Goal: Information Seeking & Learning: Compare options

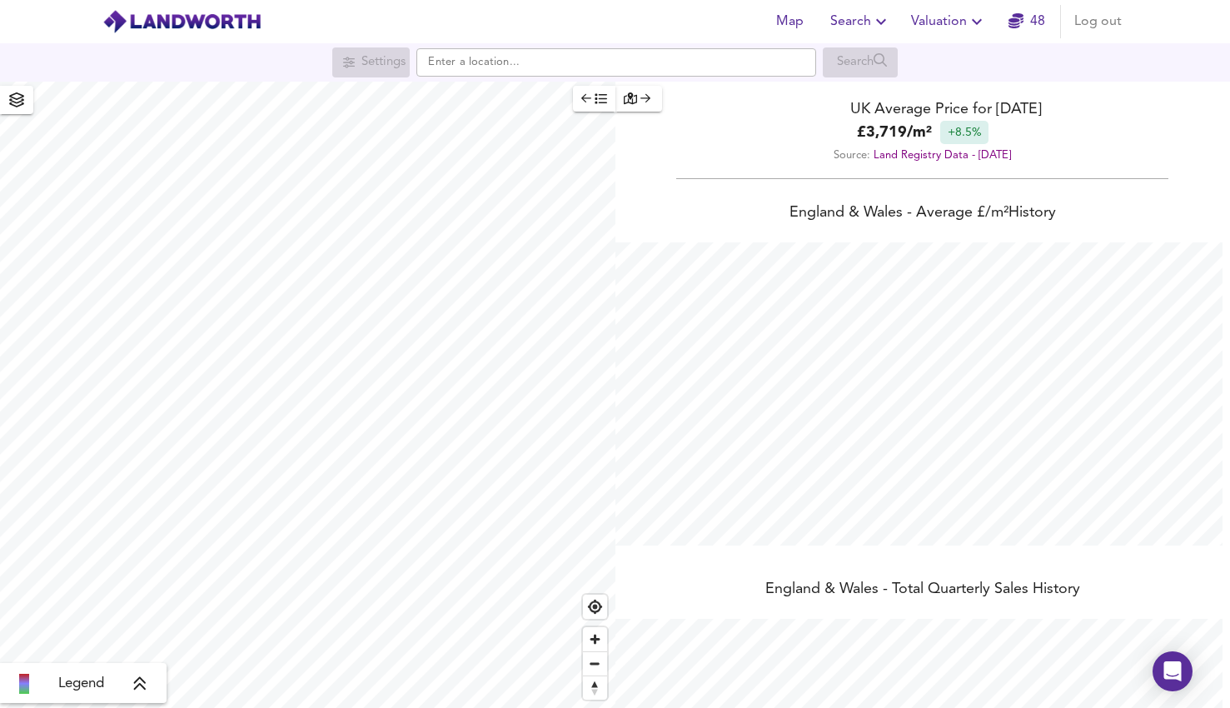
scroll to position [708, 1230]
click at [508, 62] on input "text" at bounding box center [616, 62] width 400 height 28
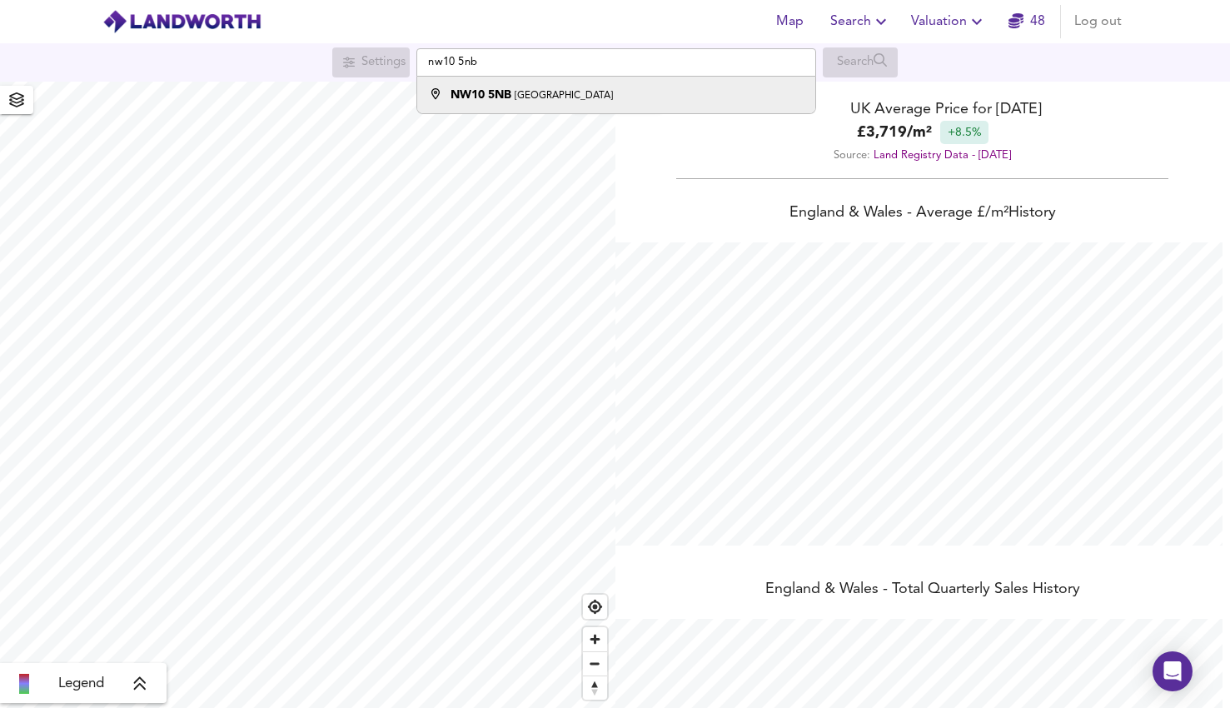
click at [554, 102] on div "NW10 5NB [GEOGRAPHIC_DATA]" at bounding box center [612, 95] width 382 height 17
type input "London NW10 5NB"
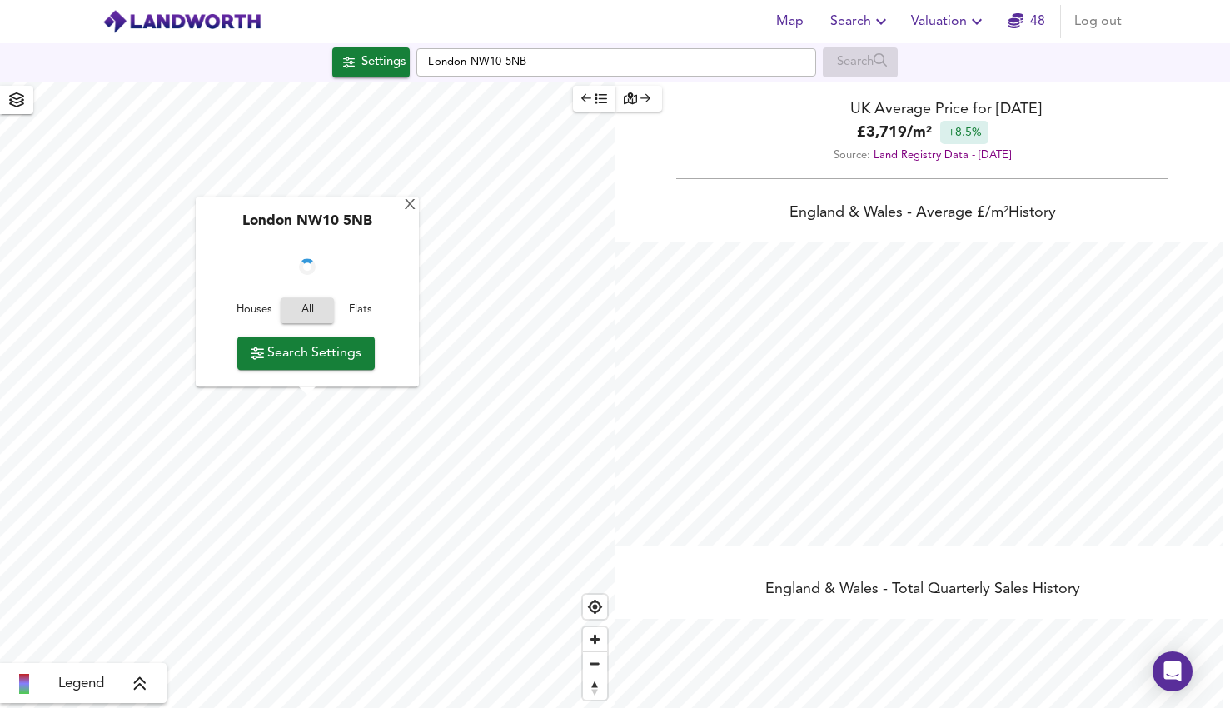
checkbox input "false"
checkbox input "true"
click at [296, 348] on span "Search Settings" at bounding box center [306, 352] width 111 height 23
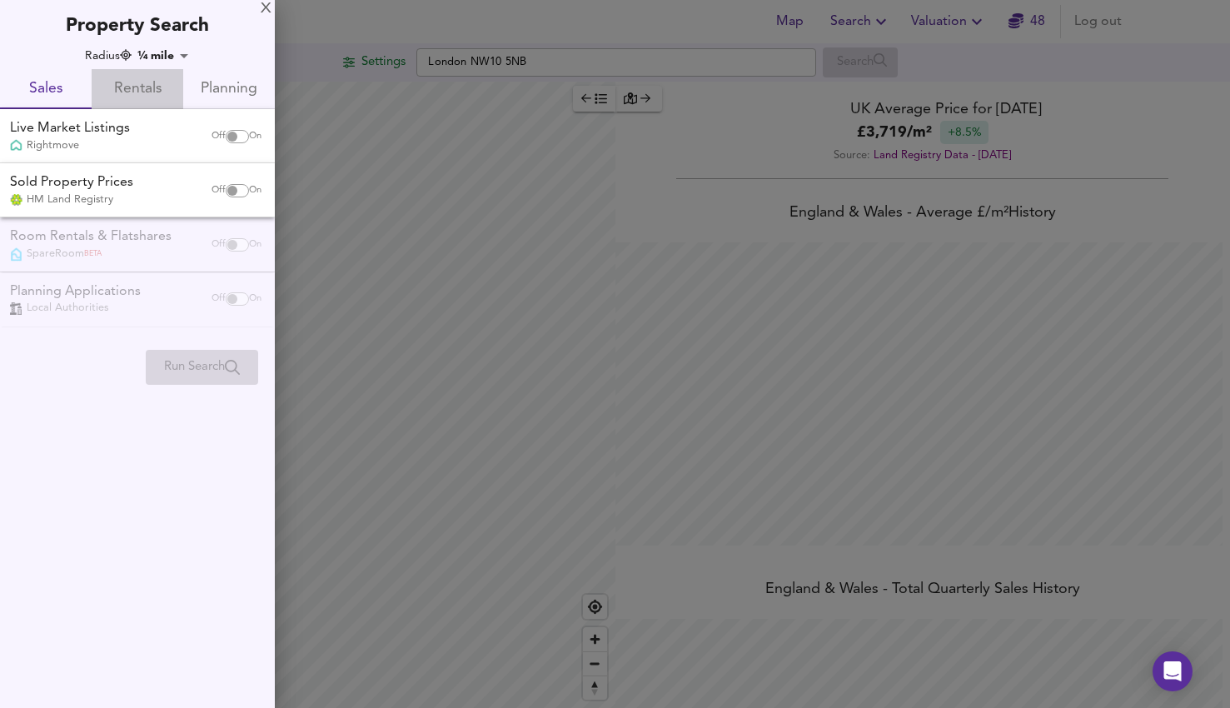
click at [132, 85] on span "Rentals" at bounding box center [138, 90] width 72 height 26
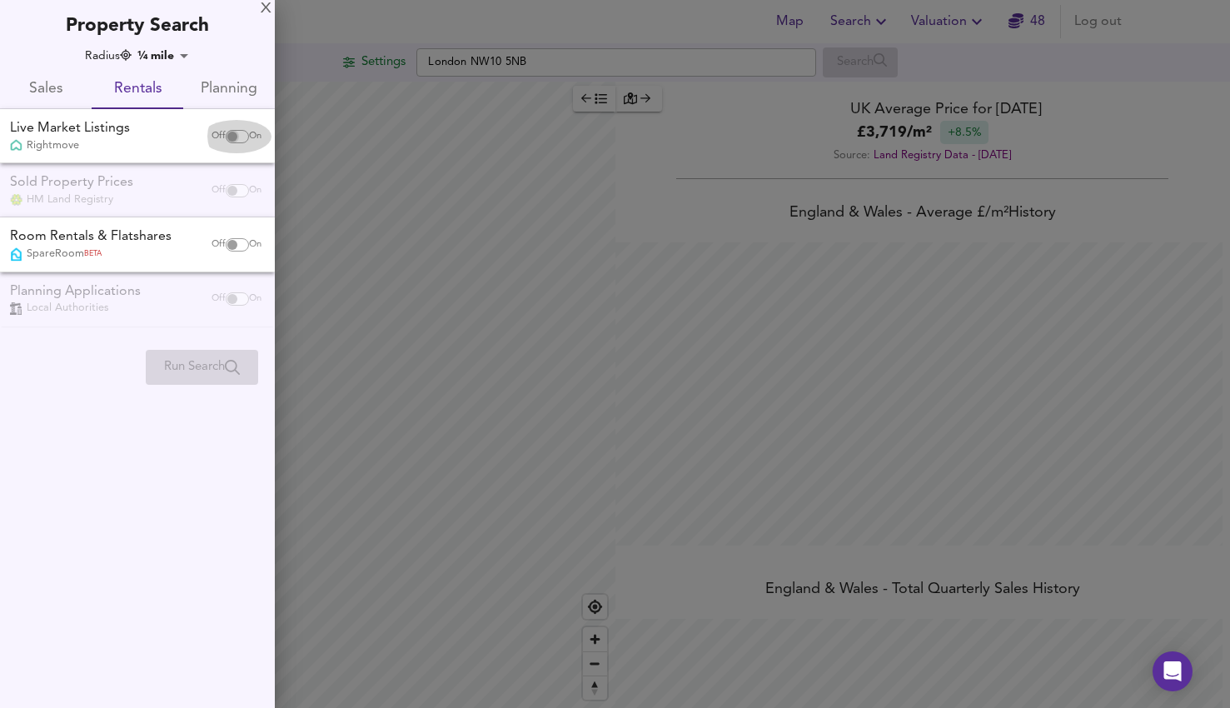
click at [235, 139] on input "checkbox" at bounding box center [232, 136] width 40 height 13
checkbox input "true"
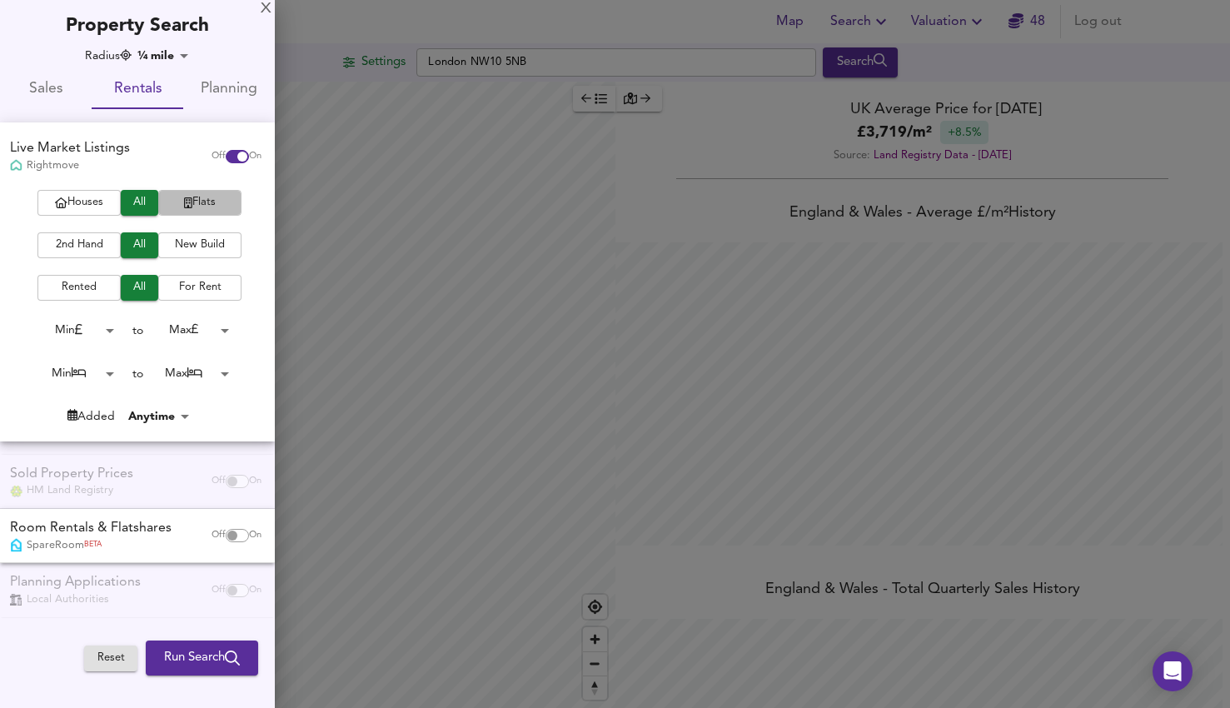
click at [185, 206] on icon "button" at bounding box center [188, 202] width 8 height 11
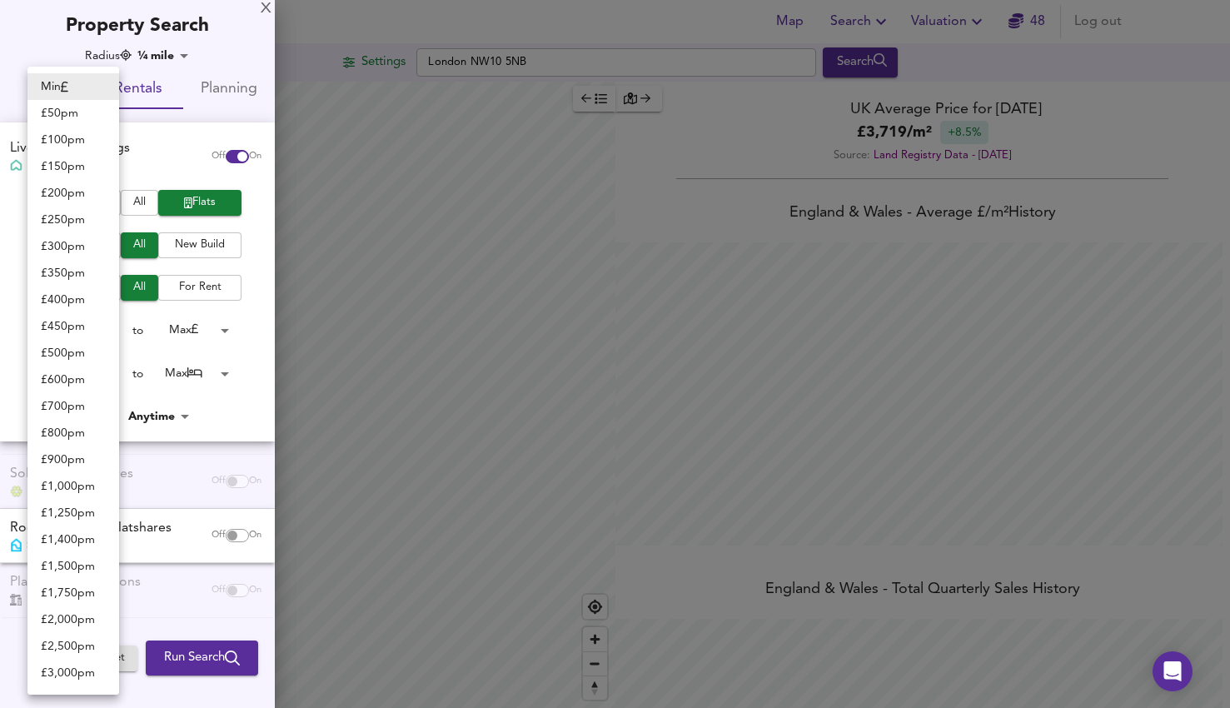
click at [107, 328] on body "Map Search Valuation 48 Log out Settings [GEOGRAPHIC_DATA] 5NB Search Legend UK…" at bounding box center [615, 354] width 1230 height 708
click at [121, 335] on div at bounding box center [615, 354] width 1230 height 708
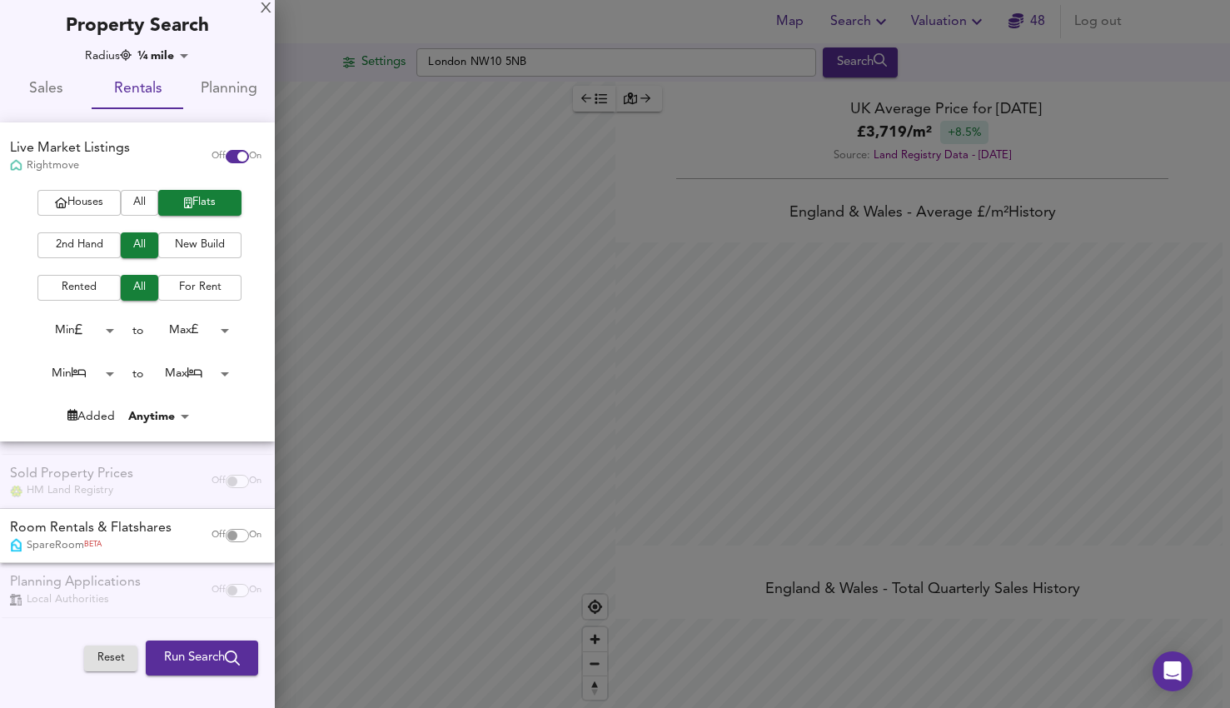
click at [110, 333] on body "Map Search Valuation 48 Log out Settings [GEOGRAPHIC_DATA] 5NB Search Legend UK…" at bounding box center [615, 354] width 1230 height 708
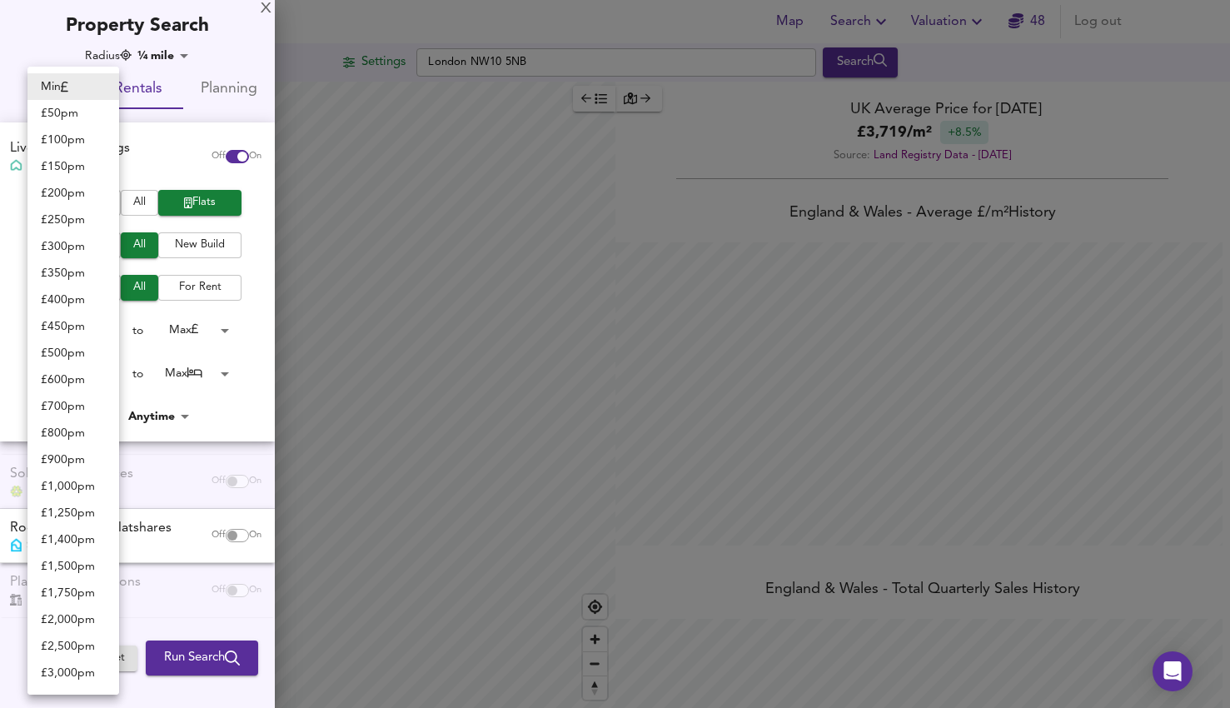
click at [127, 343] on div at bounding box center [615, 354] width 1230 height 708
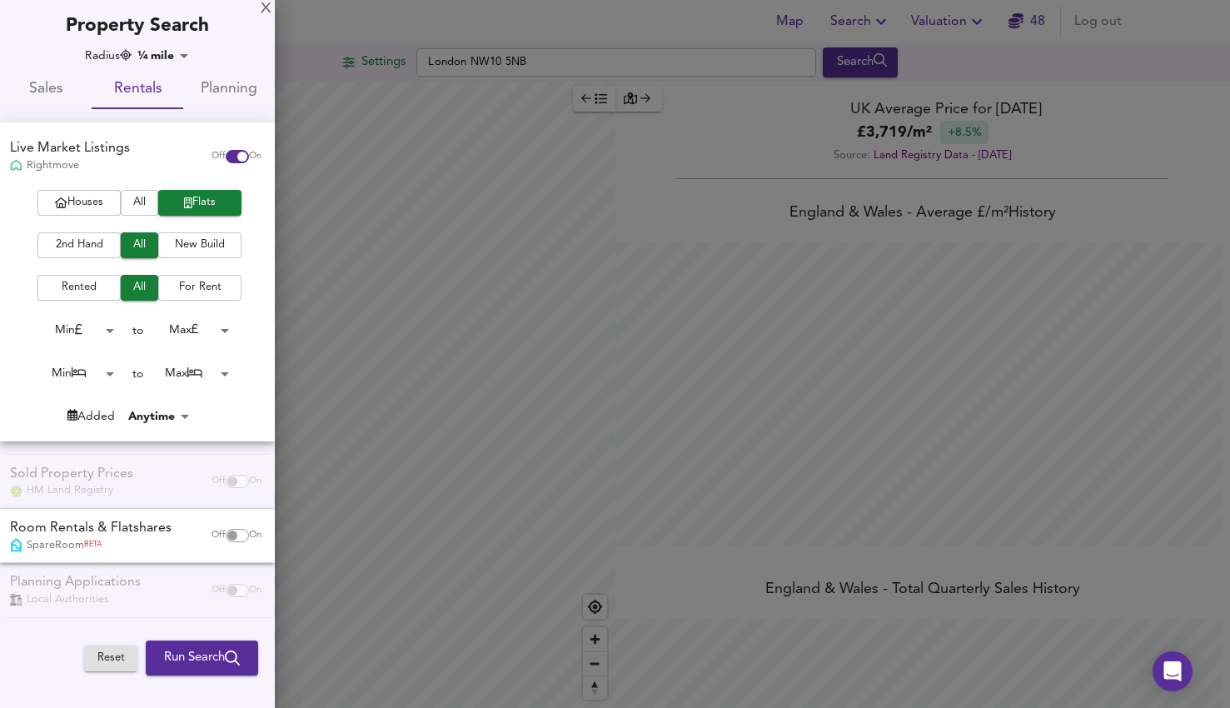
click at [114, 339] on body "Map Search Valuation 48 Log out Settings [GEOGRAPHIC_DATA] 5NB Search Legend UK…" at bounding box center [615, 354] width 1230 height 708
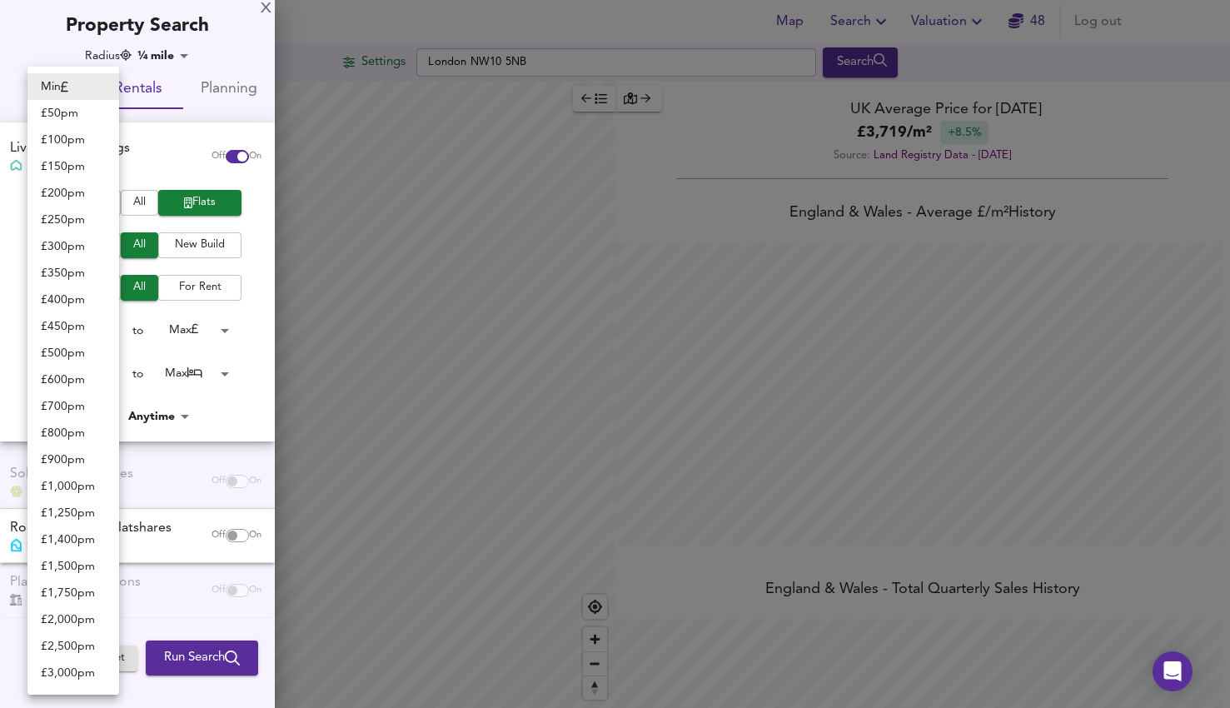
click at [114, 339] on li "£ 450 pm" at bounding box center [73, 326] width 92 height 27
type input "450"
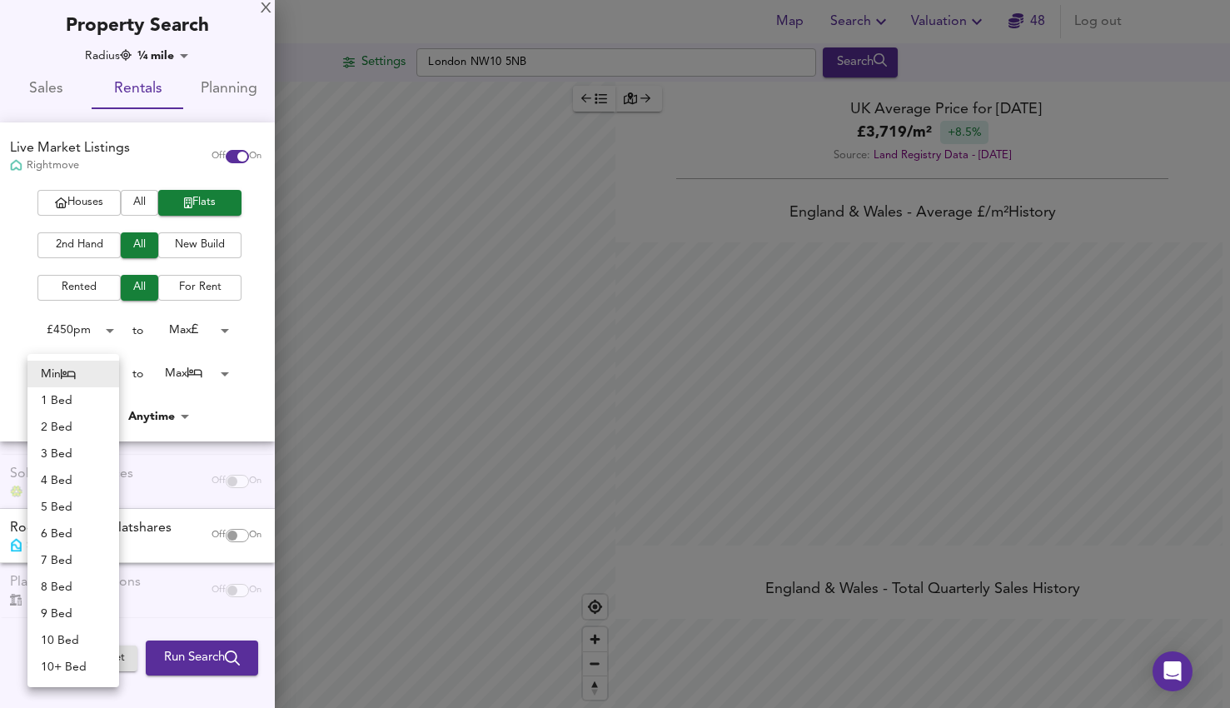
click at [112, 369] on body "Map Search Valuation 48 Log out Settings [GEOGRAPHIC_DATA] 5NB Search Legend UK…" at bounding box center [615, 354] width 1230 height 708
click at [86, 433] on li "2 Bed" at bounding box center [73, 427] width 92 height 27
type input "2"
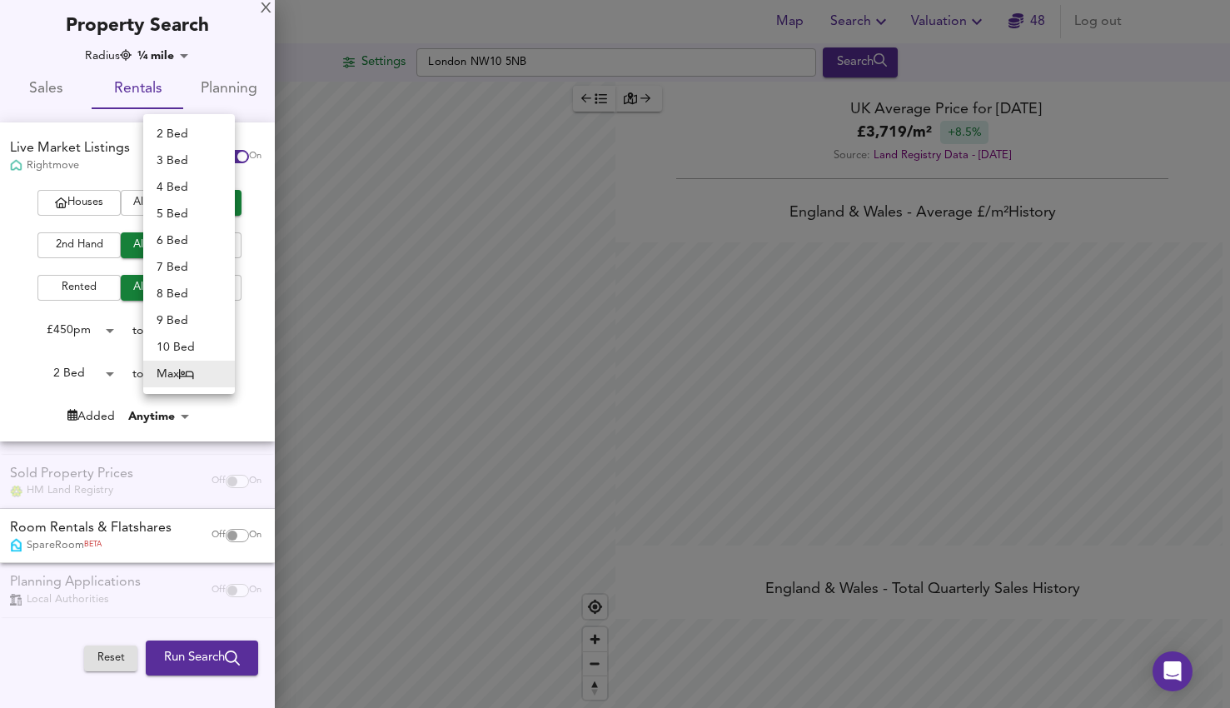
click at [227, 375] on body "Map Search Valuation 48 Log out Settings [GEOGRAPHIC_DATA] 5NB Search Legend UK…" at bounding box center [615, 354] width 1230 height 708
click at [204, 135] on li "2 Bed" at bounding box center [189, 134] width 92 height 27
type input "2"
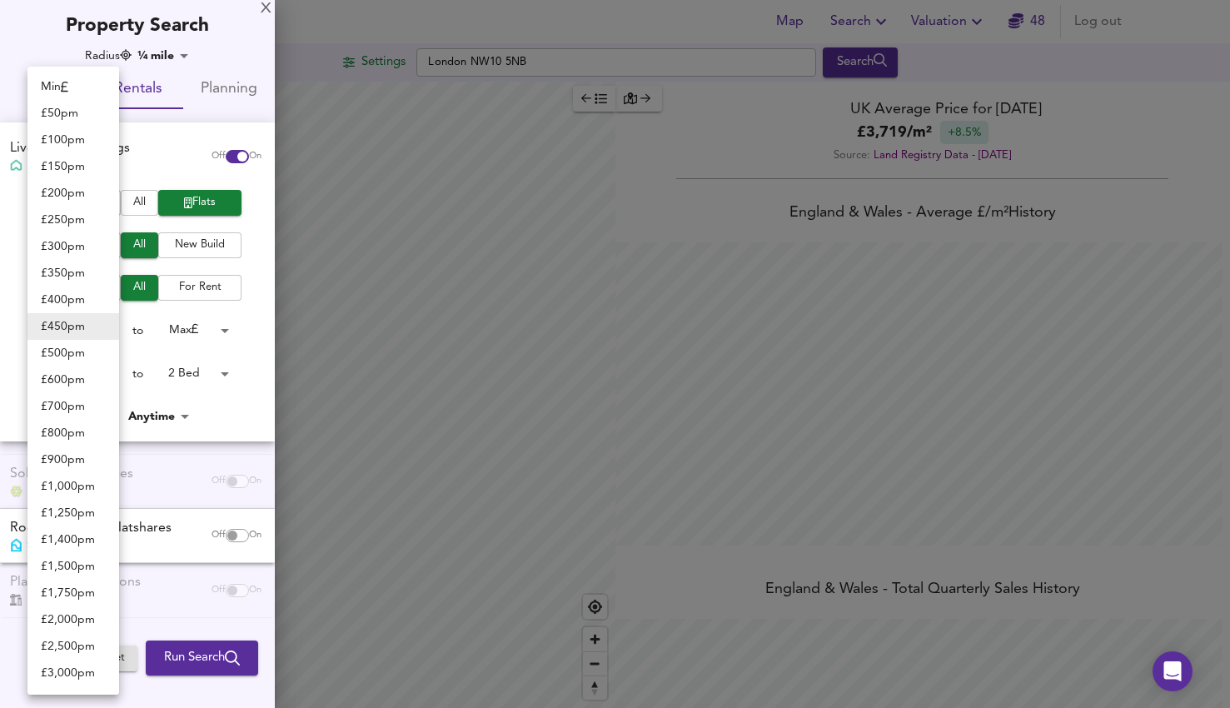
click at [87, 326] on body "Map Search Valuation 48 Log out Settings [GEOGRAPHIC_DATA] 5NB Search Legend UK…" at bounding box center [615, 354] width 1230 height 708
click at [85, 78] on li "Min" at bounding box center [73, 86] width 92 height 27
type input "0"
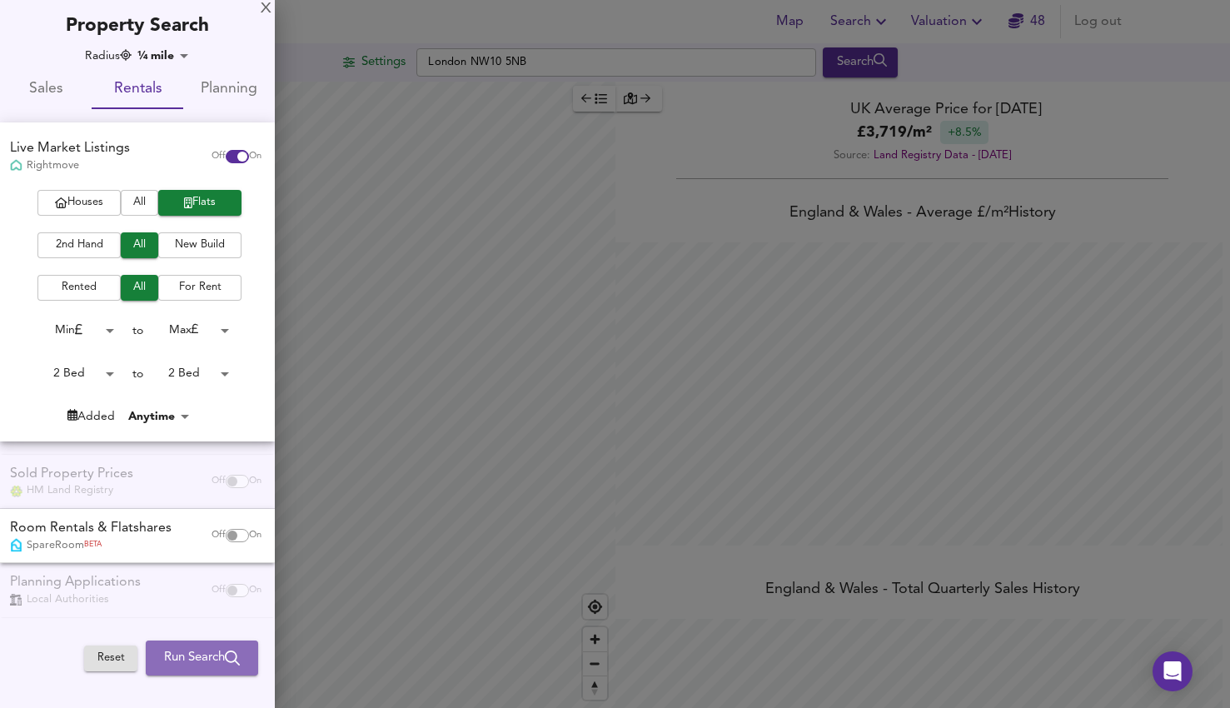
click at [194, 663] on span "Run Search" at bounding box center [202, 658] width 76 height 22
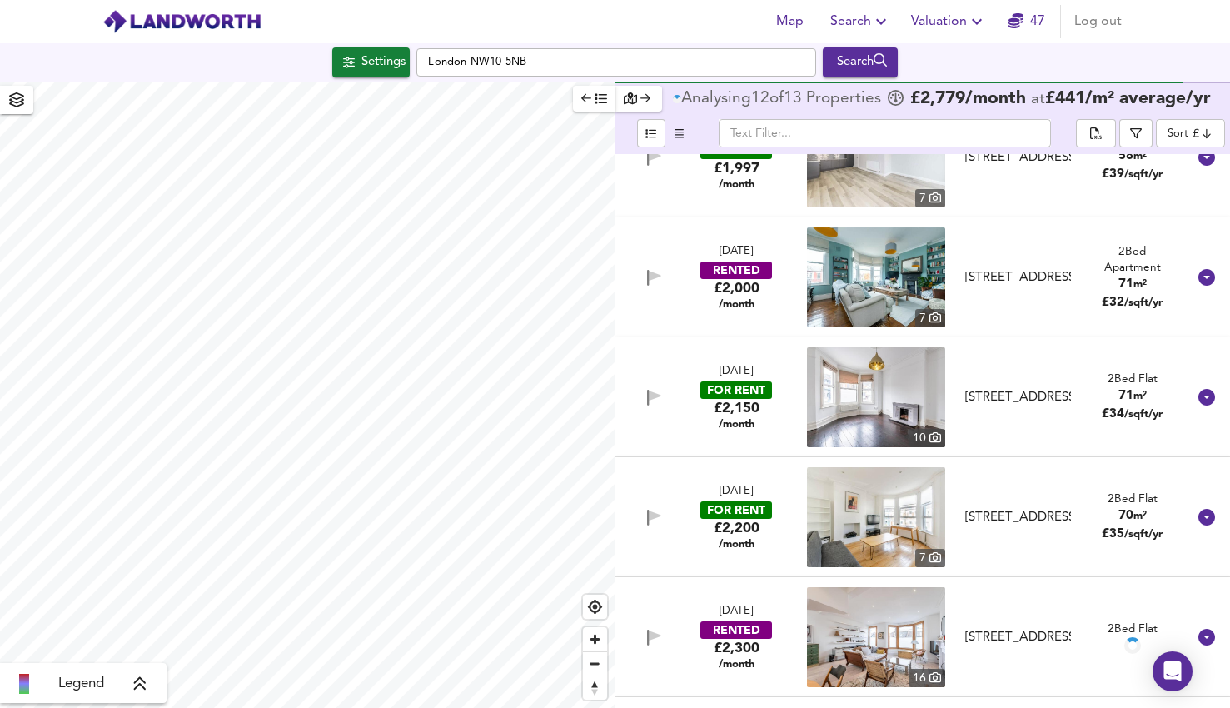
scroll to position [67, 0]
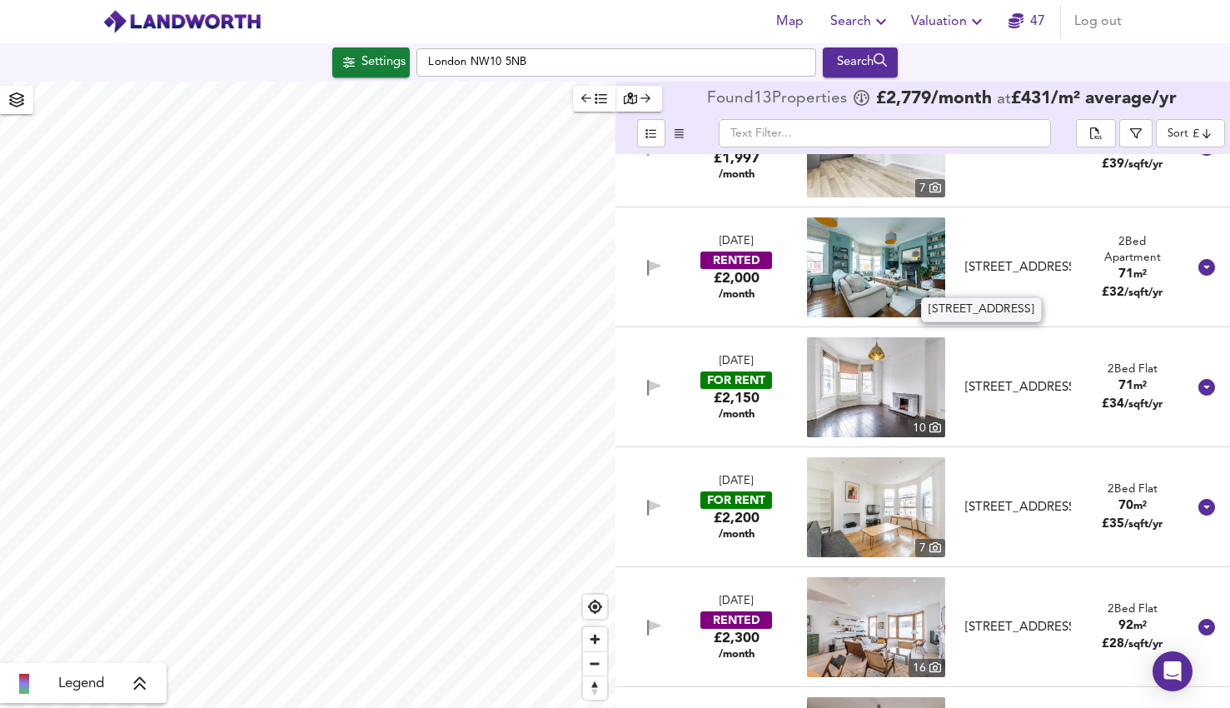
click at [1008, 261] on div "[STREET_ADDRESS]" at bounding box center [1018, 267] width 106 height 17
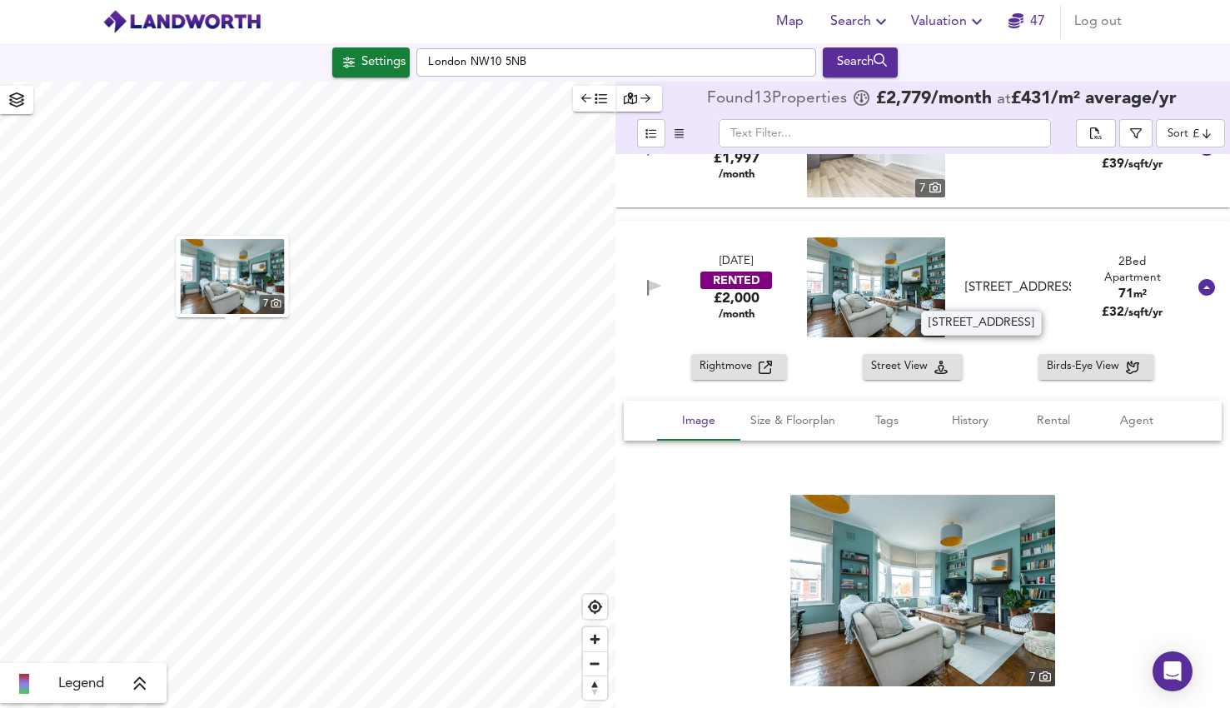
click at [1008, 279] on div "[STREET_ADDRESS]" at bounding box center [1018, 287] width 106 height 17
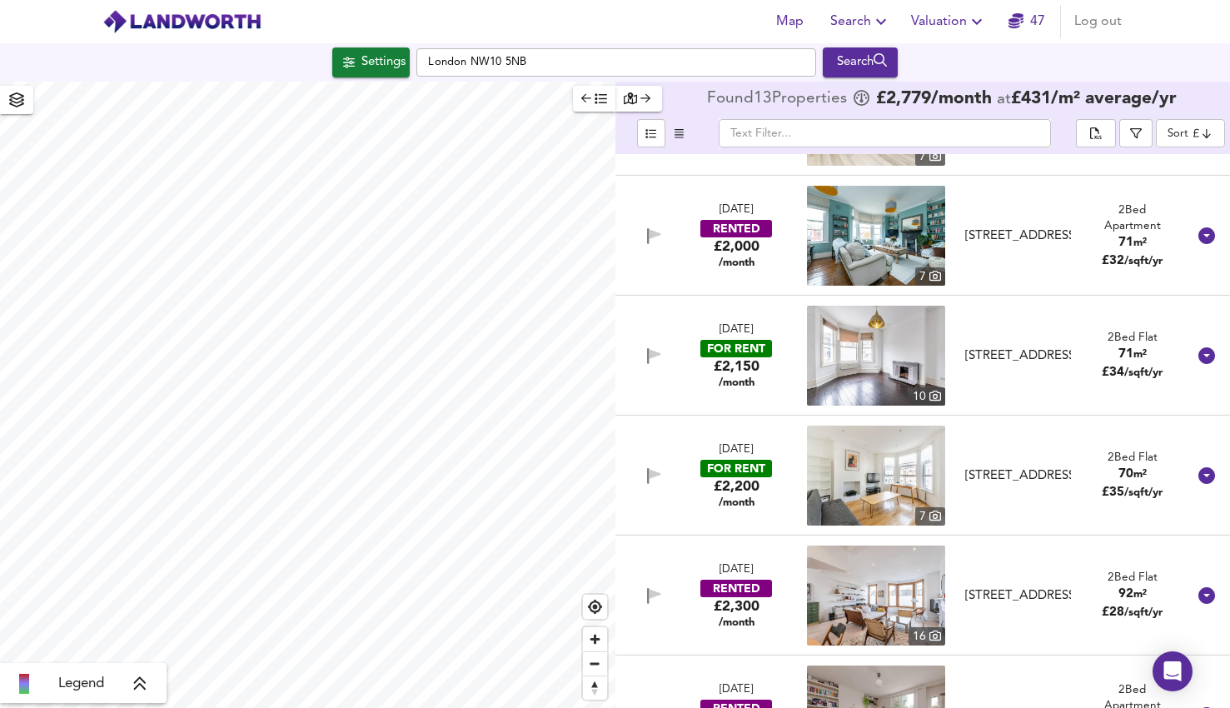
scroll to position [0, 0]
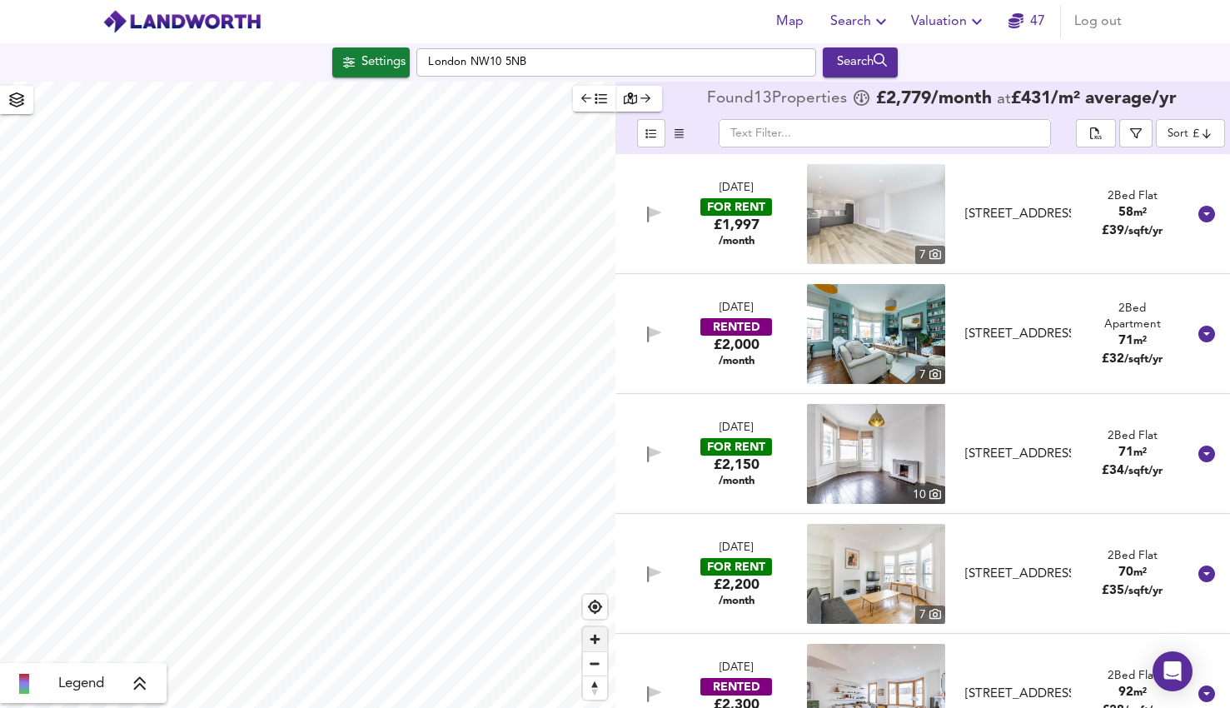
click at [599, 649] on span "Zoom in" at bounding box center [595, 639] width 24 height 24
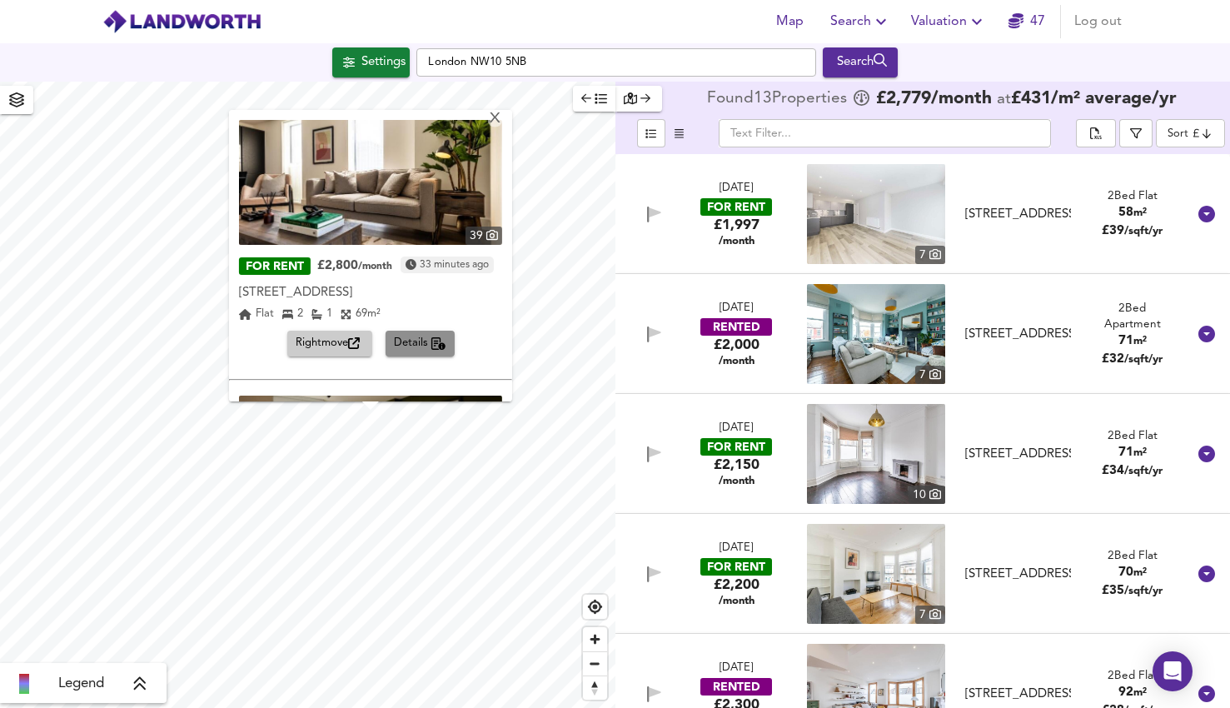
click at [403, 353] on span "Details" at bounding box center [420, 343] width 52 height 19
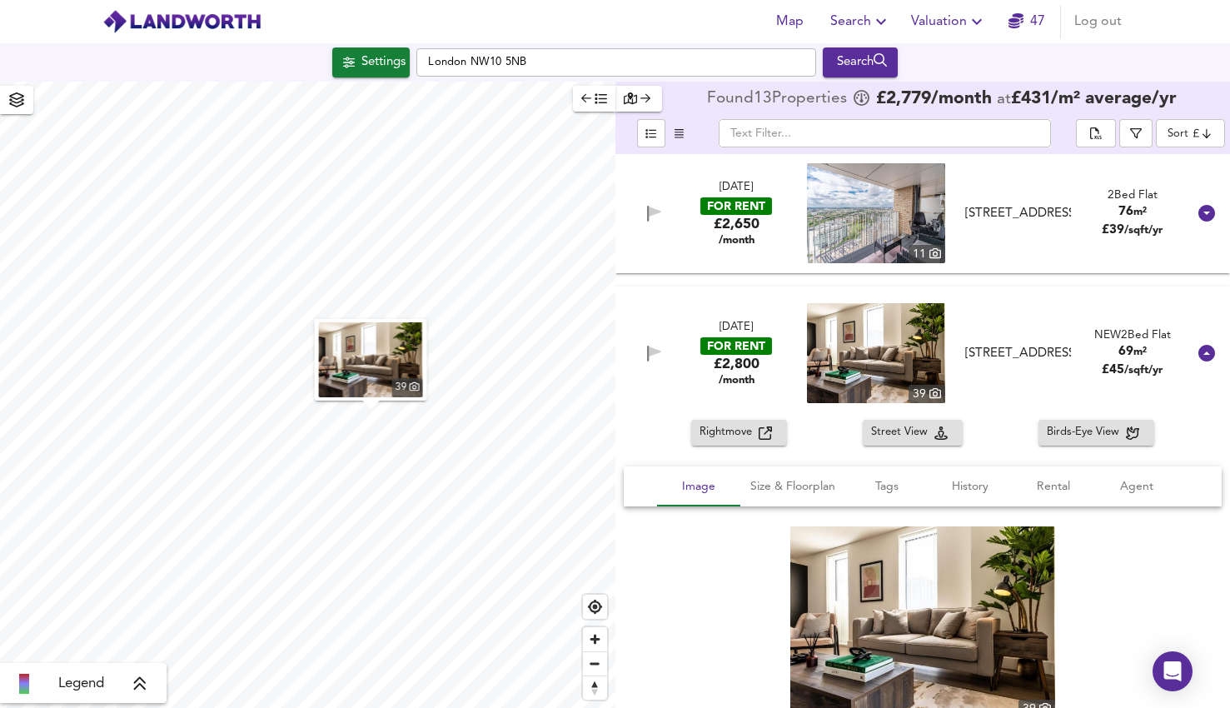
scroll to position [839, 0]
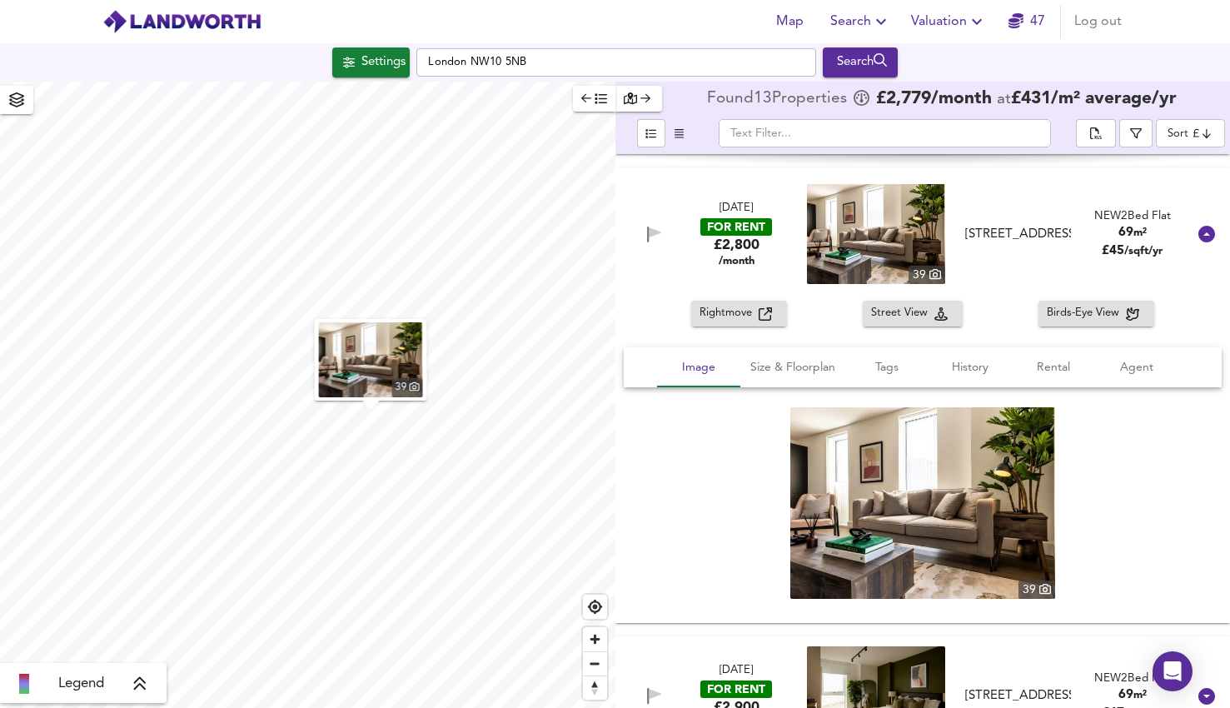
click at [907, 514] on img at bounding box center [922, 503] width 265 height 192
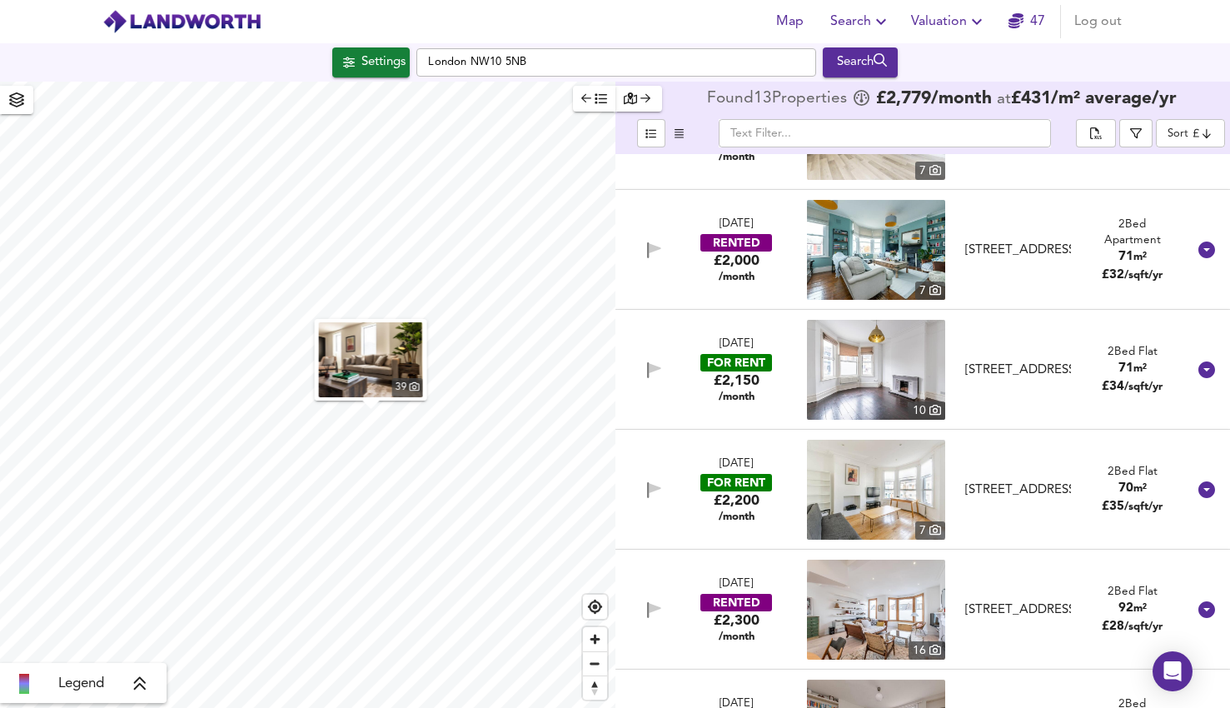
scroll to position [0, 0]
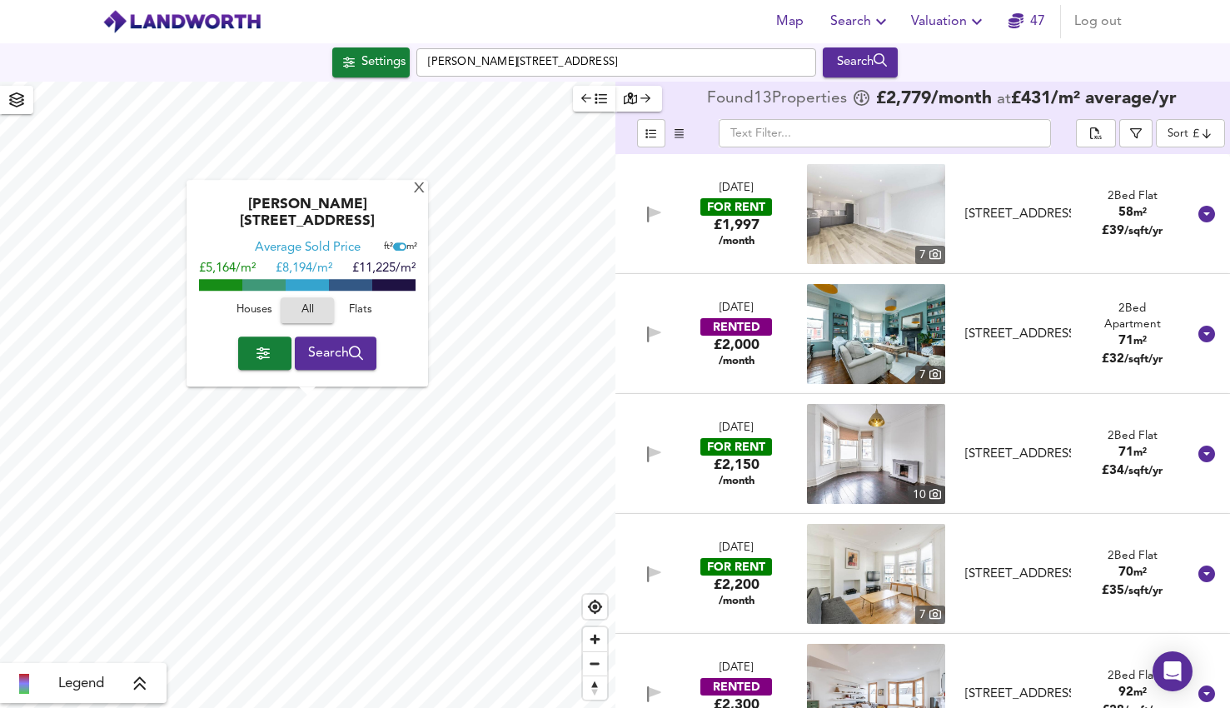
click at [333, 350] on span "Search" at bounding box center [336, 352] width 56 height 23
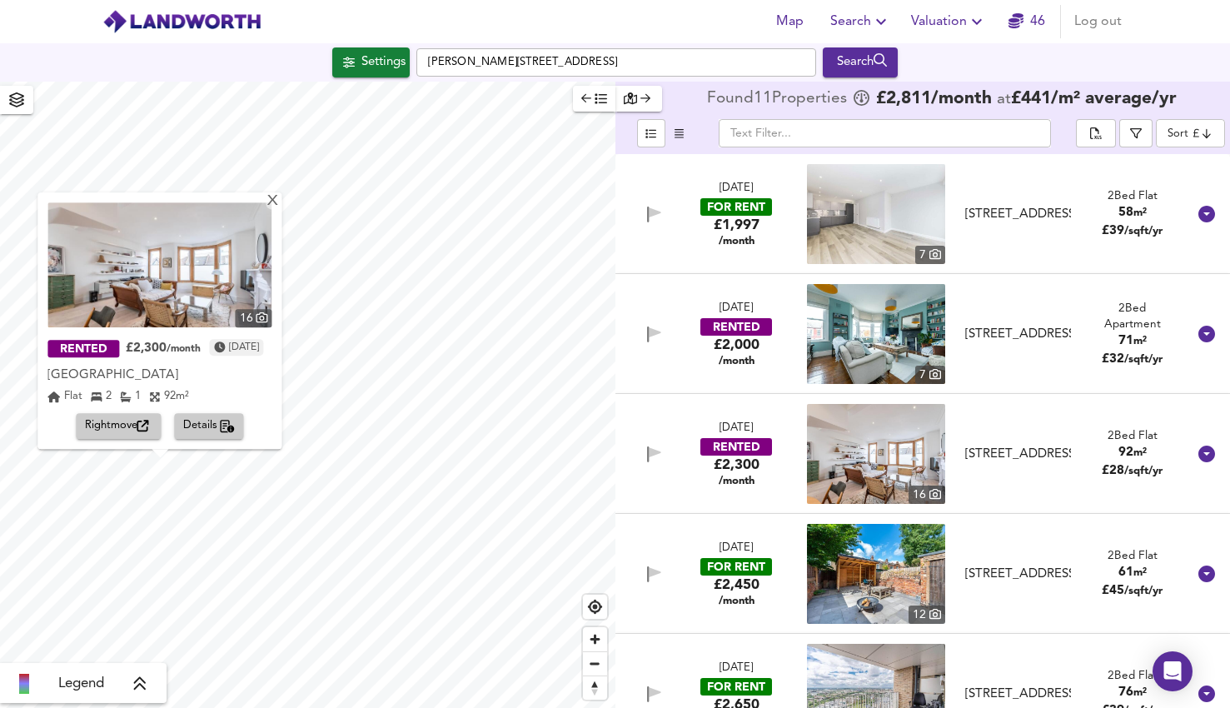
click at [193, 429] on span "Details" at bounding box center [209, 426] width 52 height 19
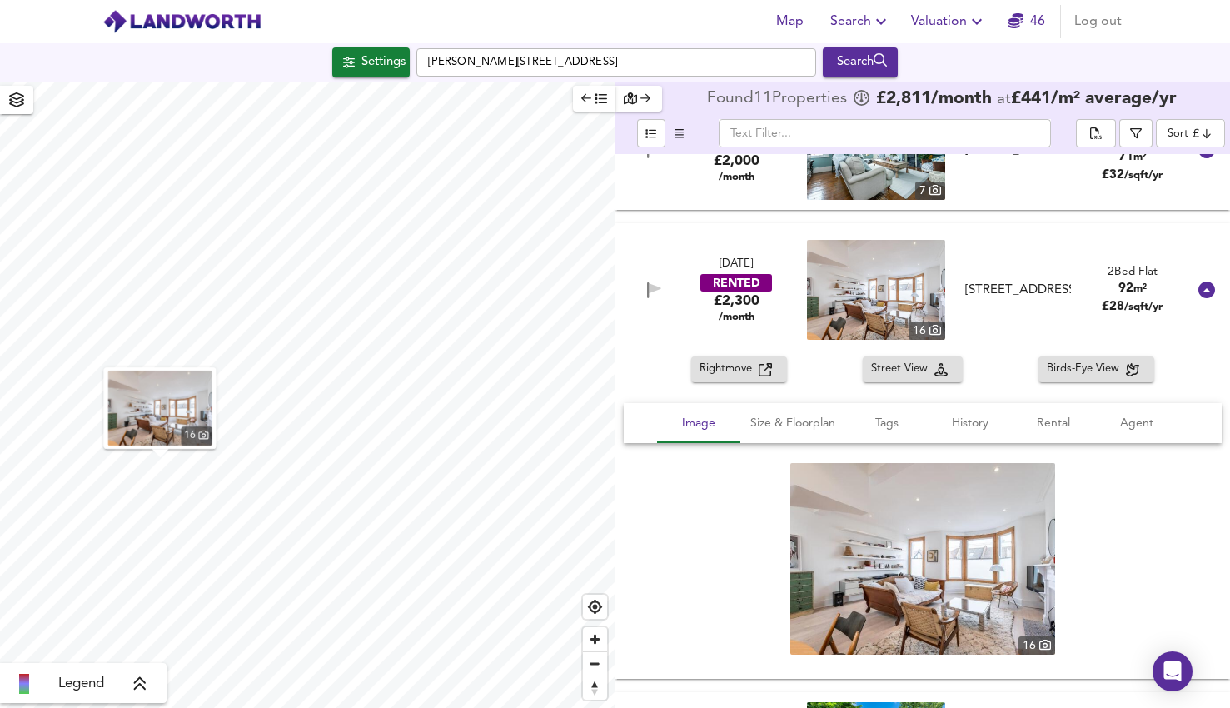
scroll to position [240, 0]
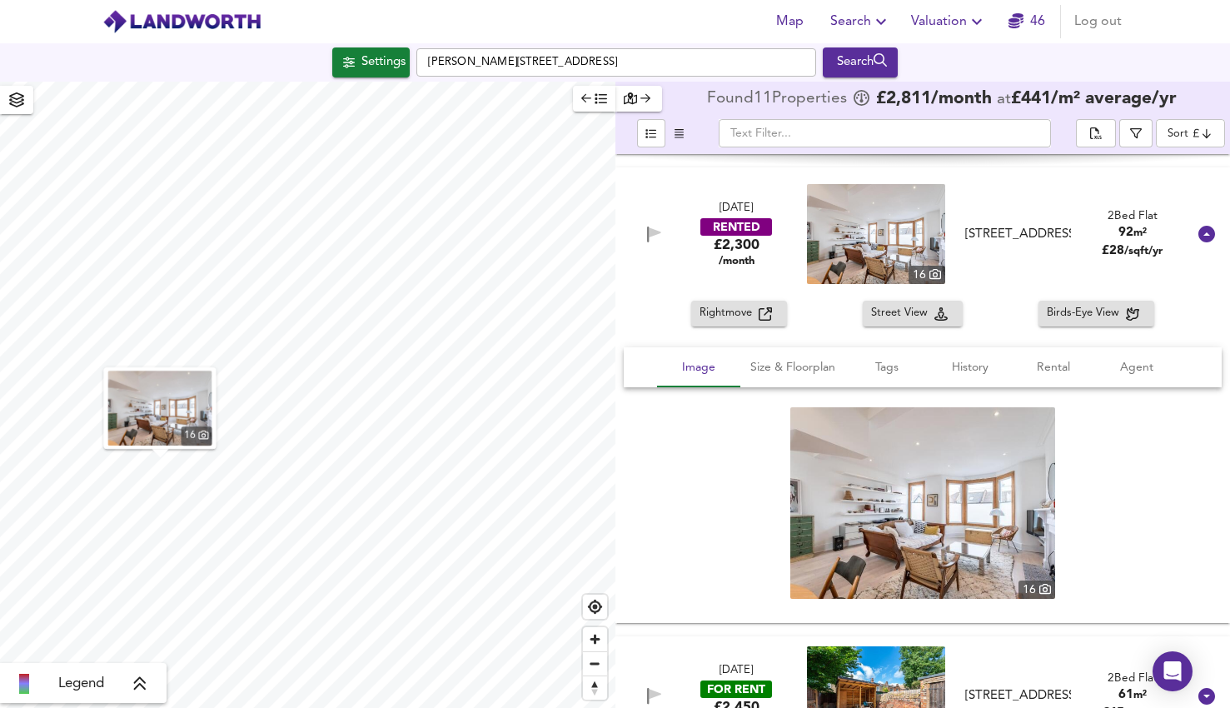
click at [903, 505] on img at bounding box center [922, 503] width 265 height 192
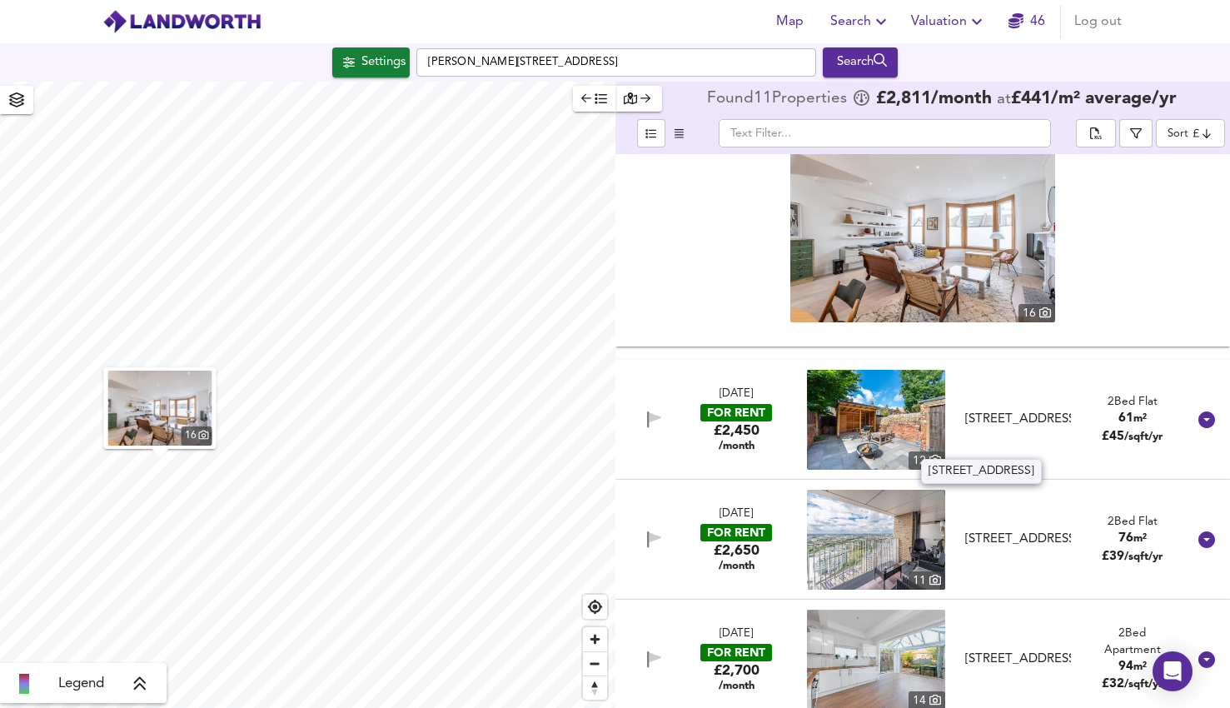
scroll to position [524, 0]
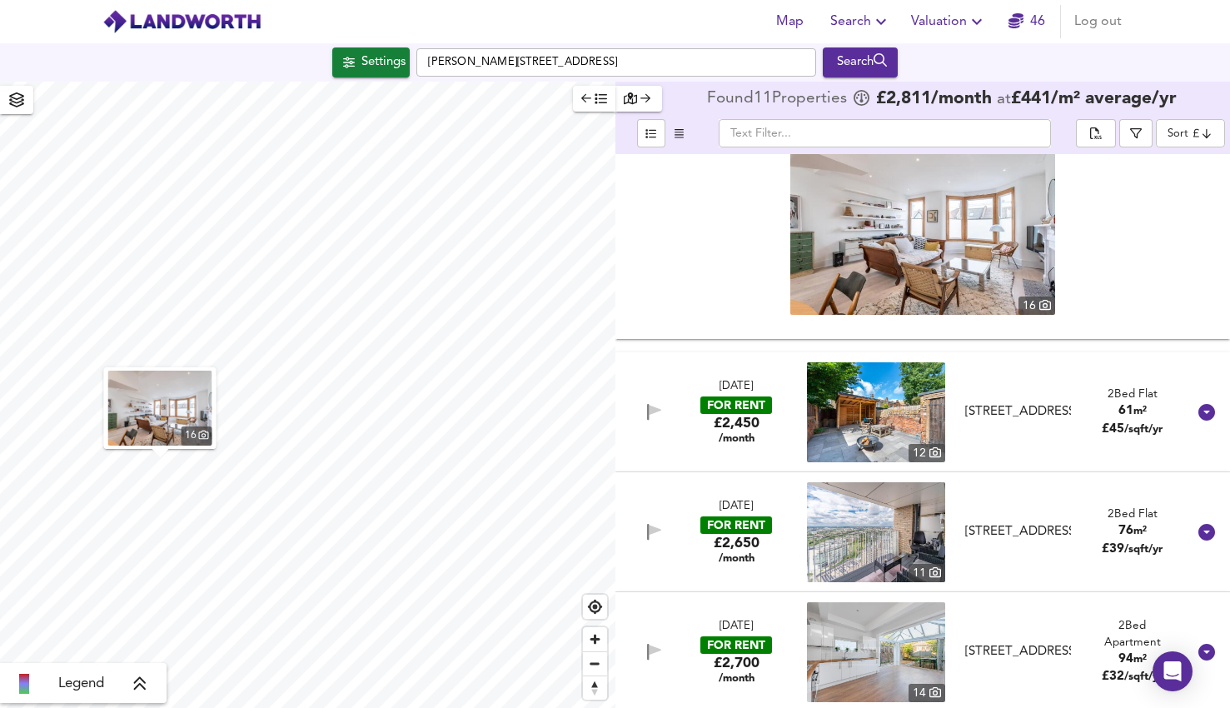
click at [860, 426] on img at bounding box center [876, 412] width 138 height 100
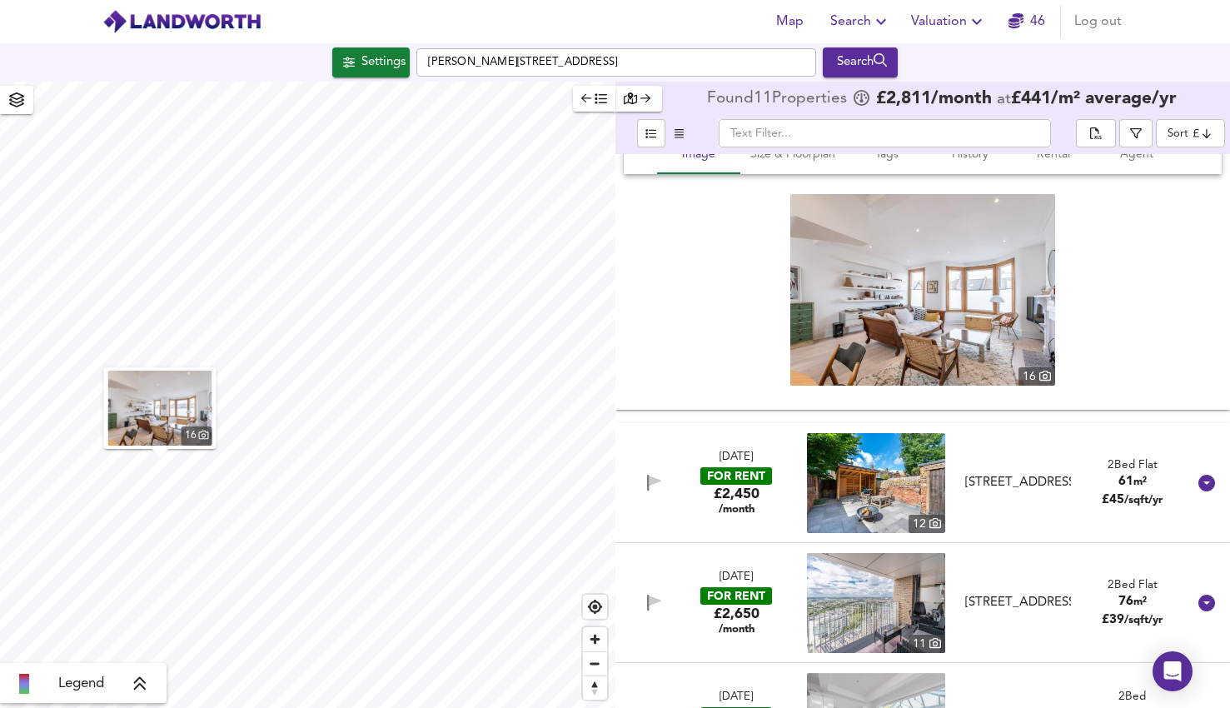
scroll to position [418, 0]
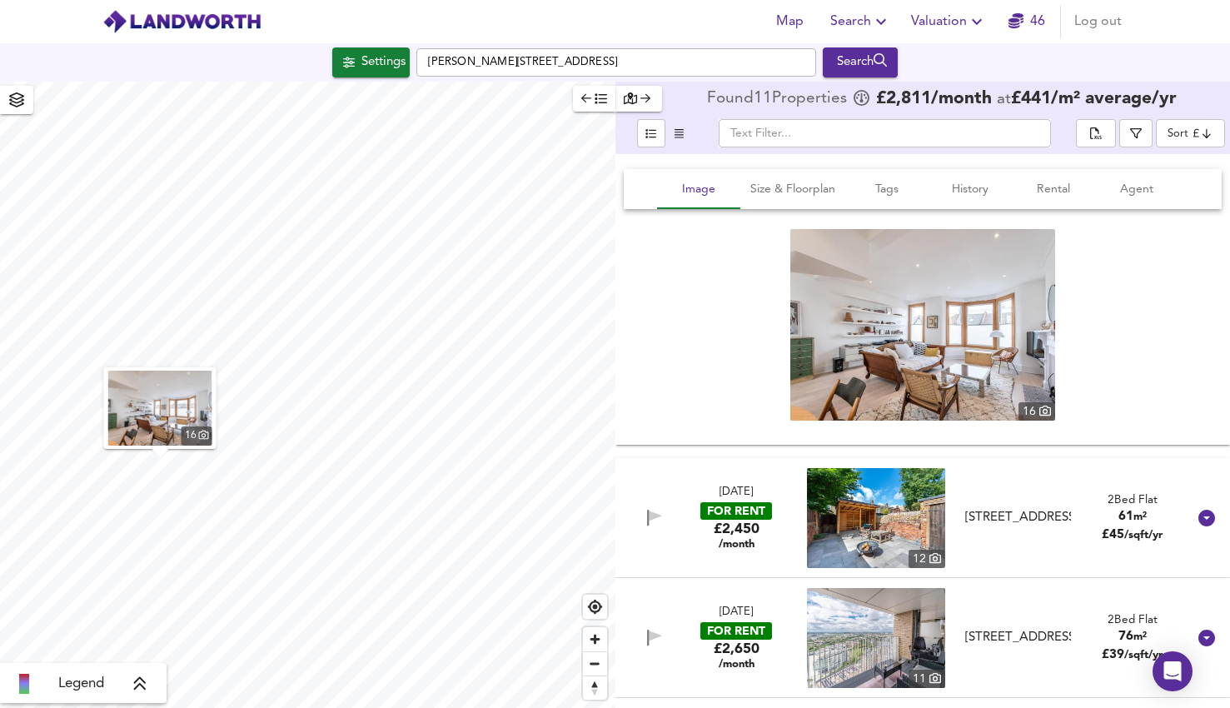
click at [977, 314] on img at bounding box center [922, 325] width 265 height 192
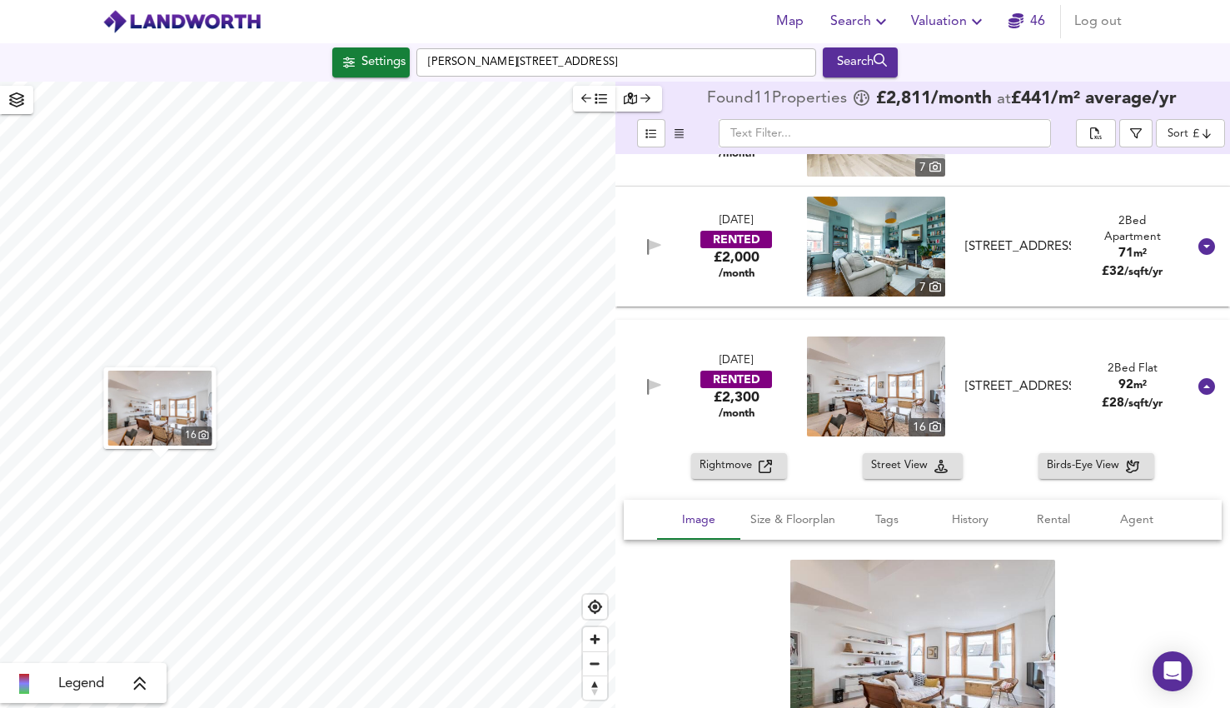
scroll to position [0, 0]
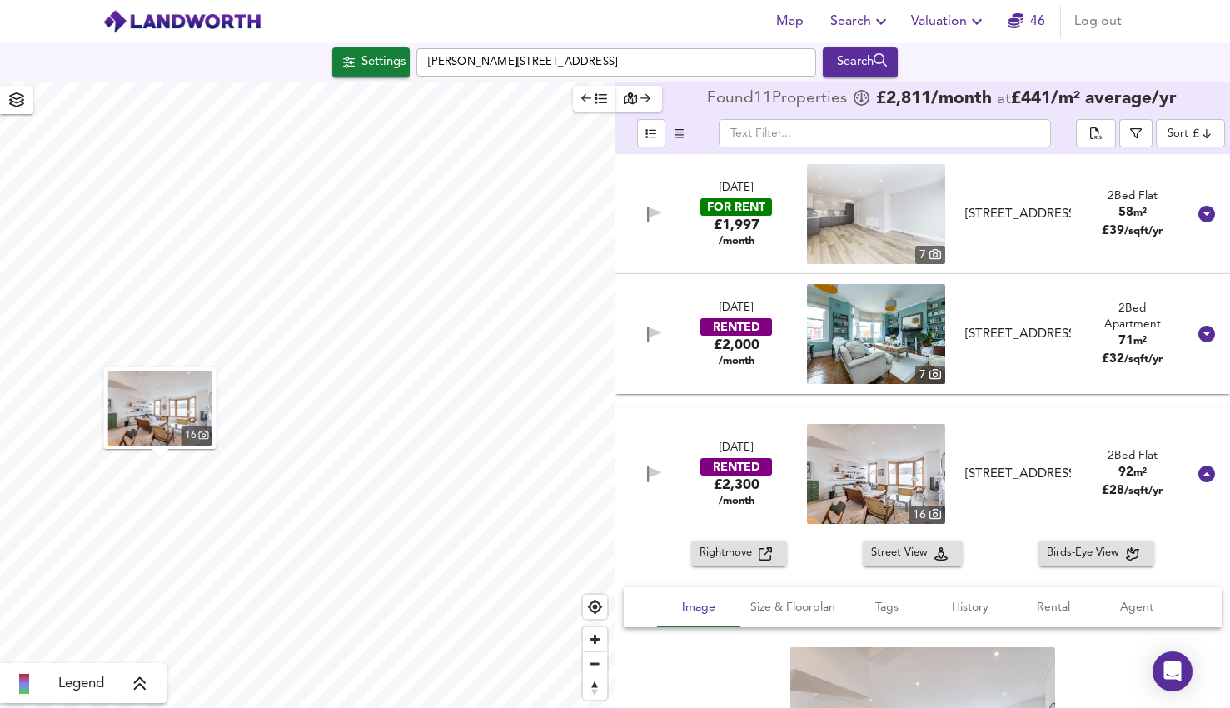
click at [670, 384] on div "16 Legend Found 11 Propert ies £ 2,811 /month at £ 441 / m² average /yr ​ Sort …" at bounding box center [615, 395] width 1230 height 626
click at [635, 102] on icon "button" at bounding box center [630, 98] width 13 height 12
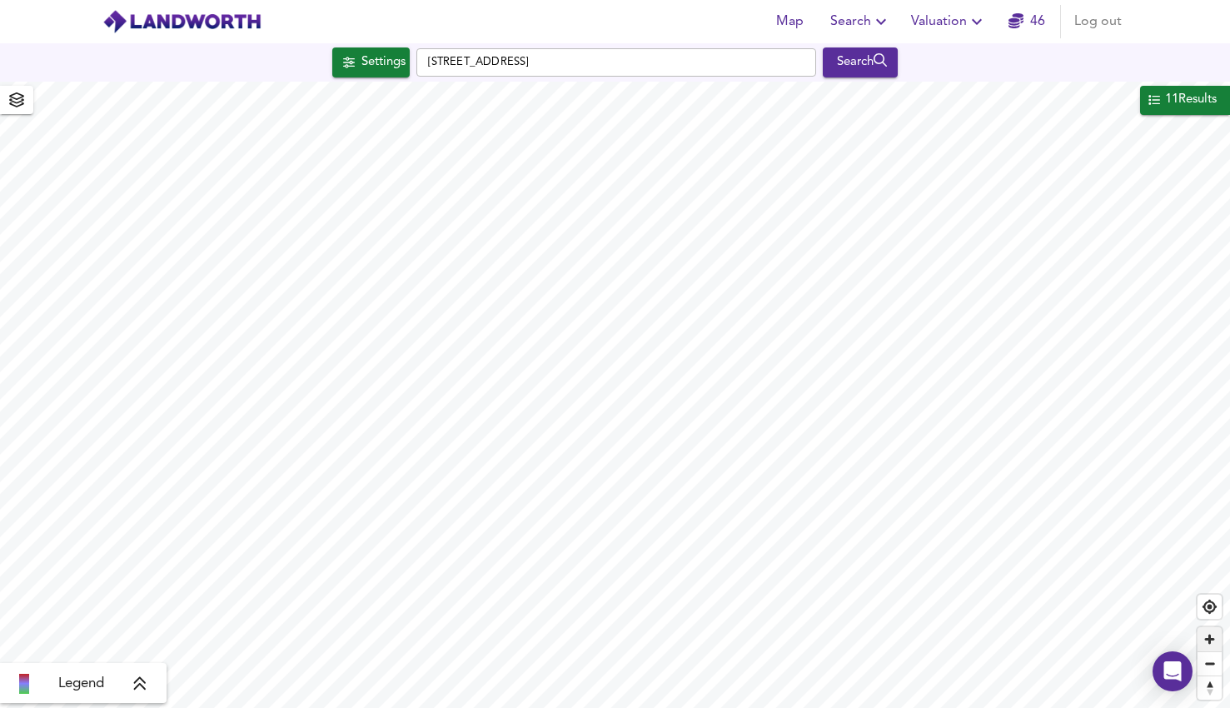
click at [1208, 631] on span "Zoom in" at bounding box center [1209, 639] width 24 height 24
click at [1217, 635] on span "Zoom in" at bounding box center [1209, 639] width 24 height 24
click at [1208, 664] on span "Zoom out" at bounding box center [1209, 663] width 24 height 23
type input "1254"
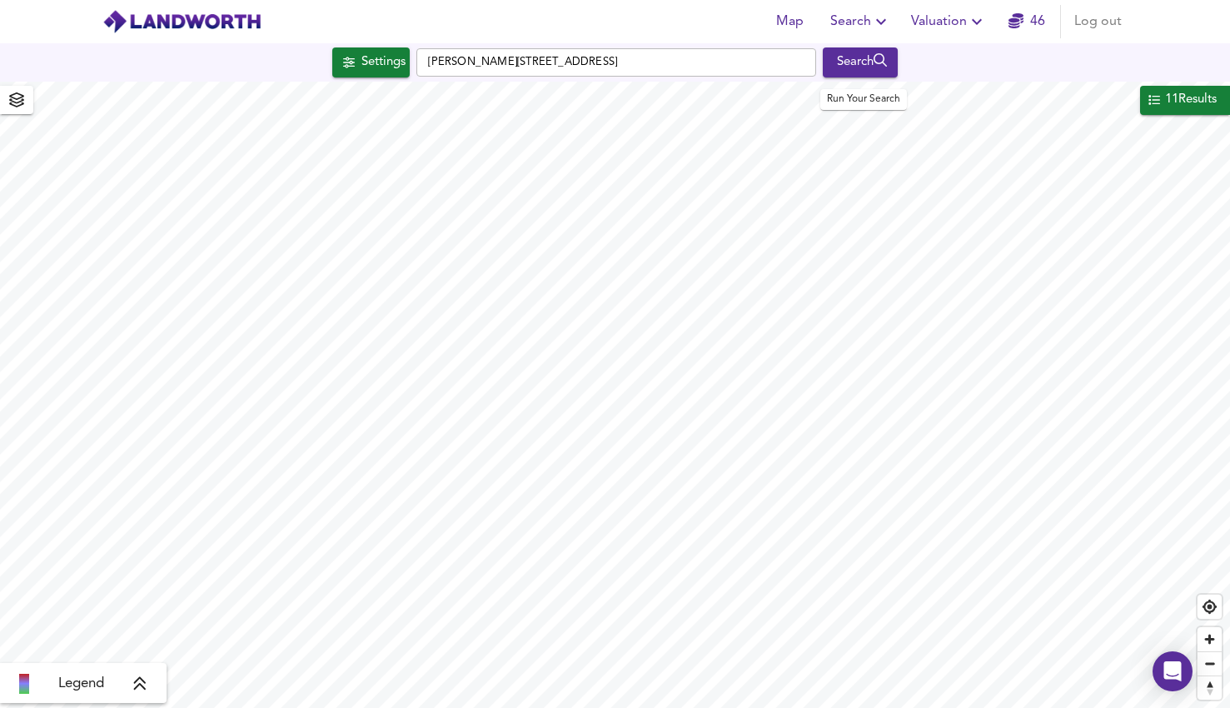
click at [854, 60] on div "Search" at bounding box center [860, 63] width 67 height 22
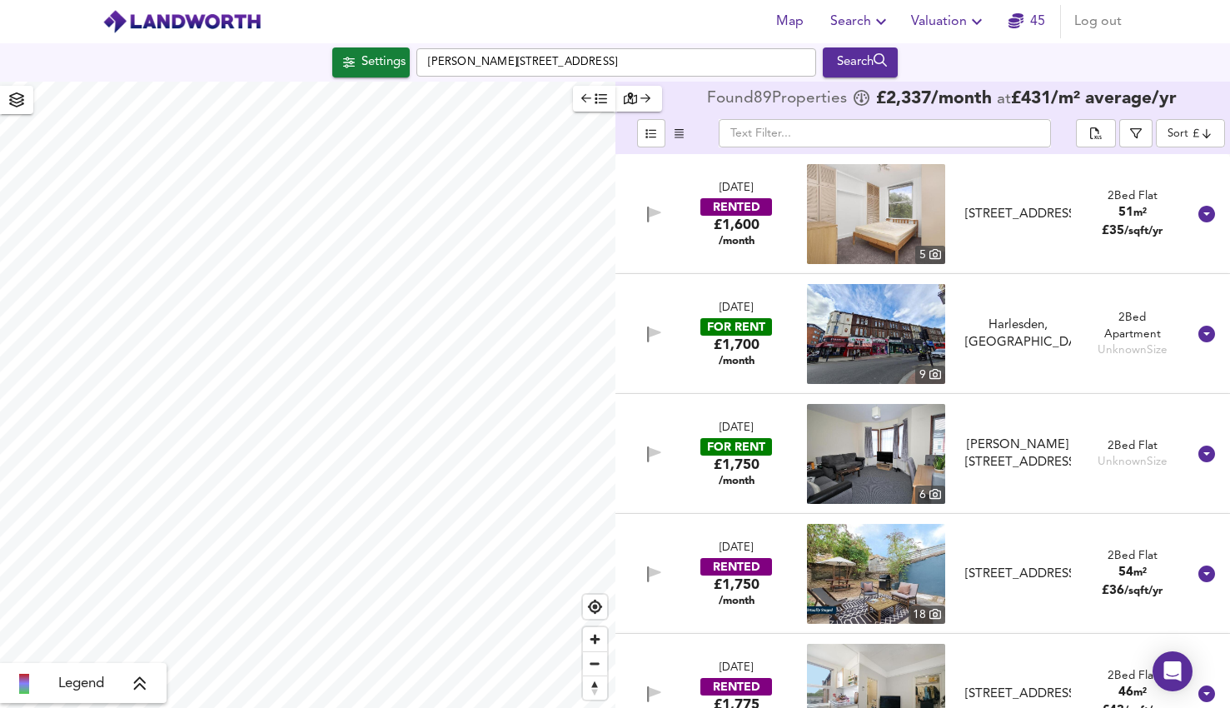
click at [886, 467] on img at bounding box center [876, 454] width 138 height 100
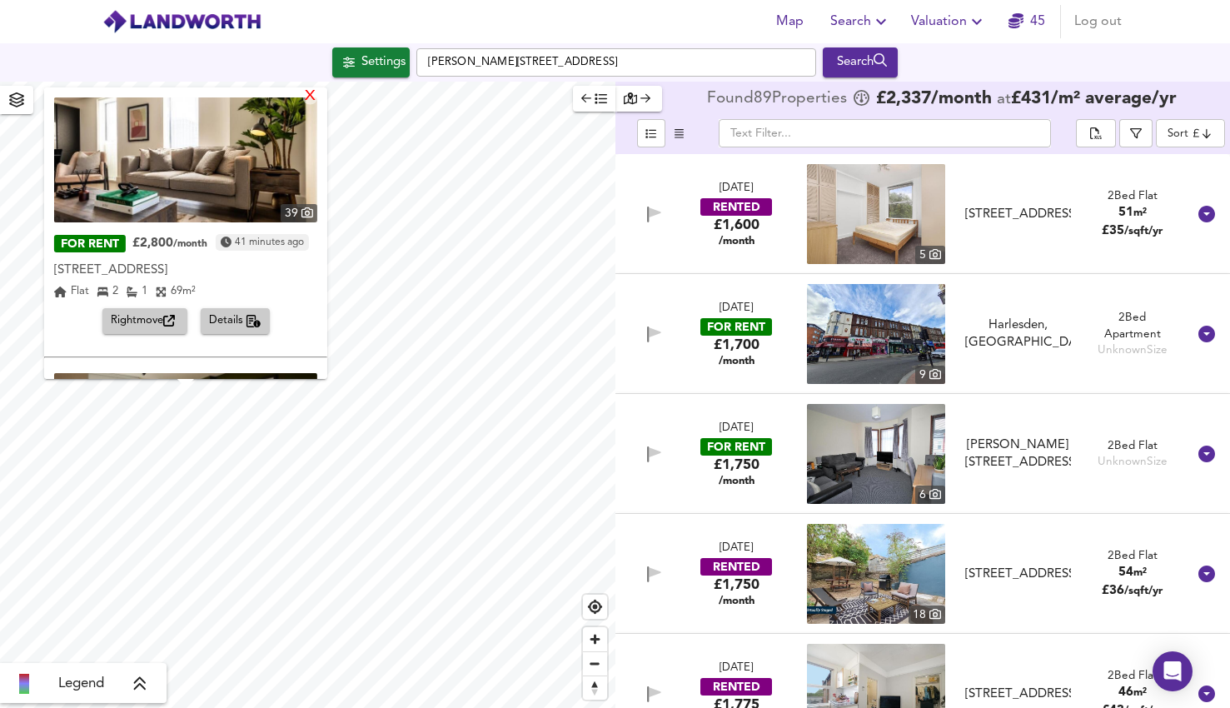
click at [315, 96] on div "X" at bounding box center [310, 97] width 14 height 16
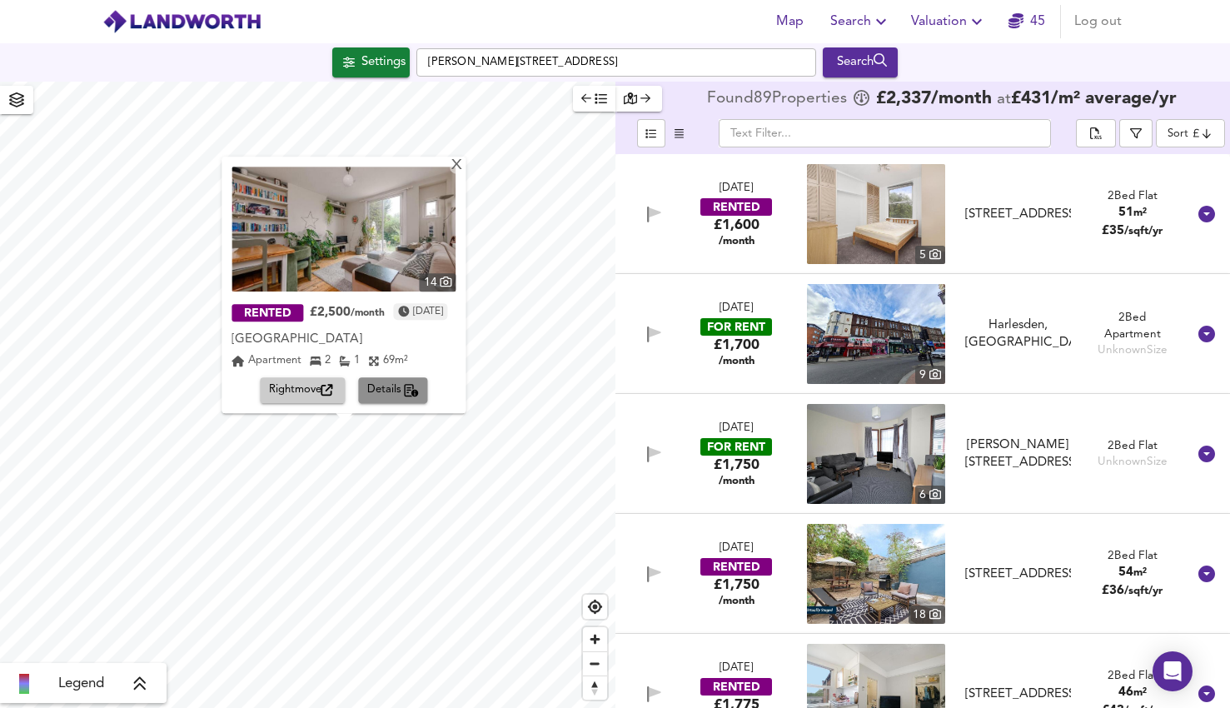
click at [391, 393] on span "Details" at bounding box center [393, 390] width 52 height 19
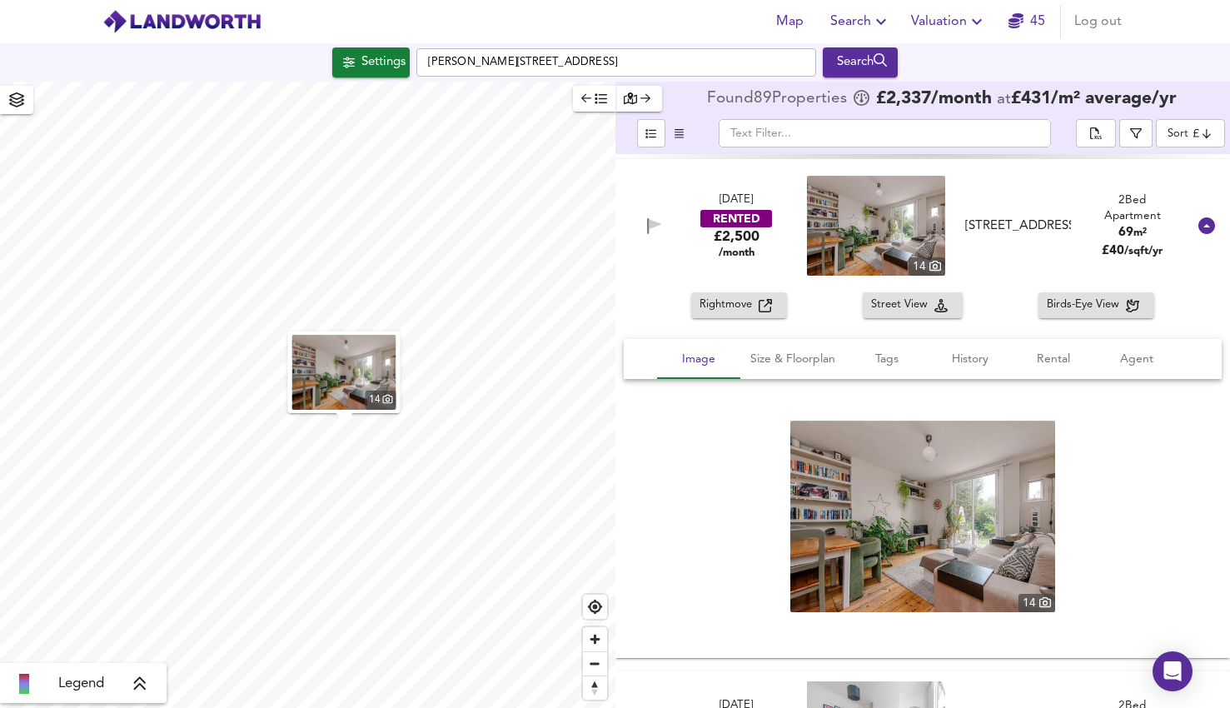
scroll to position [7751, 0]
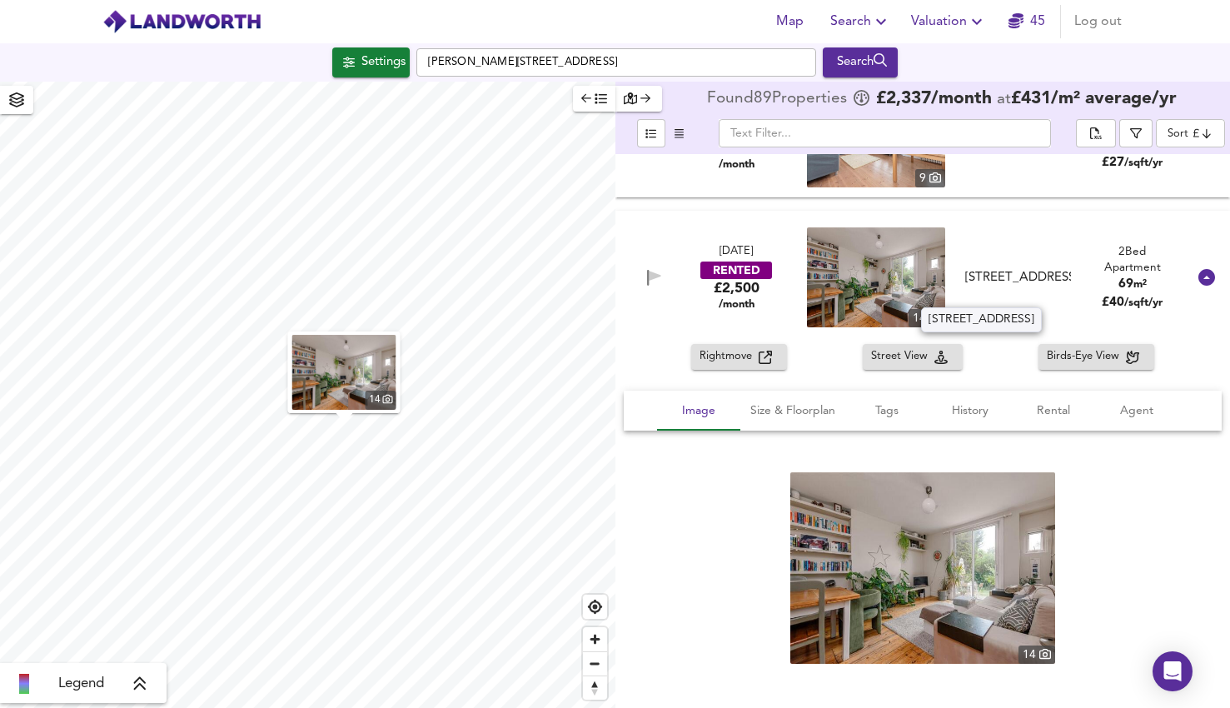
drag, startPoint x: 1029, startPoint y: 298, endPoint x: 965, endPoint y: 256, distance: 76.9
click at [965, 269] on div "[STREET_ADDRESS]" at bounding box center [1018, 277] width 106 height 17
copy div "[STREET_ADDRESS]"
click at [914, 296] on img at bounding box center [876, 277] width 138 height 100
click at [0, 0] on div "Map Search Valuation 45 Log out Settings [PERSON_NAME][GEOGRAPHIC_DATA] Search …" at bounding box center [615, 354] width 1230 height 708
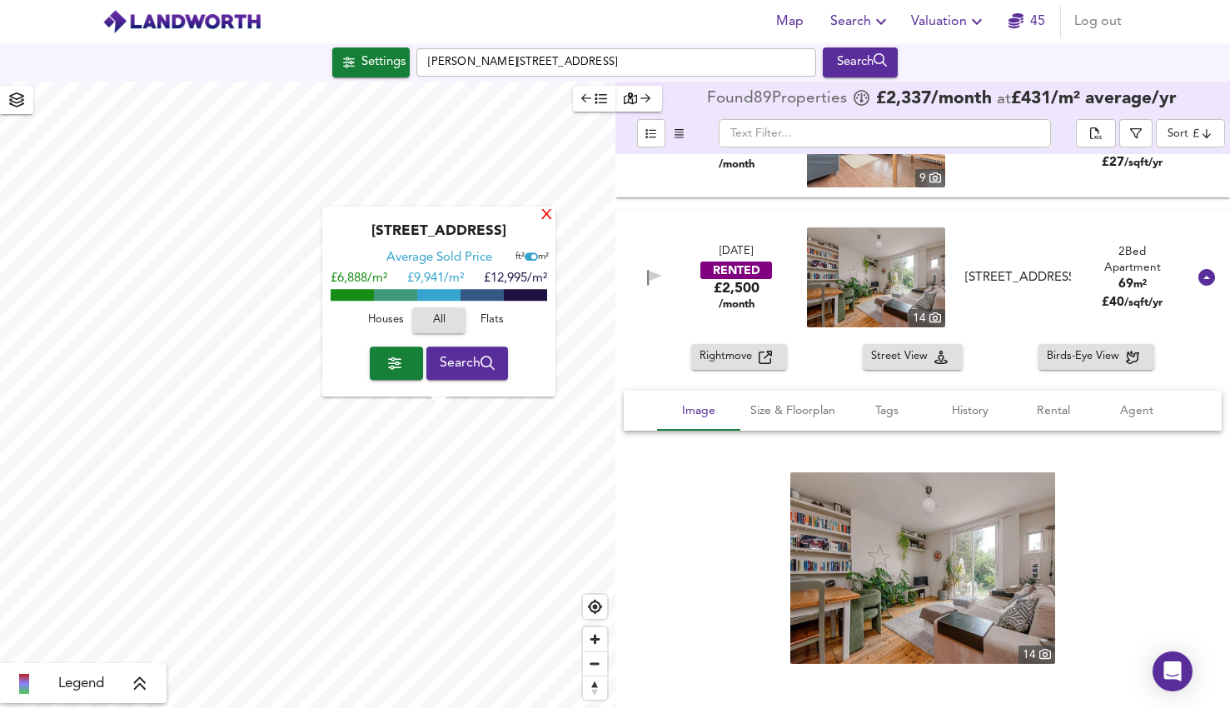
click at [544, 215] on div "X" at bounding box center [547, 216] width 14 height 16
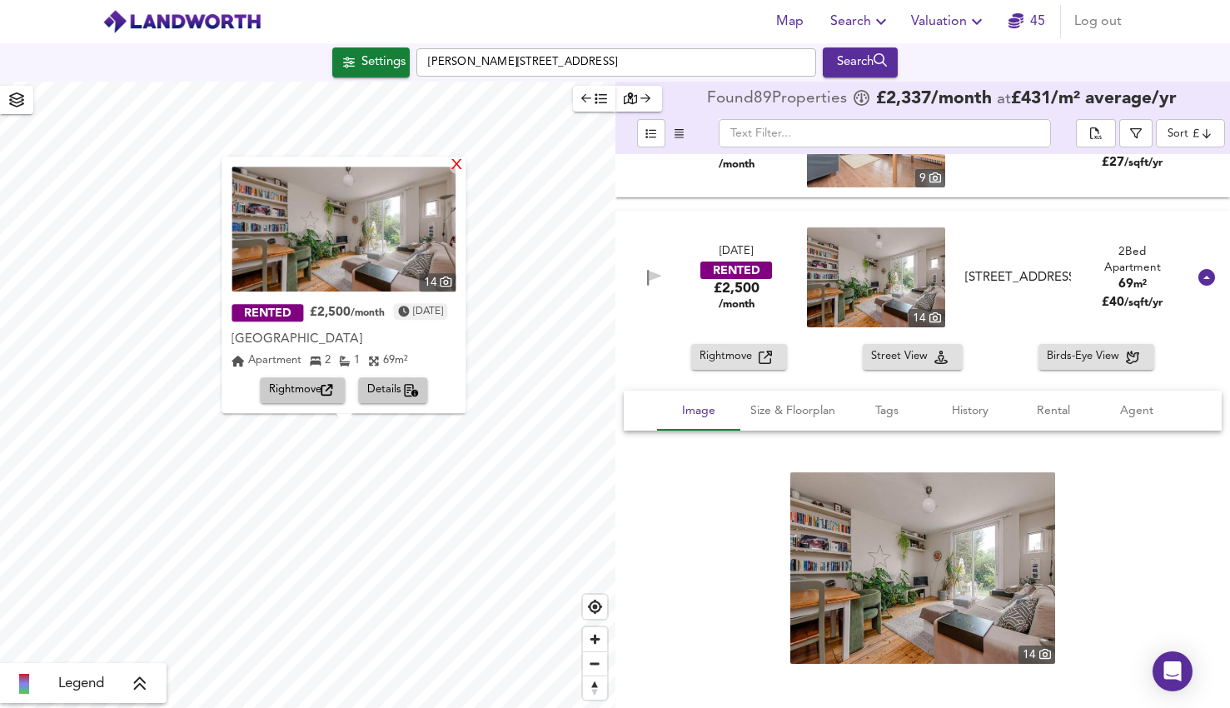
click at [465, 164] on div "X" at bounding box center [457, 166] width 14 height 16
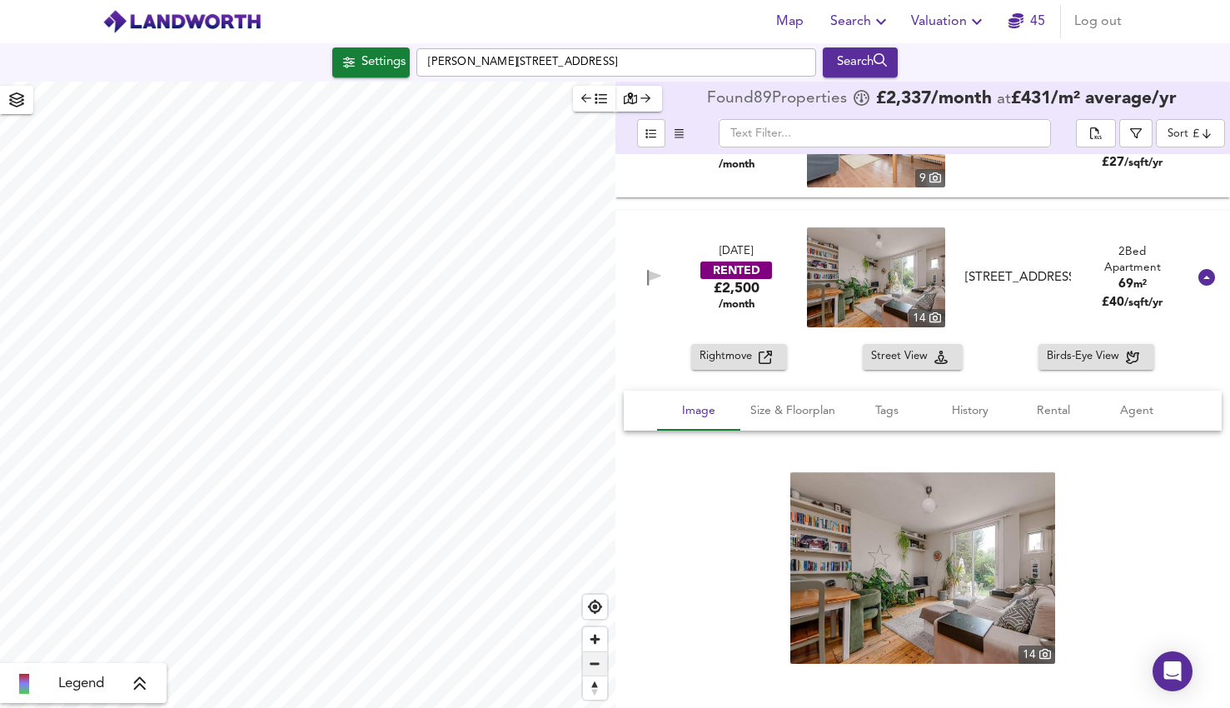
click at [595, 659] on span "Zoom out" at bounding box center [595, 663] width 24 height 23
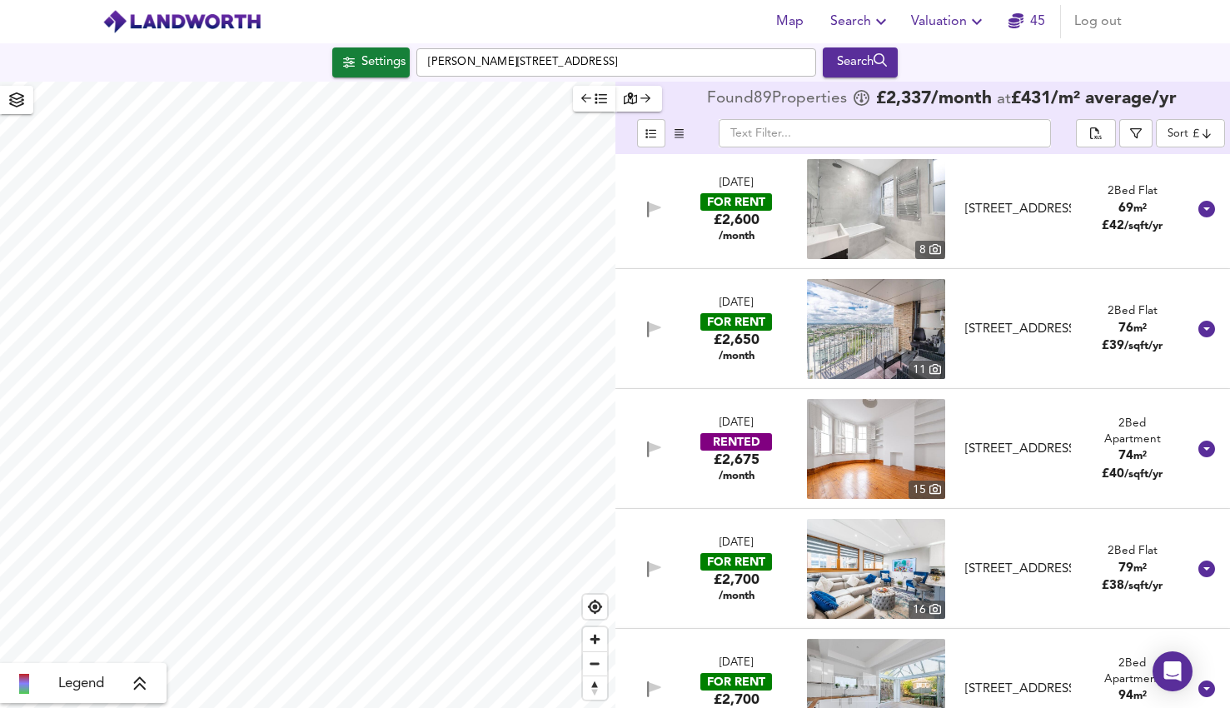
scroll to position [8444, 0]
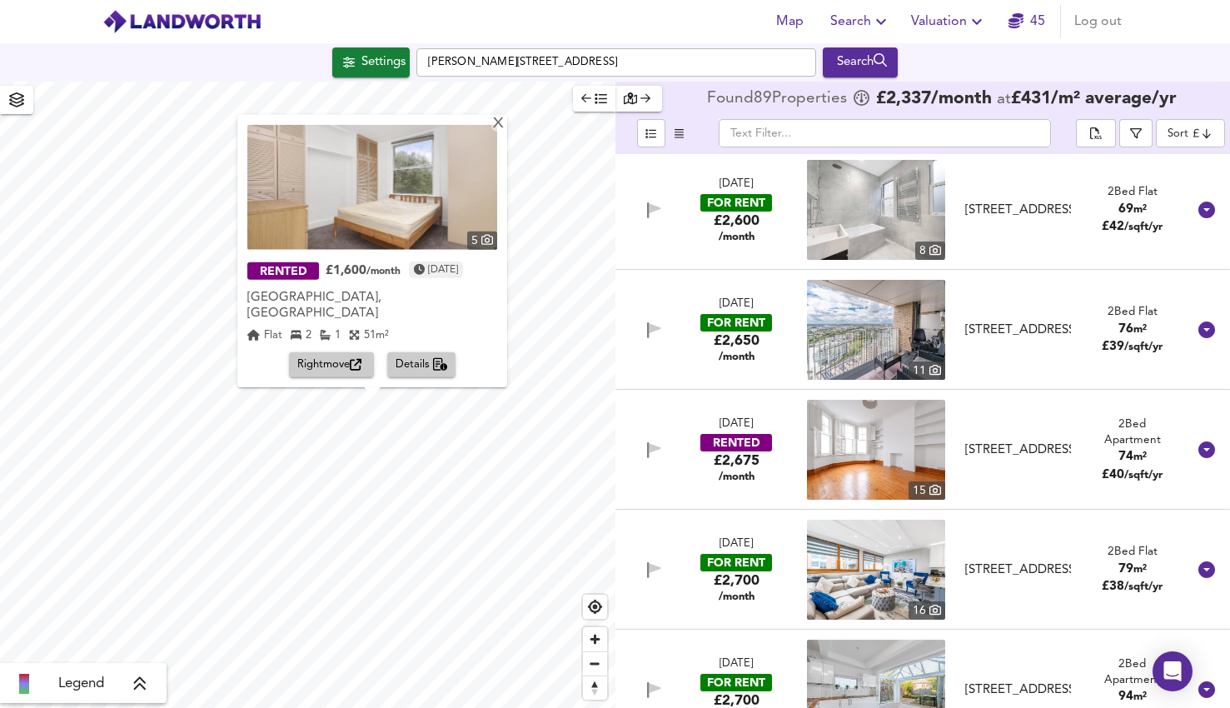
click at [391, 218] on img at bounding box center [372, 187] width 250 height 125
click at [427, 366] on span "Details" at bounding box center [422, 365] width 52 height 19
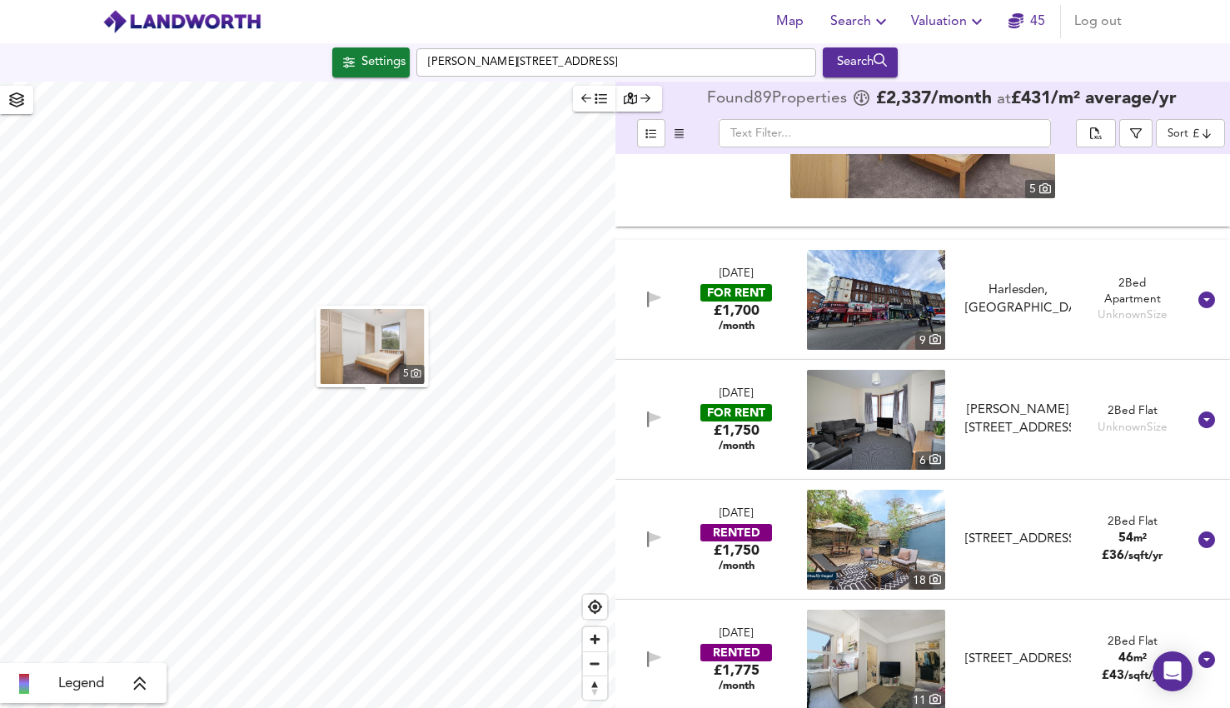
scroll to position [391, 0]
click at [890, 527] on img at bounding box center [876, 539] width 138 height 100
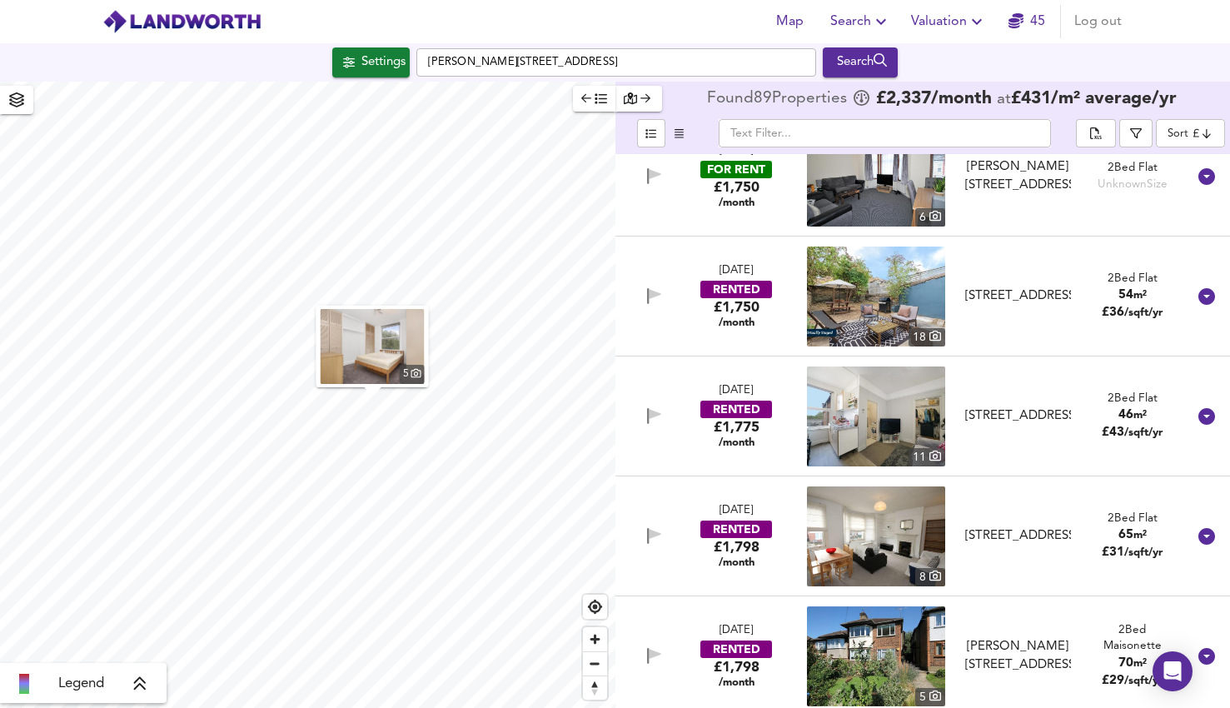
scroll to position [632, 0]
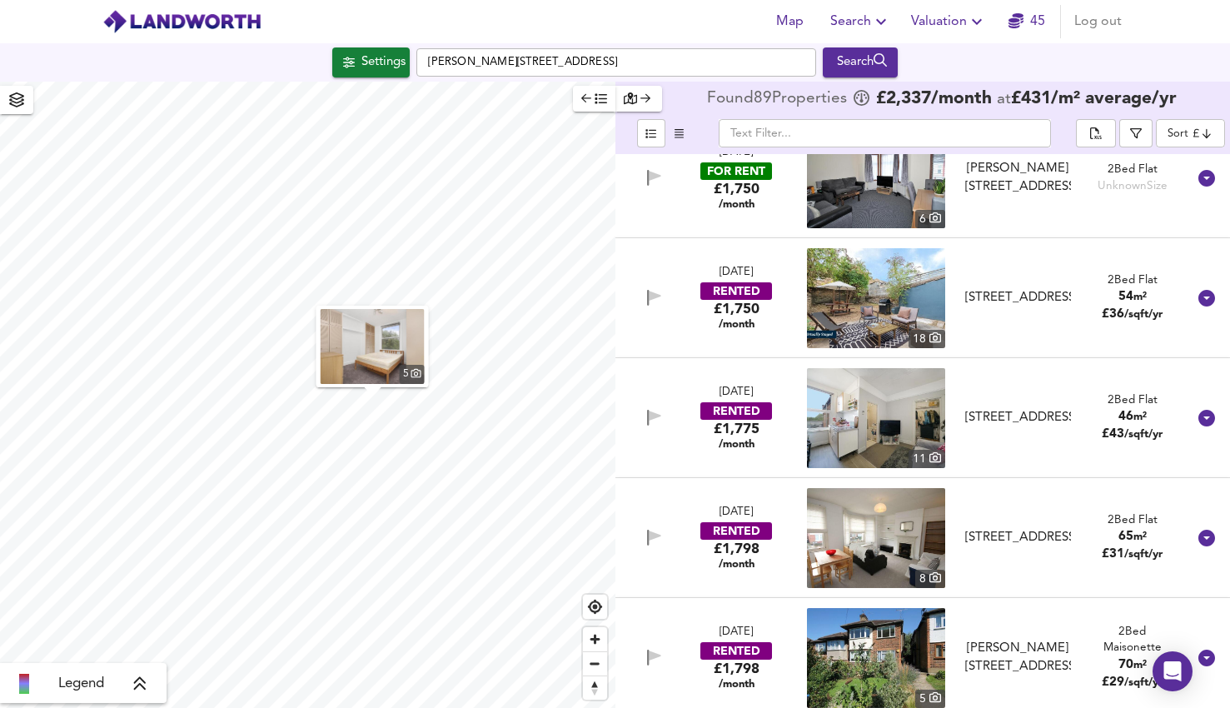
click at [865, 426] on img at bounding box center [876, 418] width 138 height 100
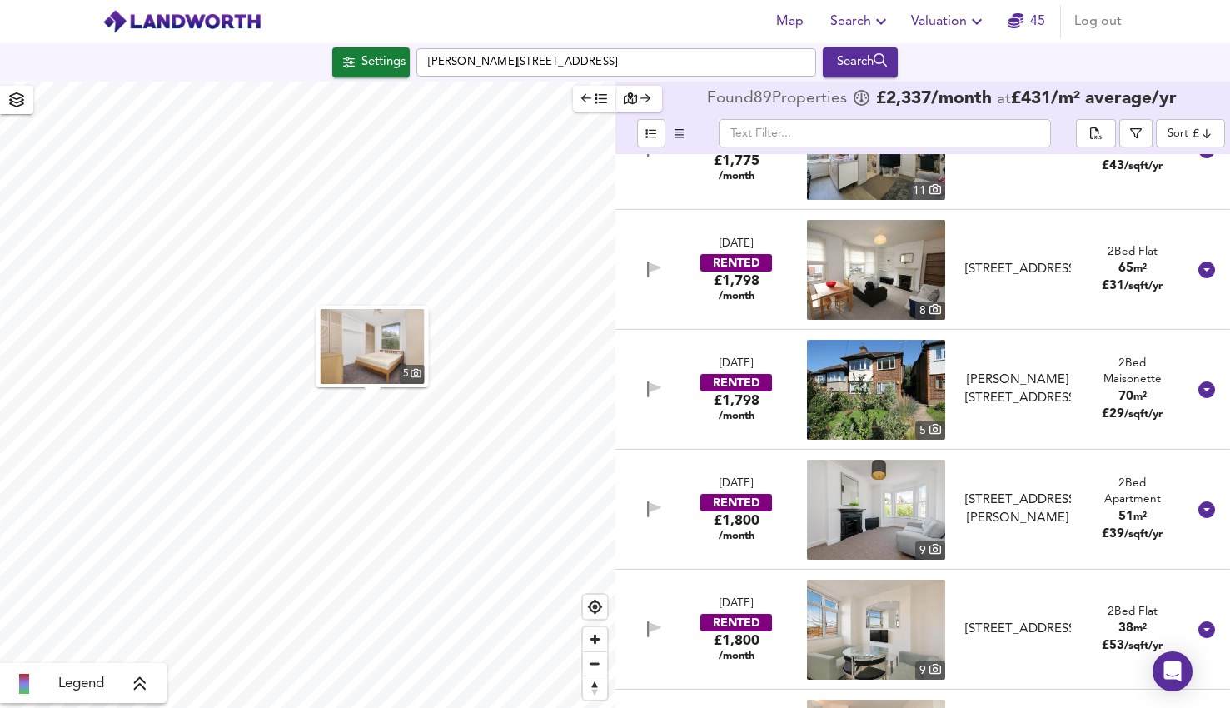
scroll to position [899, 0]
click at [912, 510] on img at bounding box center [876, 510] width 138 height 100
click at [604, 664] on span "Zoom out" at bounding box center [595, 663] width 24 height 23
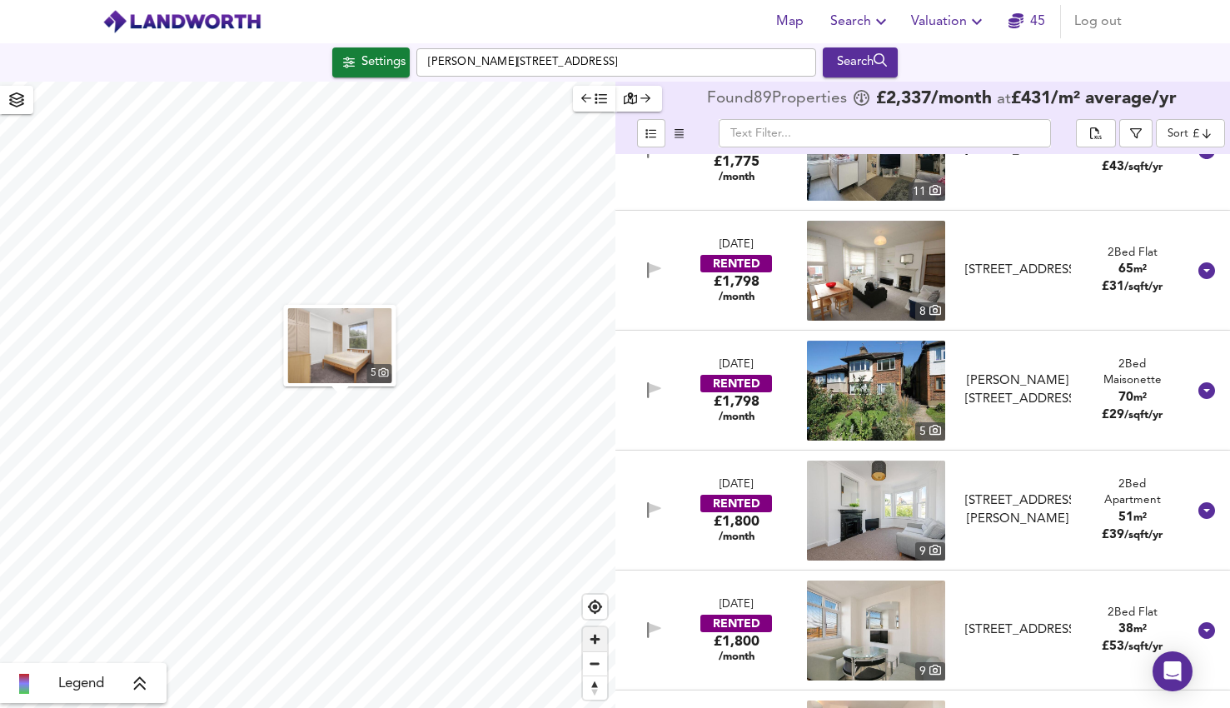
click at [595, 631] on span "Zoom in" at bounding box center [595, 639] width 24 height 24
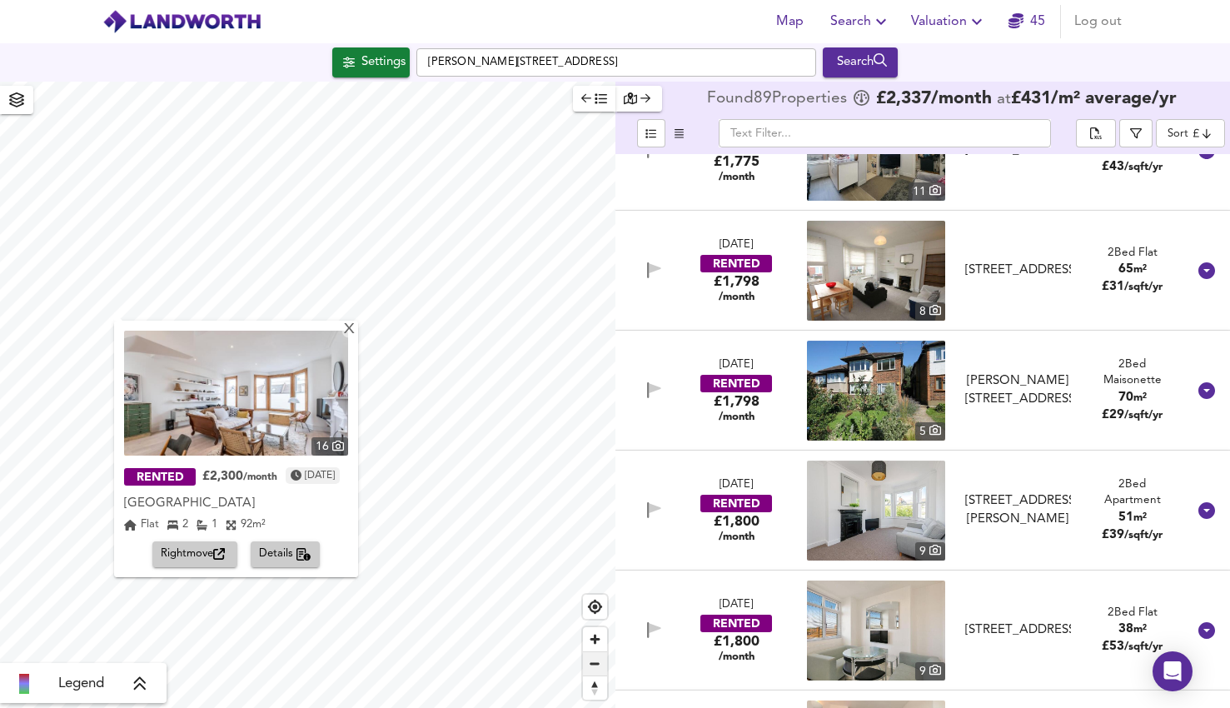
click at [595, 661] on span "Zoom out" at bounding box center [595, 663] width 24 height 23
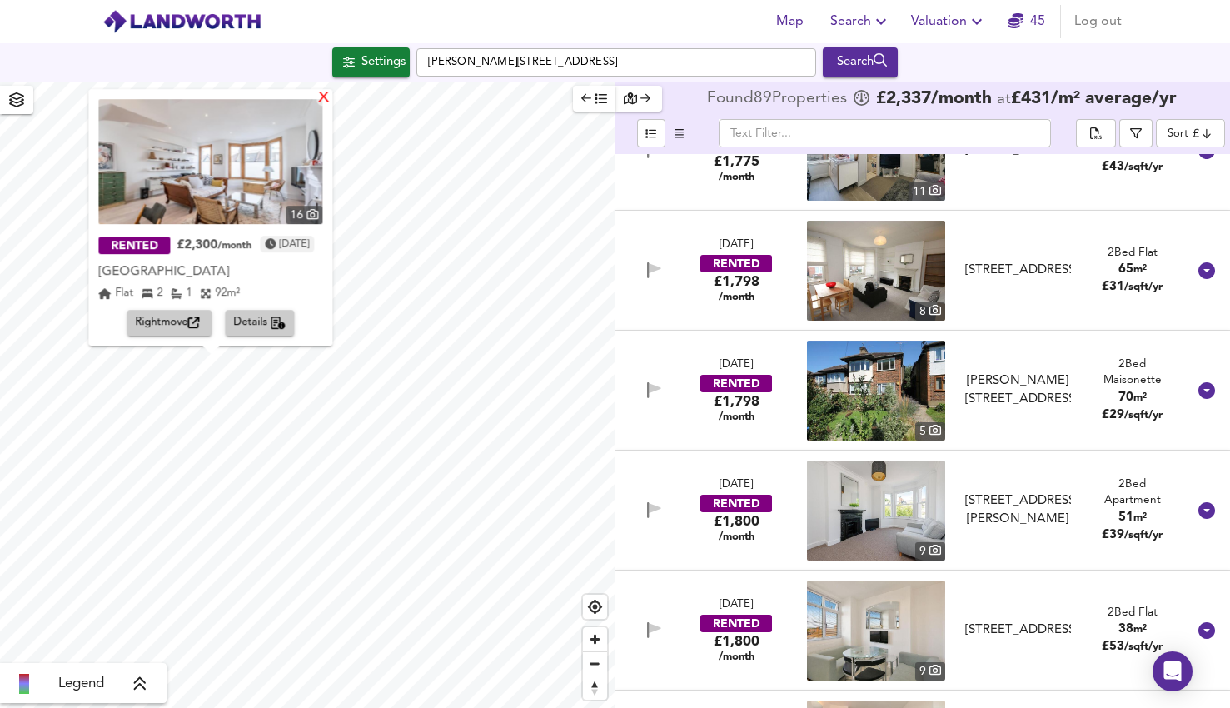
click at [331, 99] on div "X" at bounding box center [324, 99] width 14 height 16
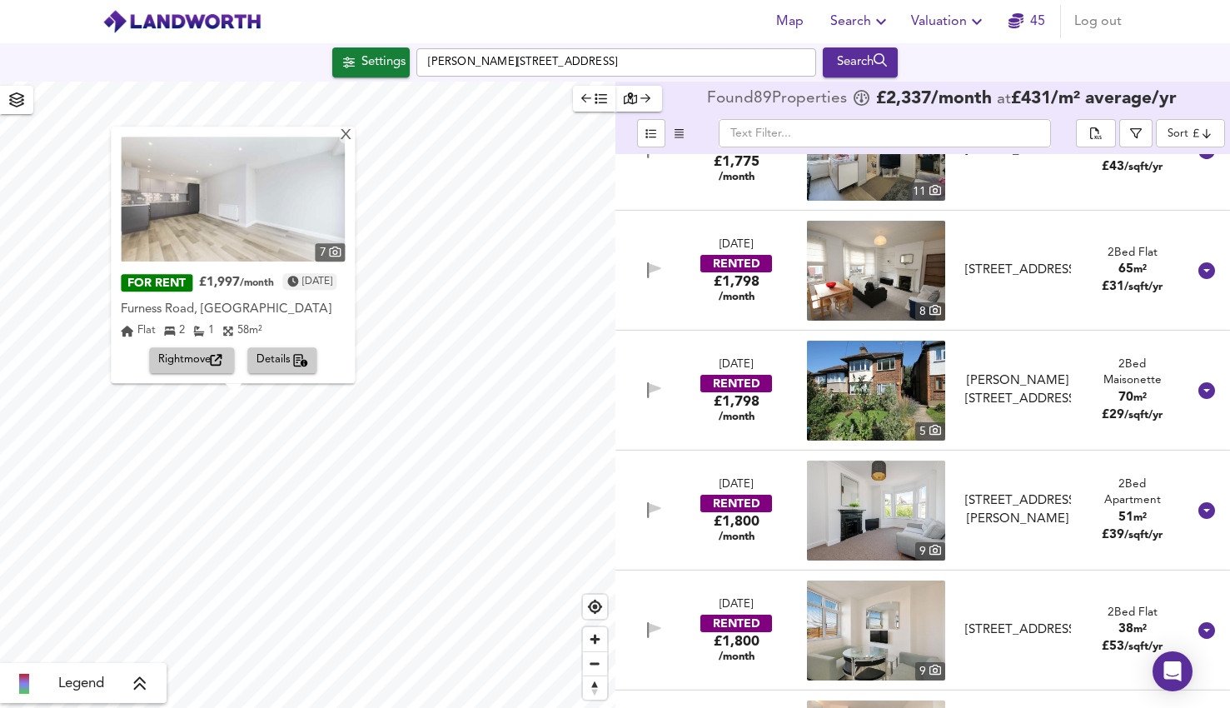
click at [225, 224] on img at bounding box center [233, 199] width 224 height 125
click at [286, 357] on span "Details" at bounding box center [282, 360] width 52 height 19
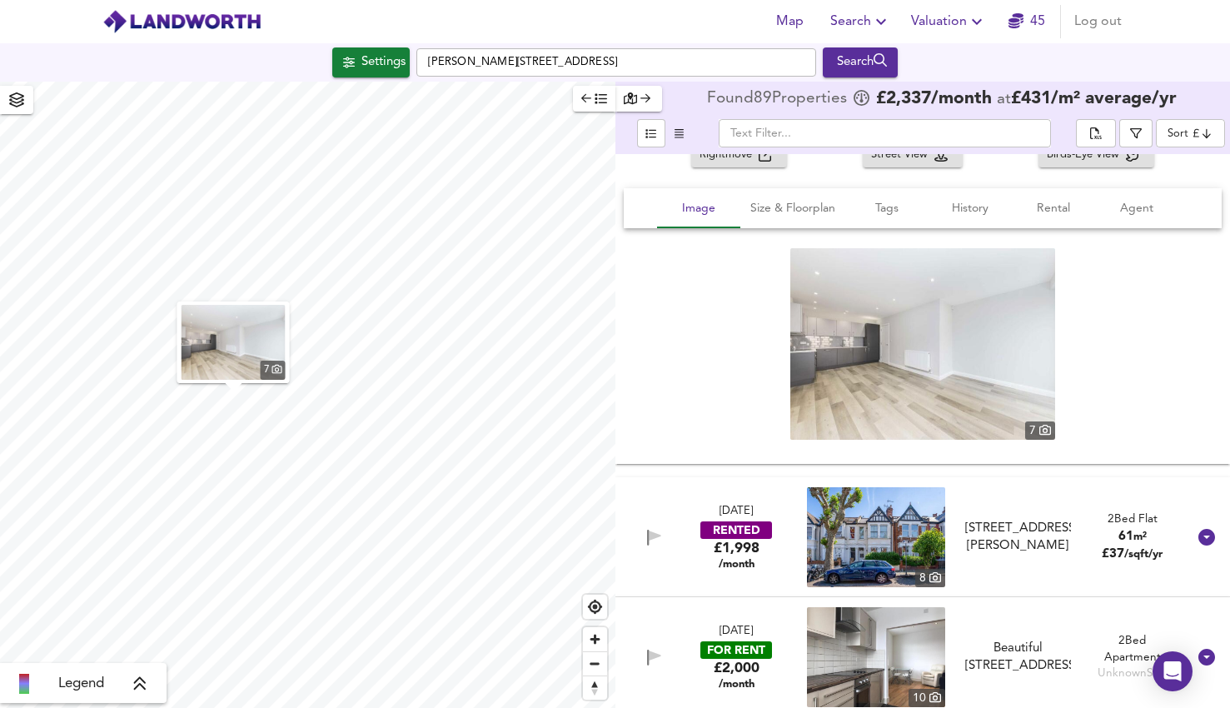
scroll to position [3392, 0]
click at [908, 522] on img at bounding box center [876, 538] width 138 height 100
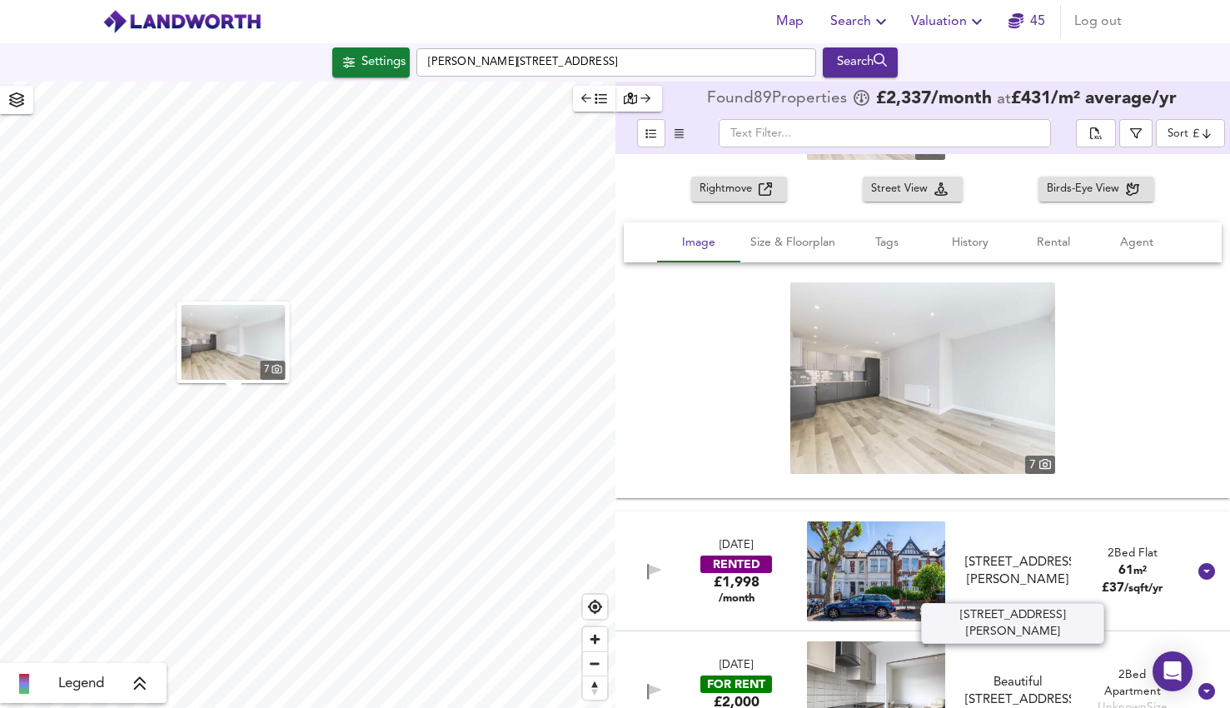
scroll to position [3357, 0]
click at [1027, 564] on div "[STREET_ADDRESS][PERSON_NAME]" at bounding box center [1018, 573] width 106 height 36
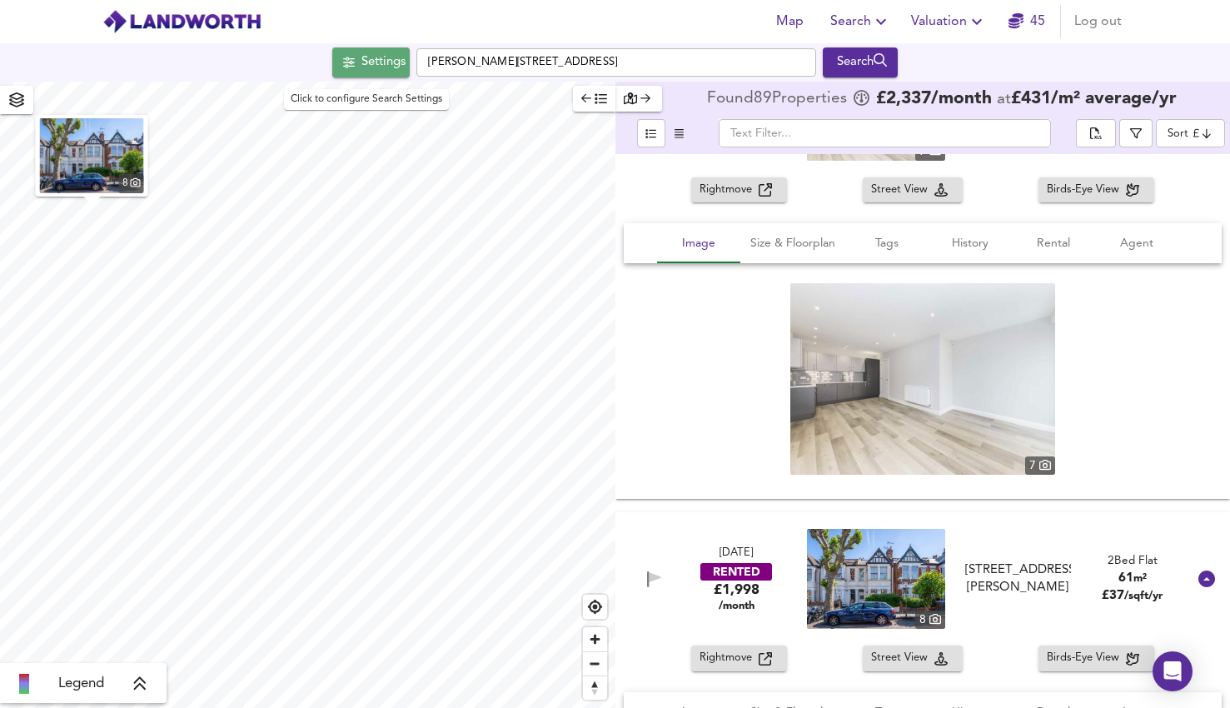
click at [361, 55] on div "Settings" at bounding box center [383, 63] width 44 height 22
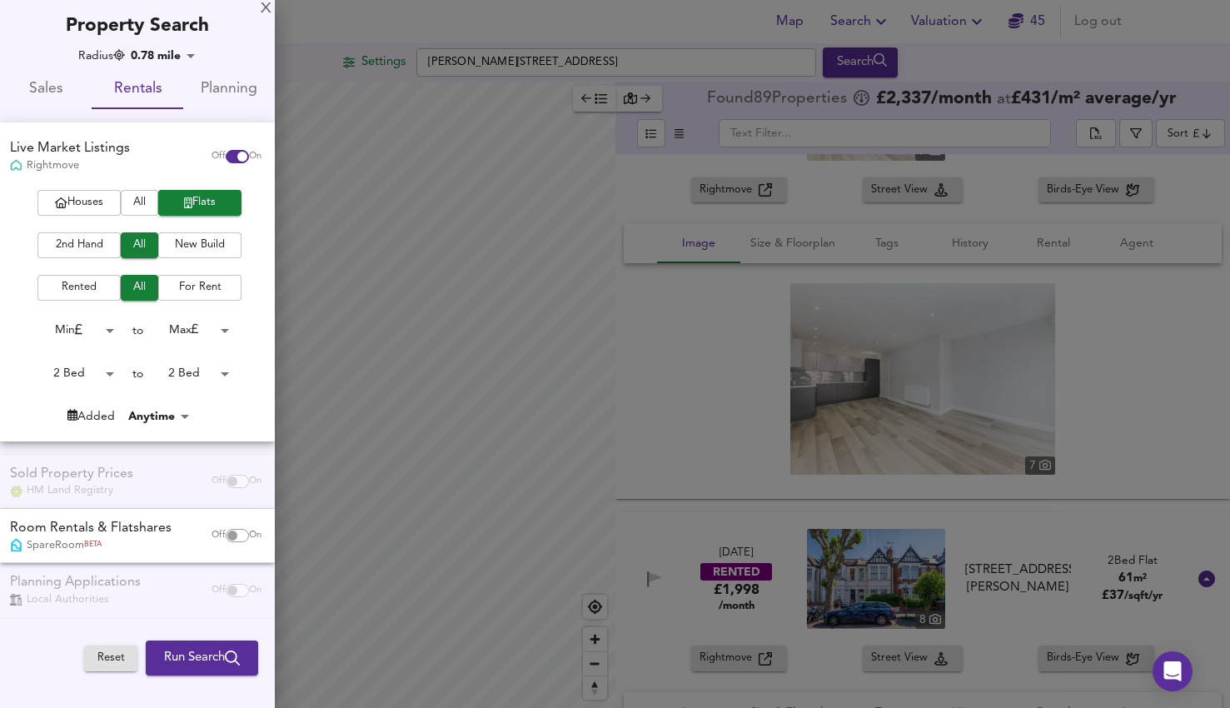
click at [59, 88] on span "Sales" at bounding box center [46, 90] width 72 height 26
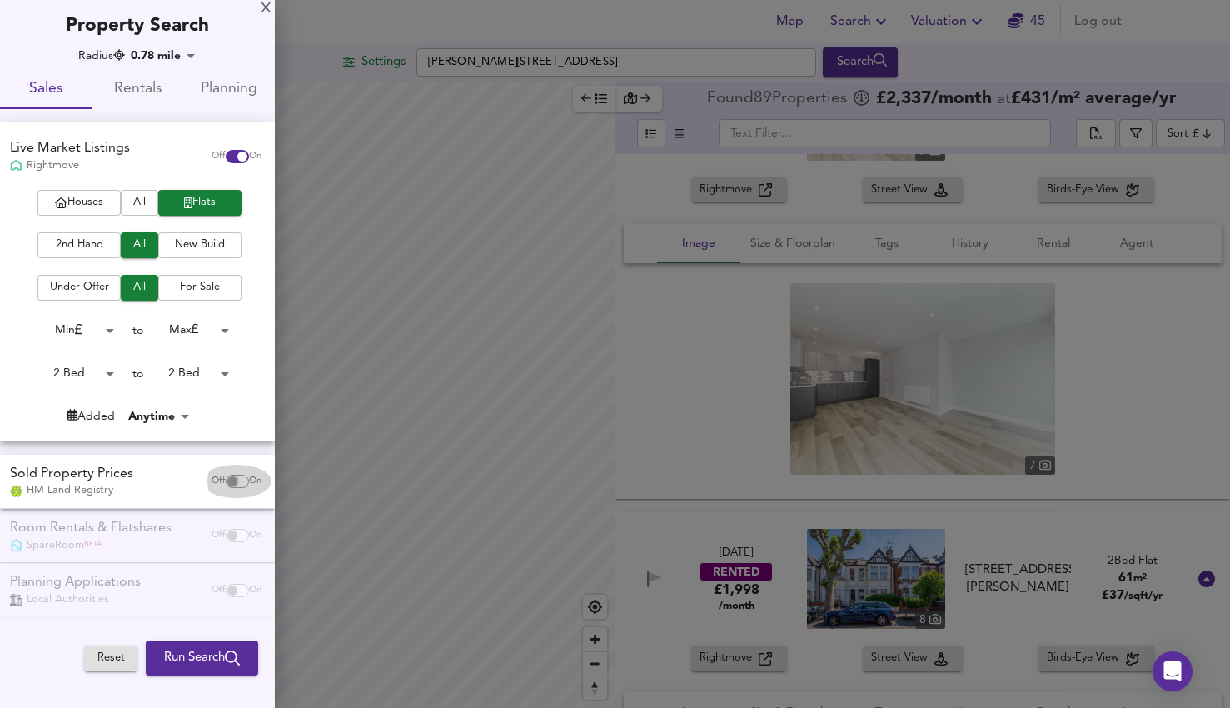
click at [231, 484] on input "checkbox" at bounding box center [232, 481] width 40 height 13
checkbox input "true"
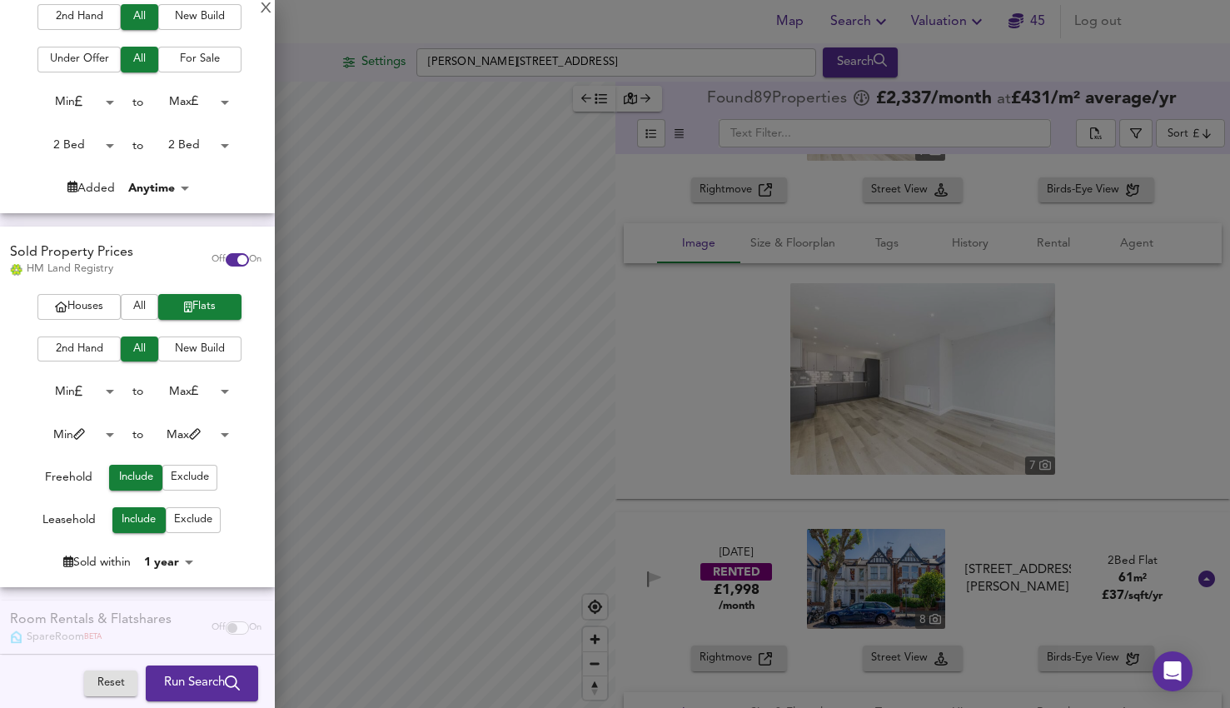
scroll to position [229, 0]
click at [180, 481] on span "Exclude" at bounding box center [190, 476] width 38 height 19
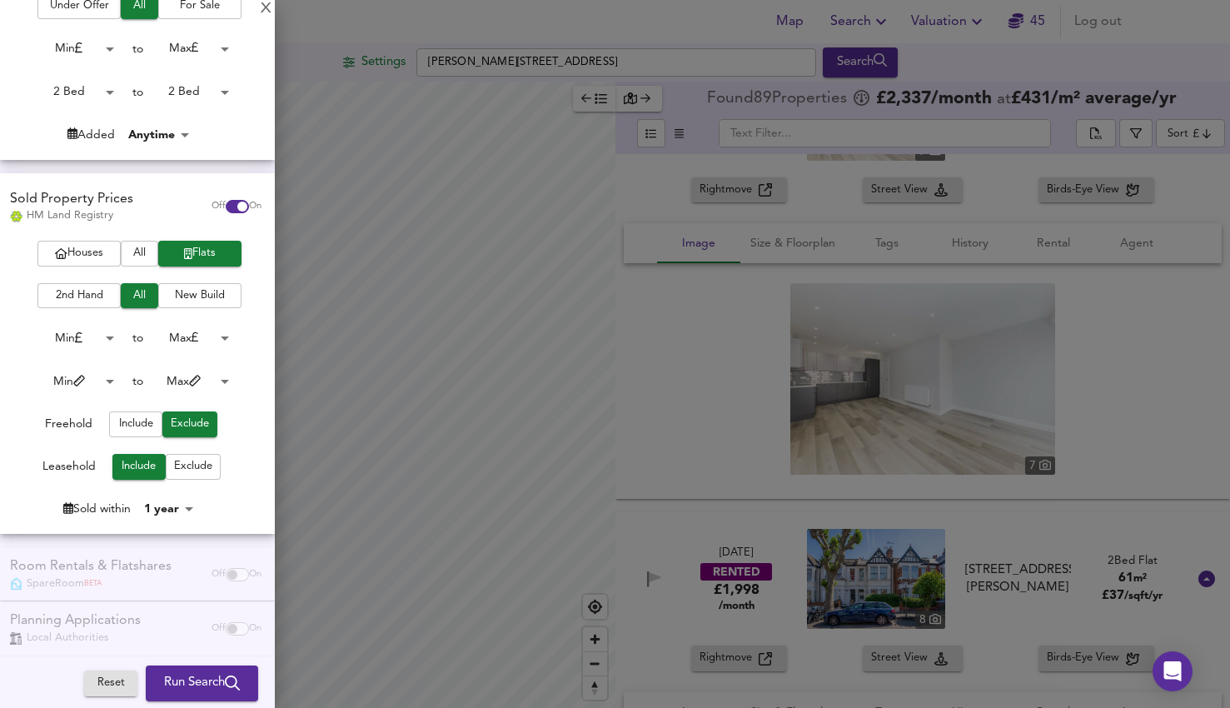
scroll to position [288, 0]
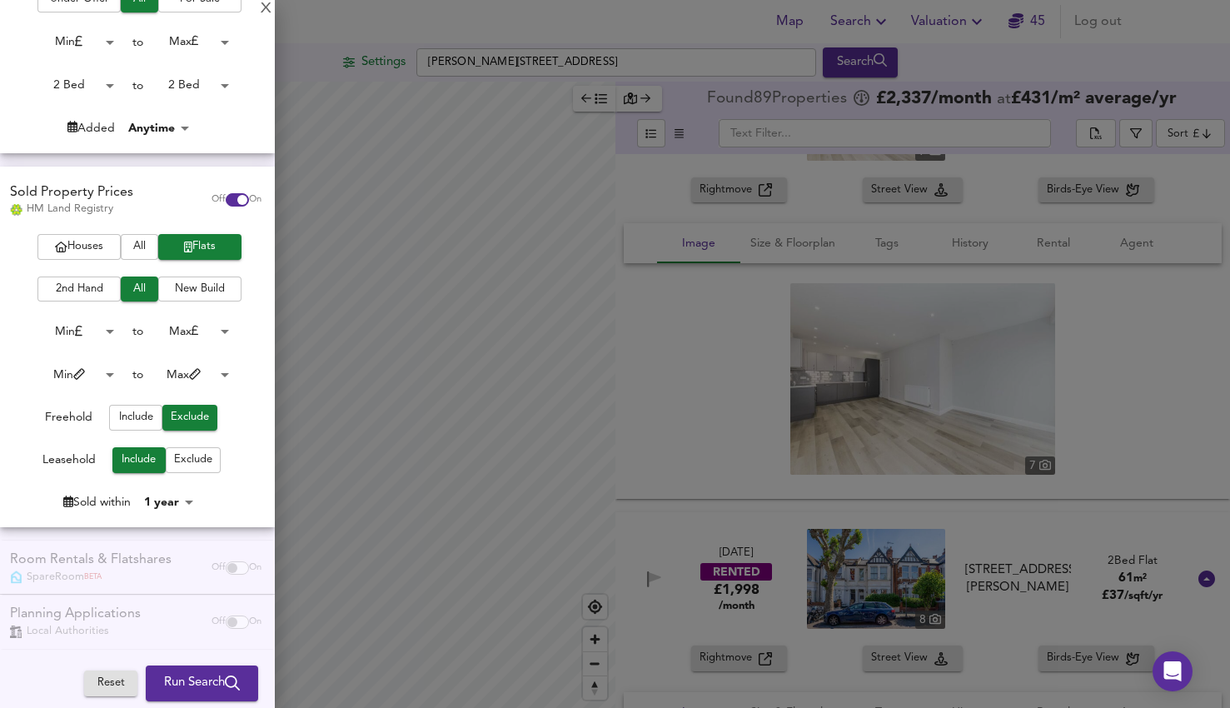
click at [172, 676] on span "Run Search" at bounding box center [202, 684] width 76 height 22
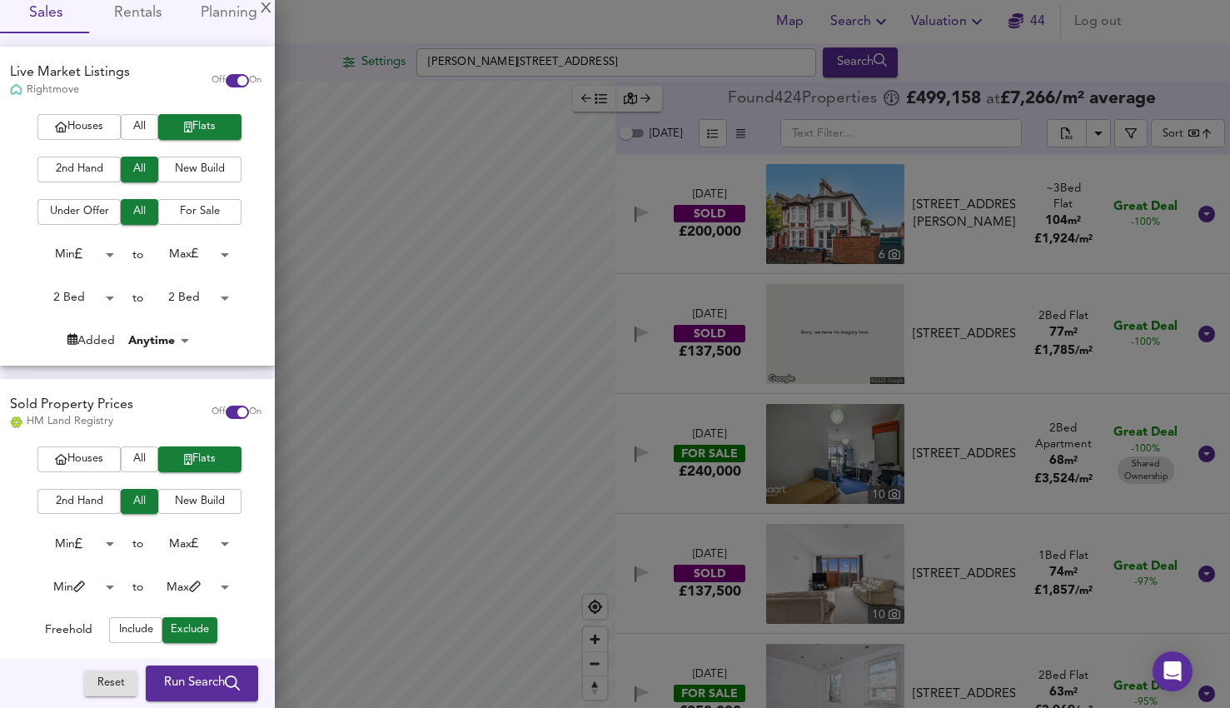
scroll to position [81, 0]
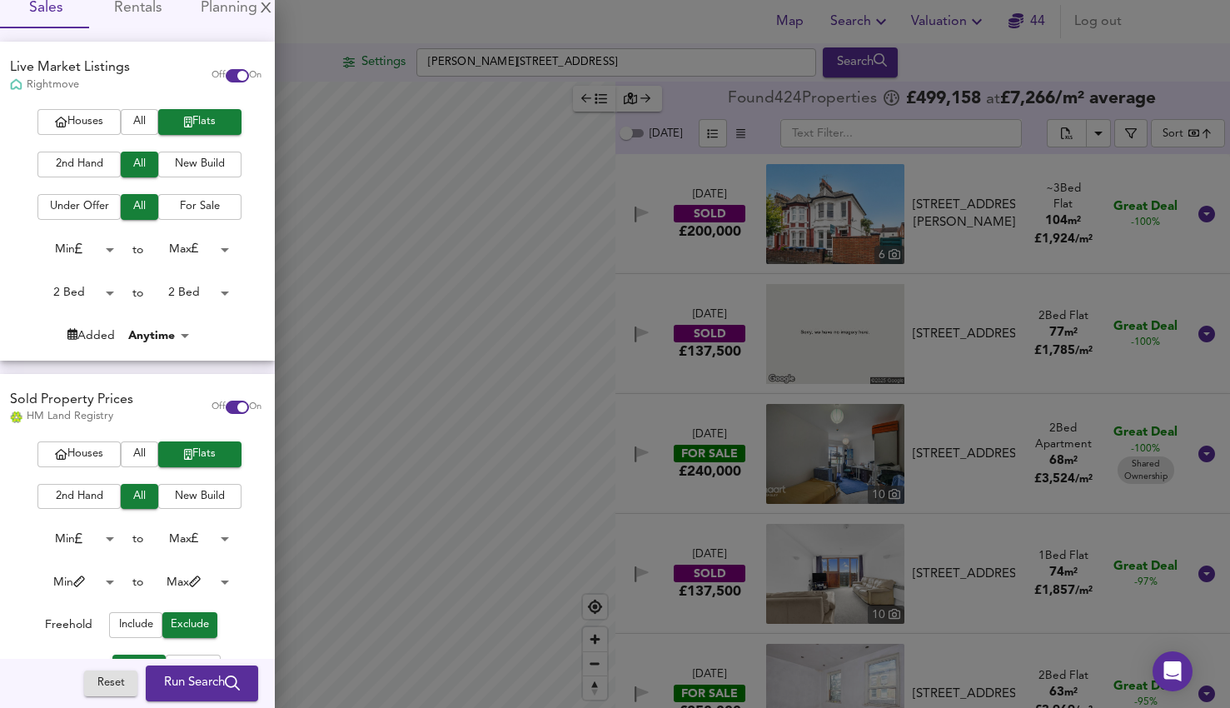
click at [88, 206] on span "Under Offer" at bounding box center [79, 206] width 67 height 19
click at [92, 211] on span "Under Offer" at bounding box center [79, 206] width 67 height 19
click at [172, 674] on span "Run Search" at bounding box center [202, 684] width 76 height 22
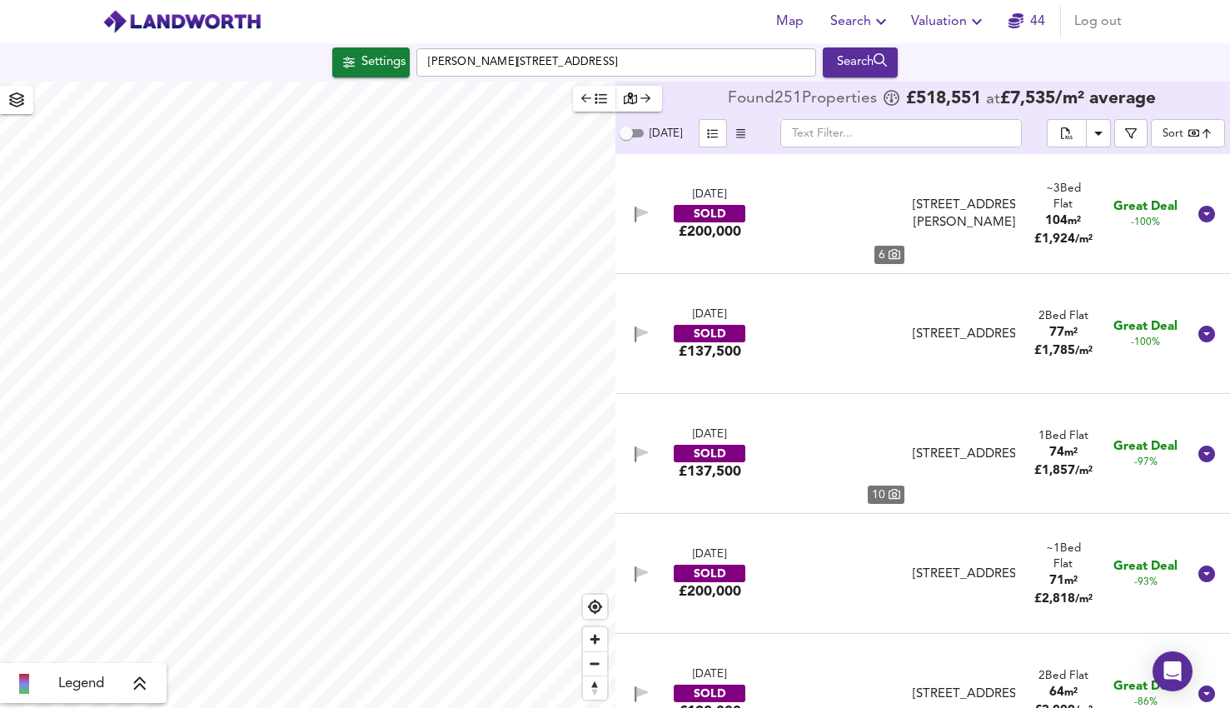
type input "bestdeal"
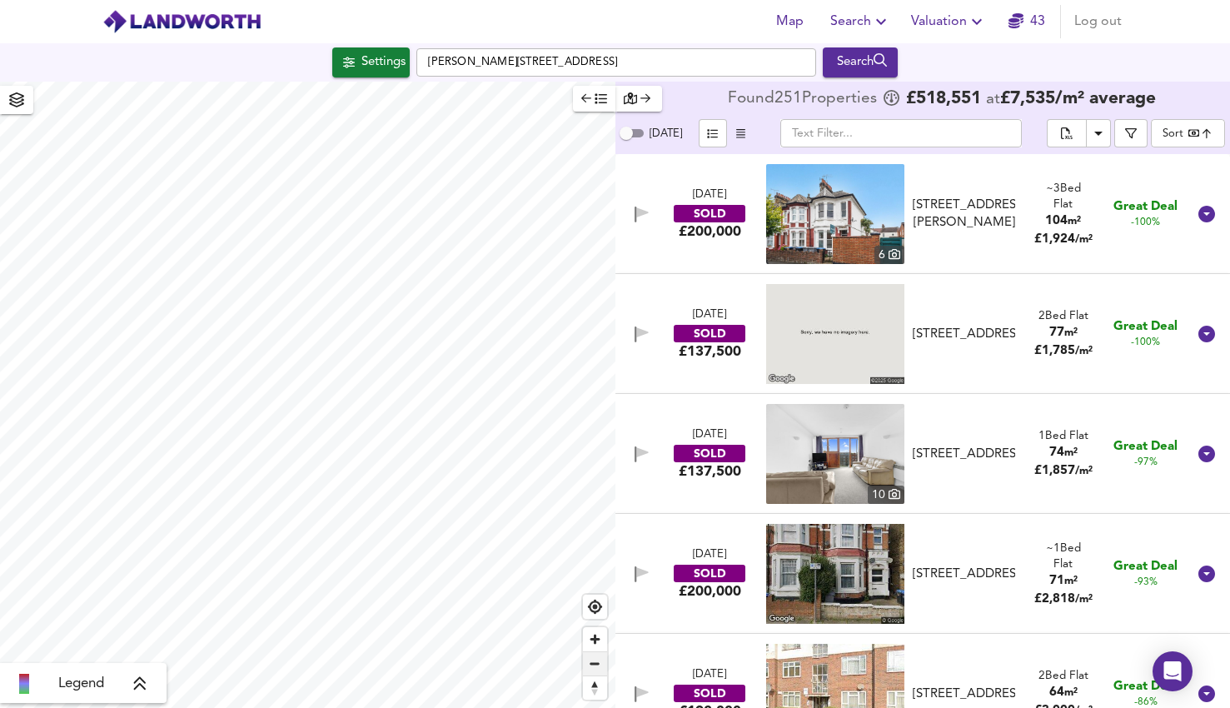
click at [591, 662] on span "Zoom out" at bounding box center [595, 663] width 24 height 23
click at [588, 641] on span "Zoom in" at bounding box center [595, 639] width 24 height 24
click at [590, 641] on span "Zoom in" at bounding box center [595, 639] width 24 height 24
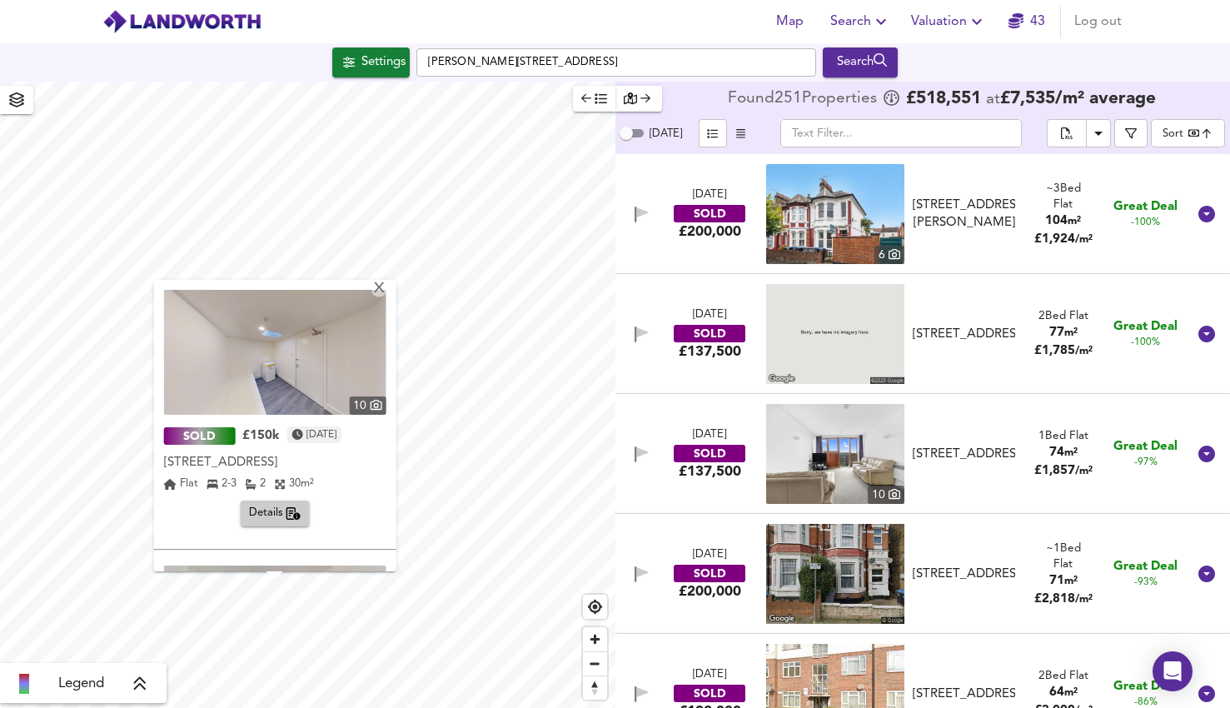
click at [279, 376] on img at bounding box center [275, 352] width 222 height 125
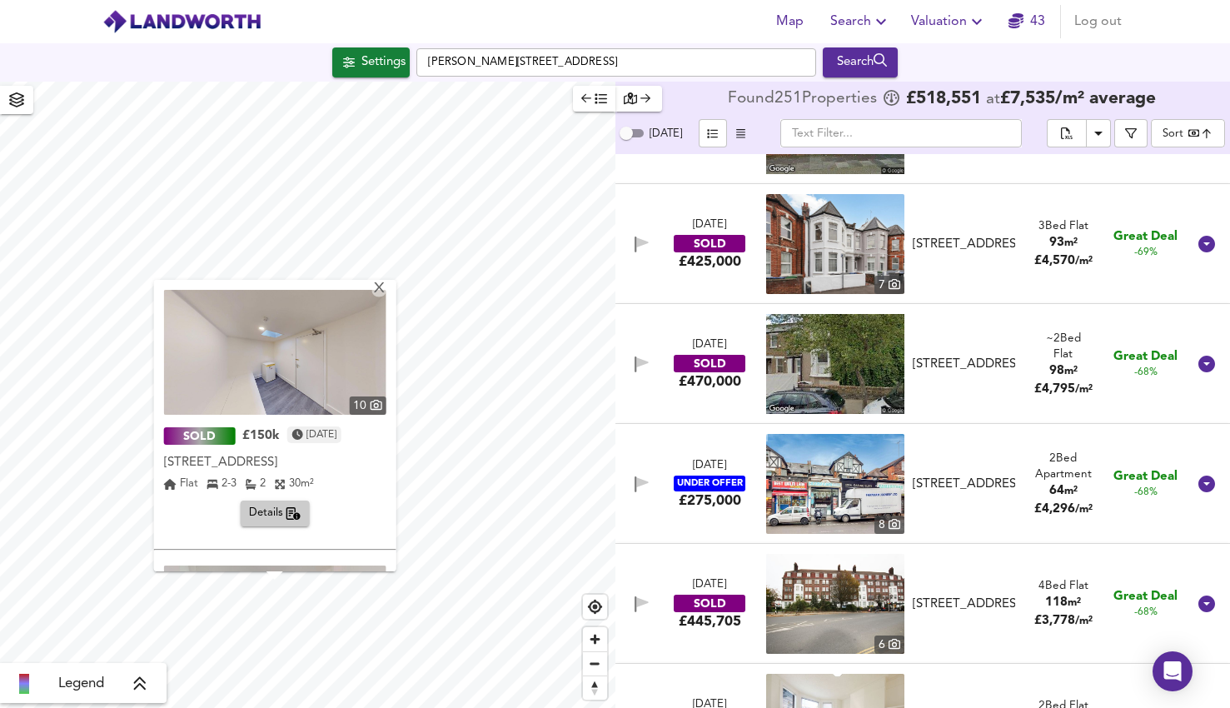
scroll to position [970, 0]
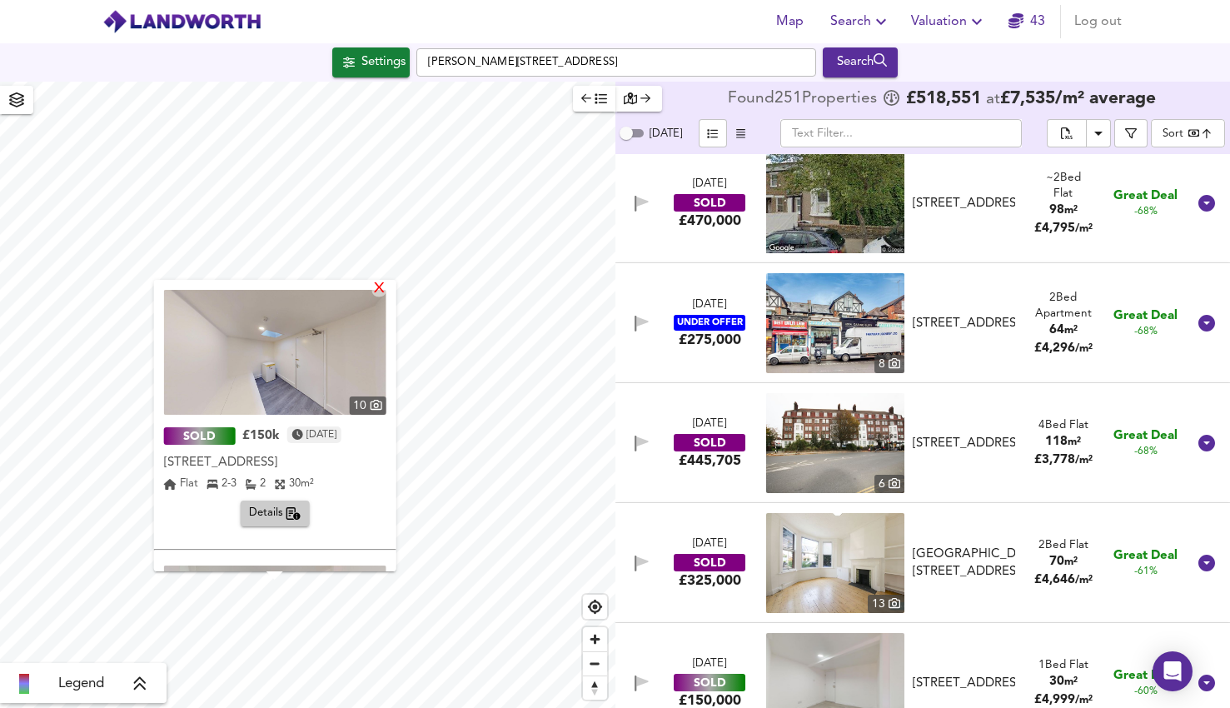
click at [386, 286] on div "X" at bounding box center [378, 289] width 14 height 16
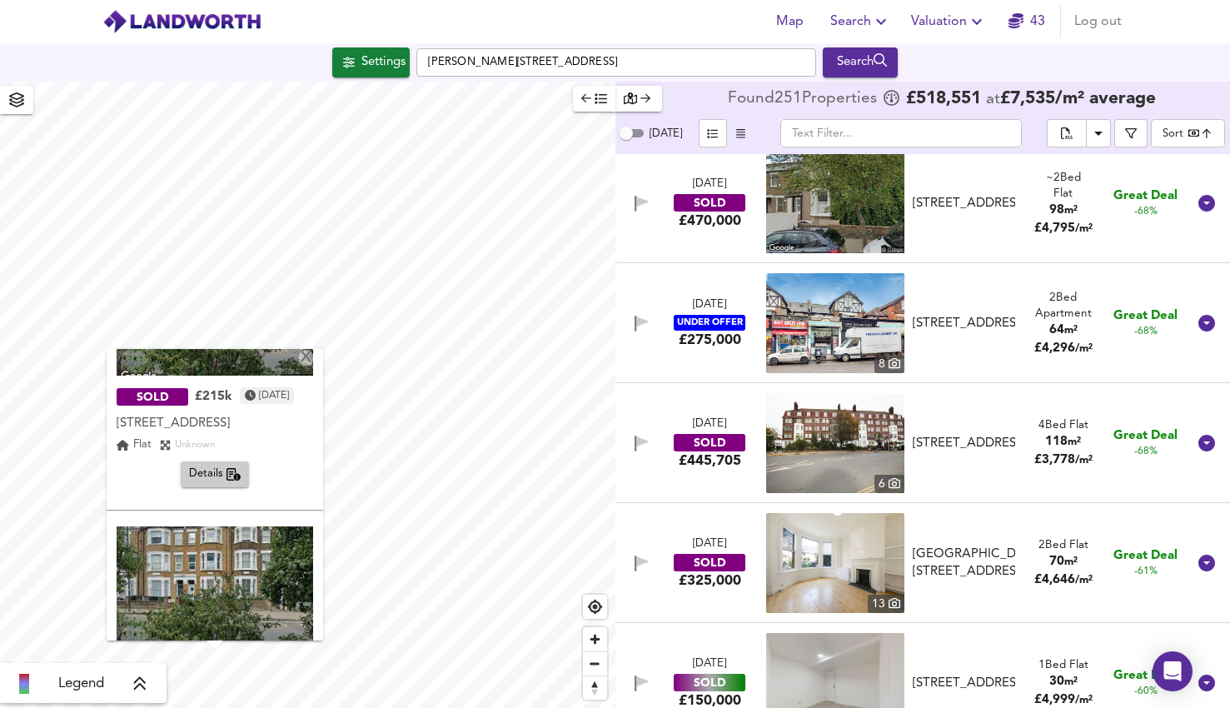
scroll to position [103, 0]
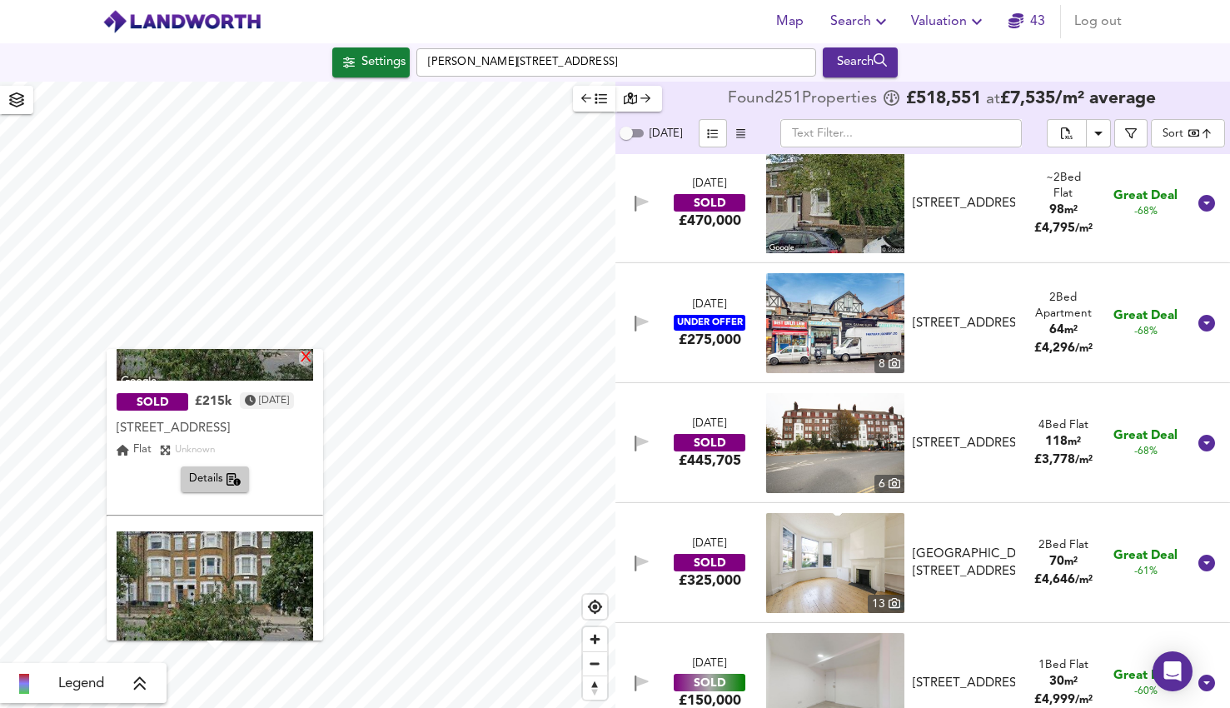
click at [313, 359] on div "X" at bounding box center [306, 359] width 14 height 16
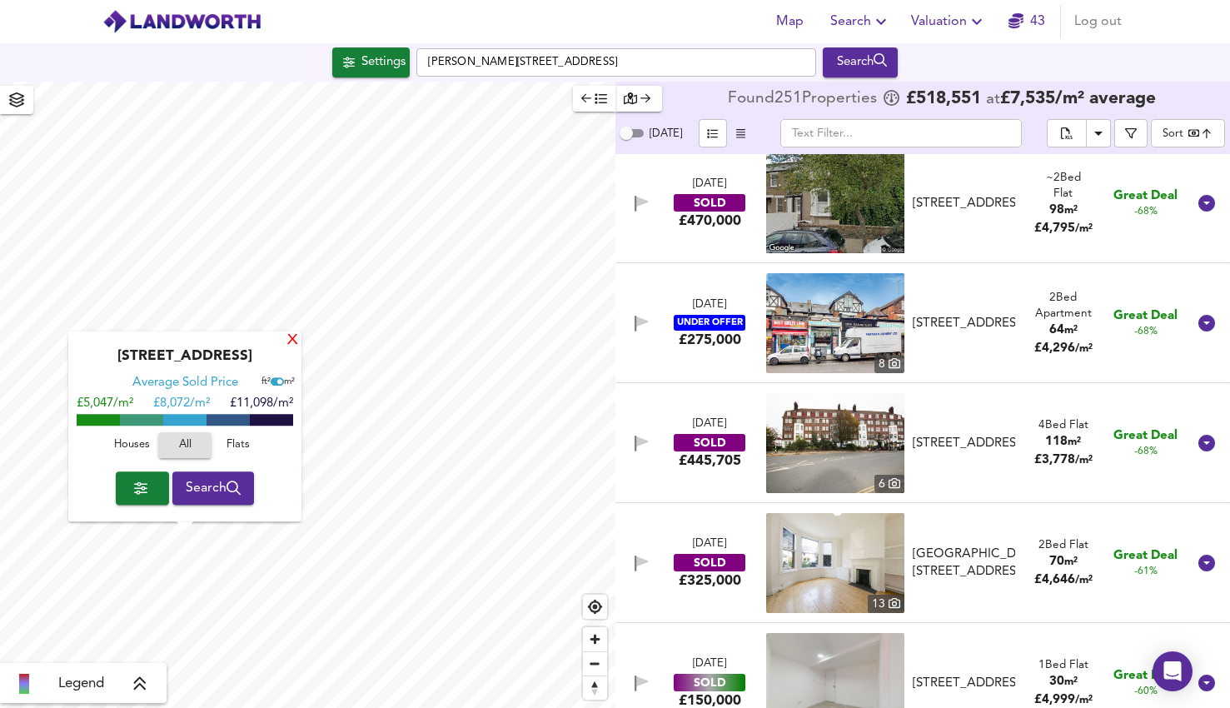
click at [290, 342] on div "X" at bounding box center [293, 341] width 14 height 16
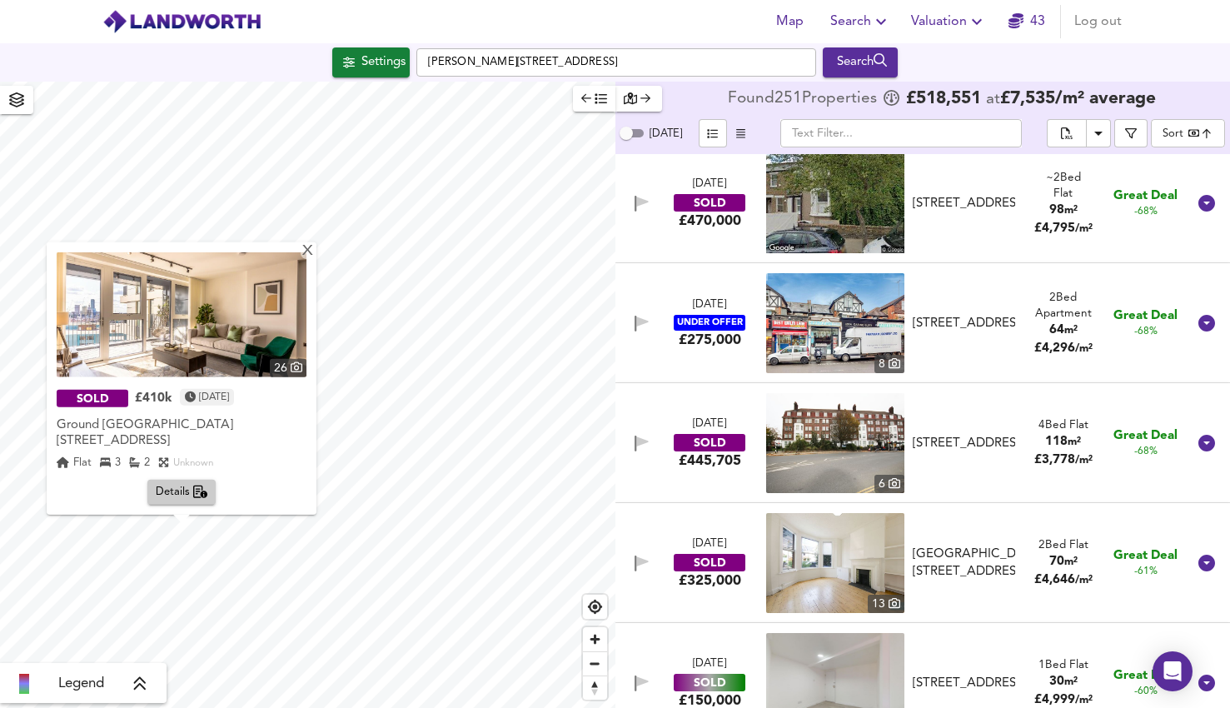
click at [196, 317] on img at bounding box center [182, 314] width 250 height 125
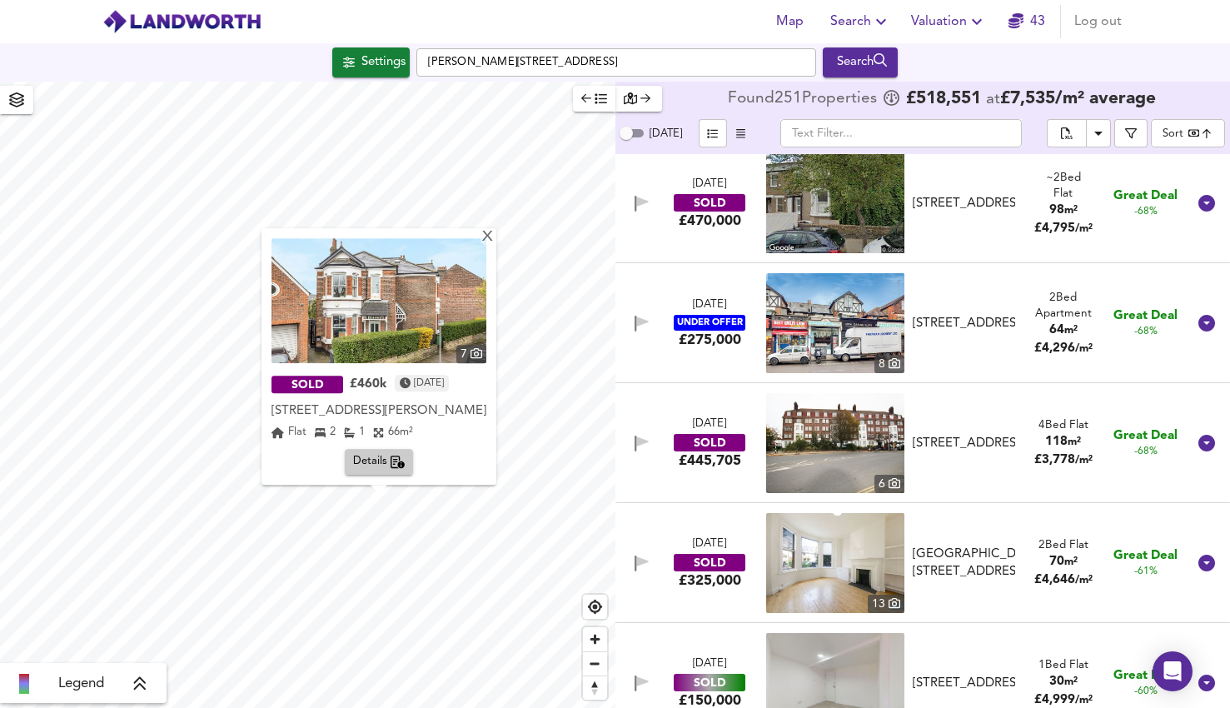
click at [403, 324] on img at bounding box center [378, 300] width 215 height 125
click at [381, 456] on span "Details" at bounding box center [379, 462] width 52 height 19
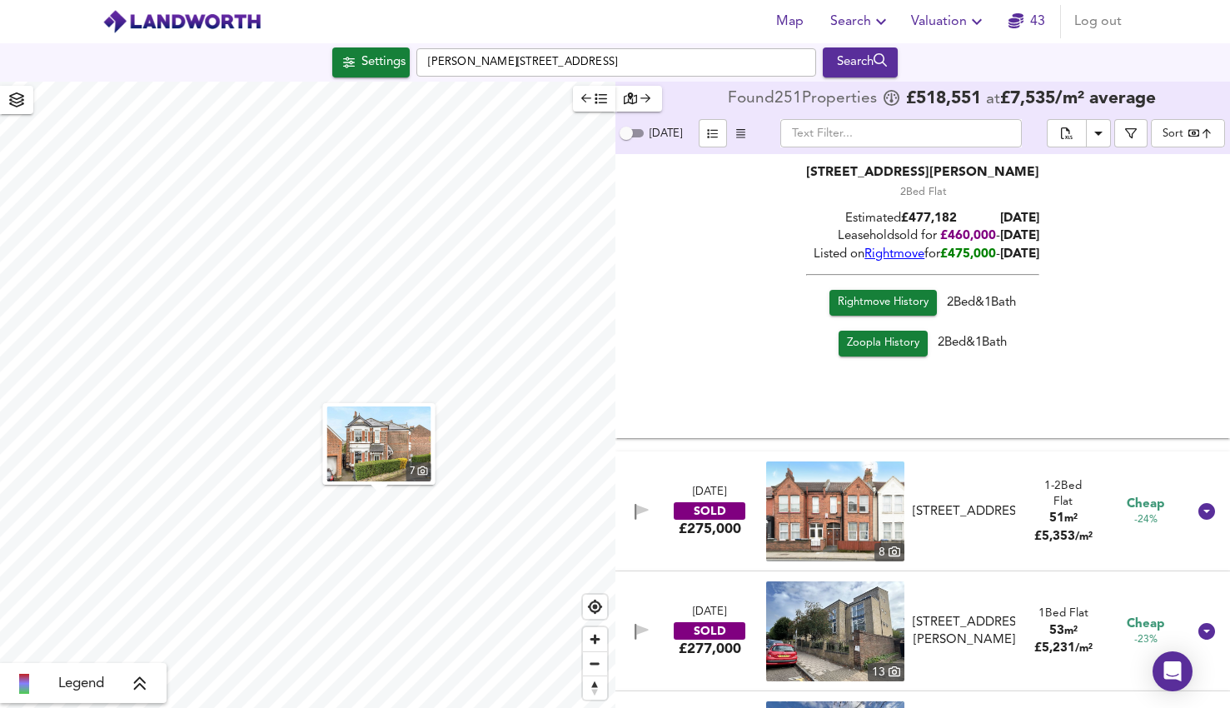
scroll to position [6409, 0]
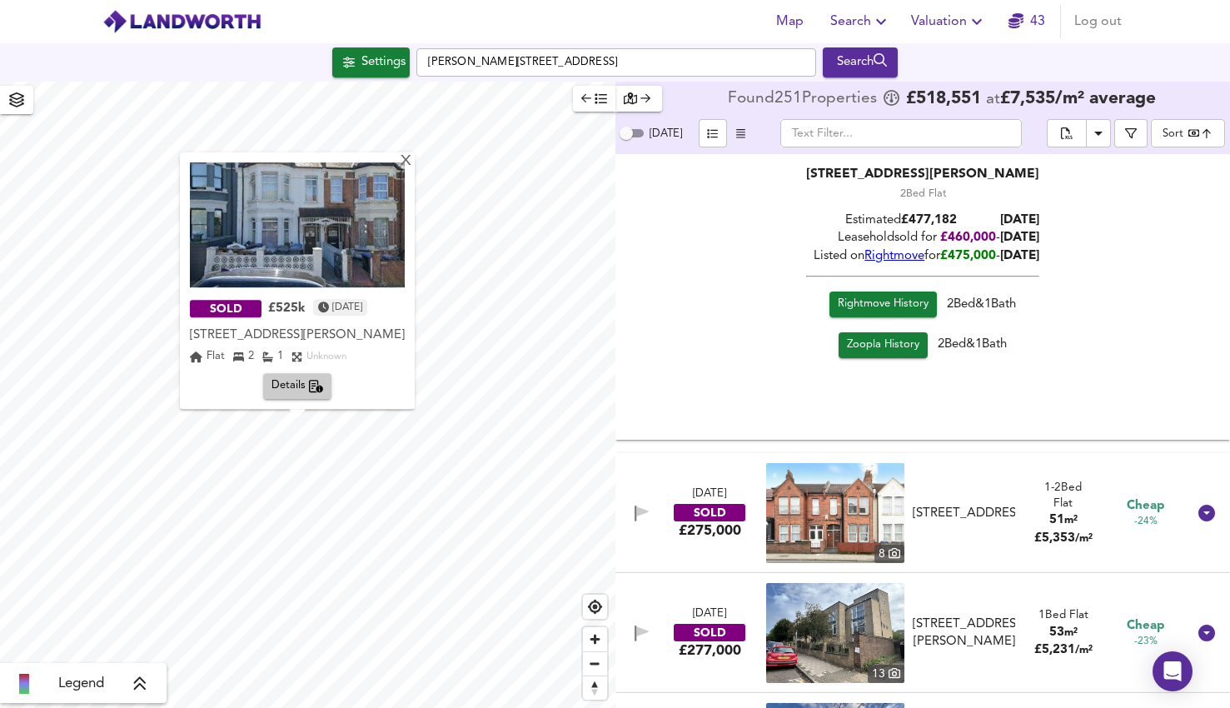
click at [324, 222] on img at bounding box center [297, 224] width 215 height 125
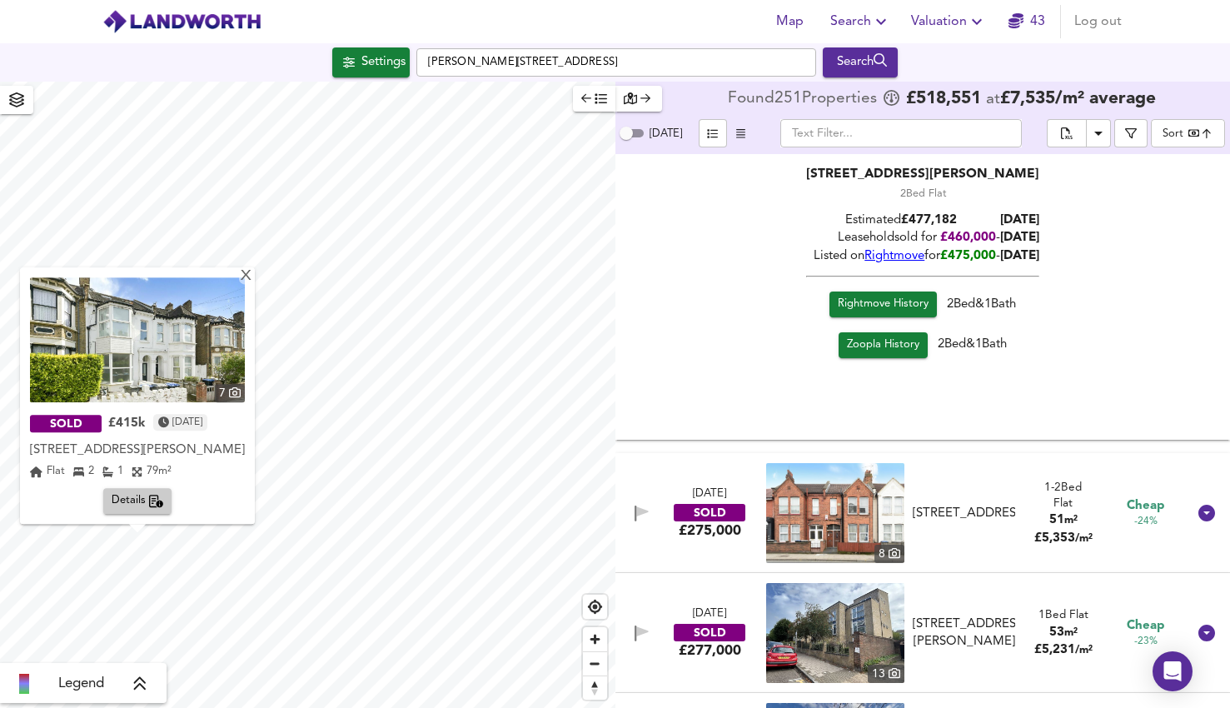
click at [162, 372] on img at bounding box center [137, 339] width 215 height 125
click at [142, 493] on span "Details" at bounding box center [138, 501] width 52 height 19
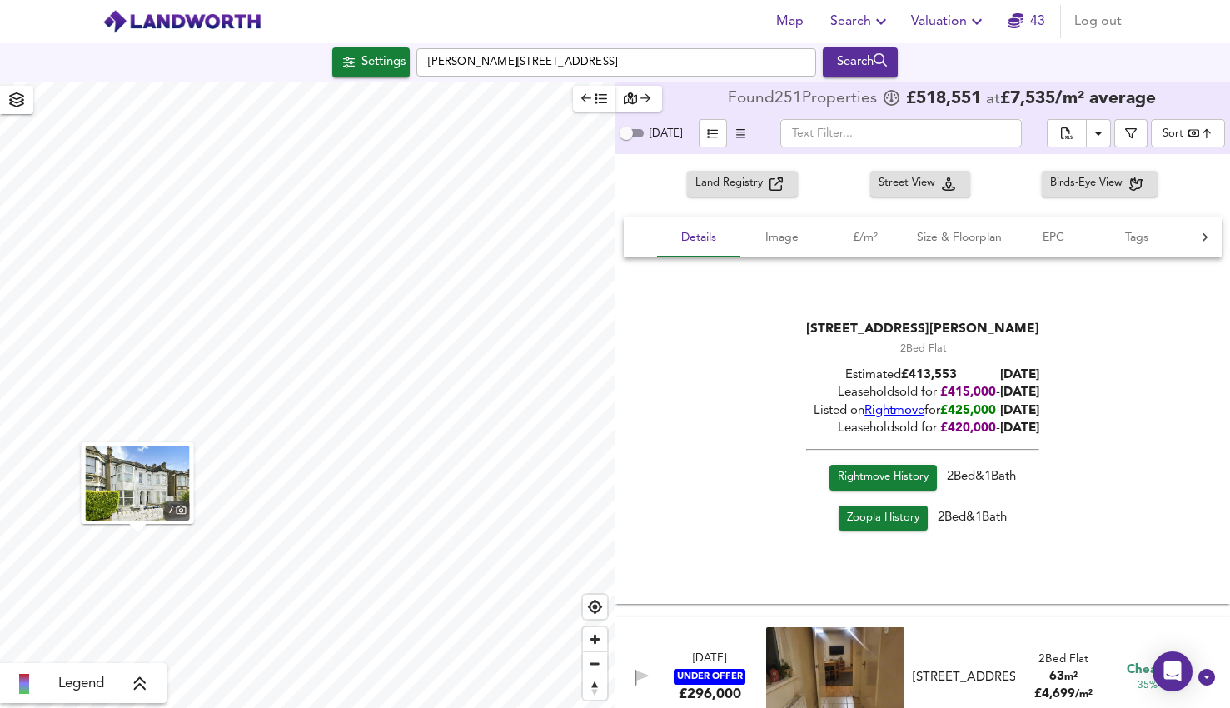
scroll to position [4322, 0]
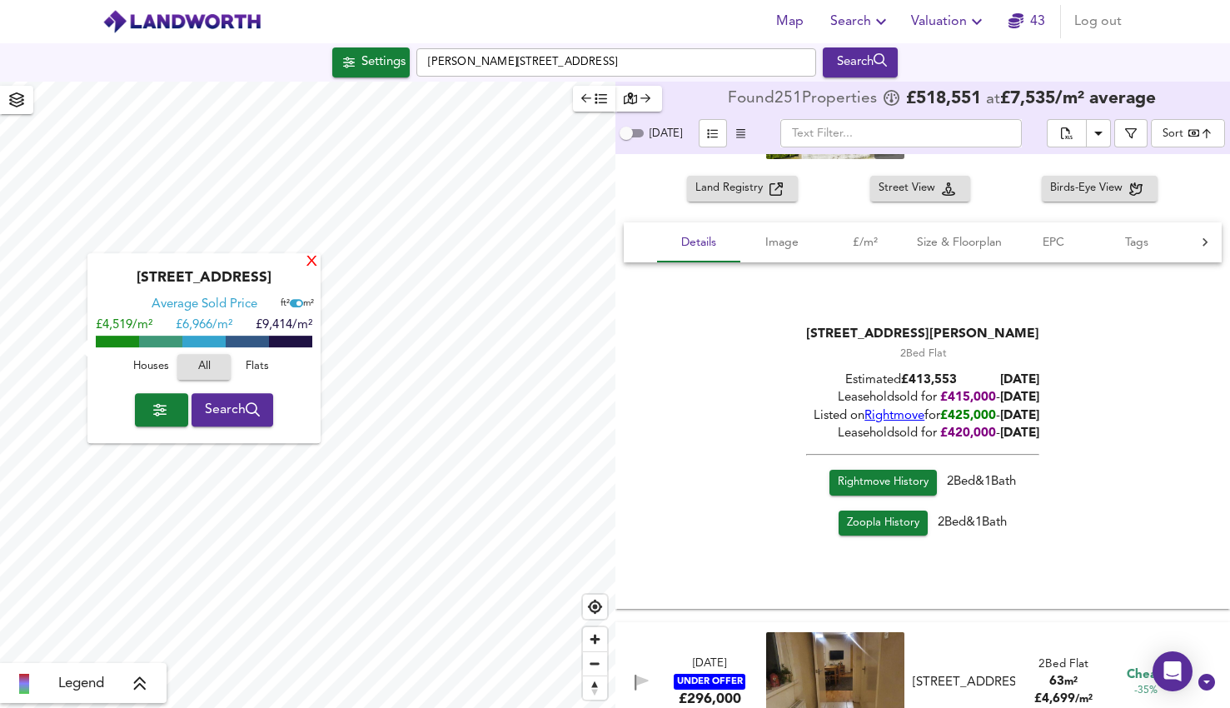
click at [309, 261] on div "X" at bounding box center [312, 263] width 14 height 16
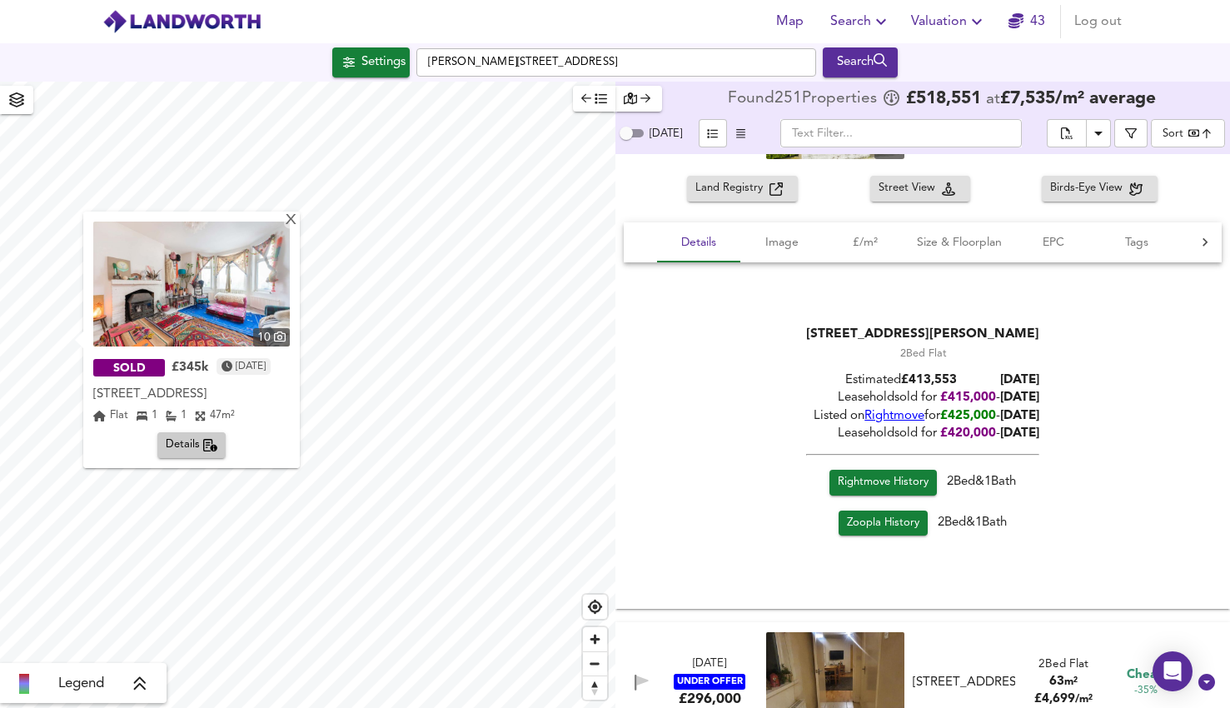
click at [195, 380] on div "SOLD £345k [DATE]" at bounding box center [191, 368] width 197 height 27
click at [195, 367] on div "£345k" at bounding box center [190, 368] width 37 height 17
click at [217, 320] on img at bounding box center [191, 283] width 197 height 125
click at [213, 437] on span "Details" at bounding box center [192, 445] width 52 height 19
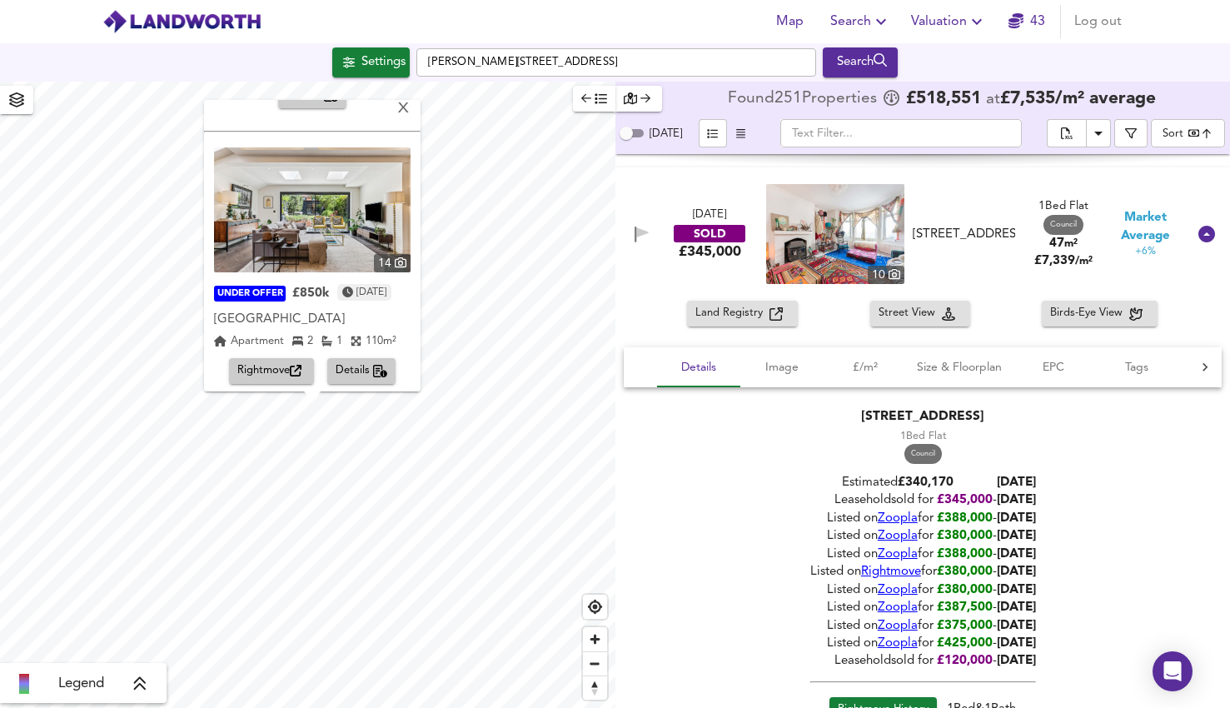
scroll to position [246, 0]
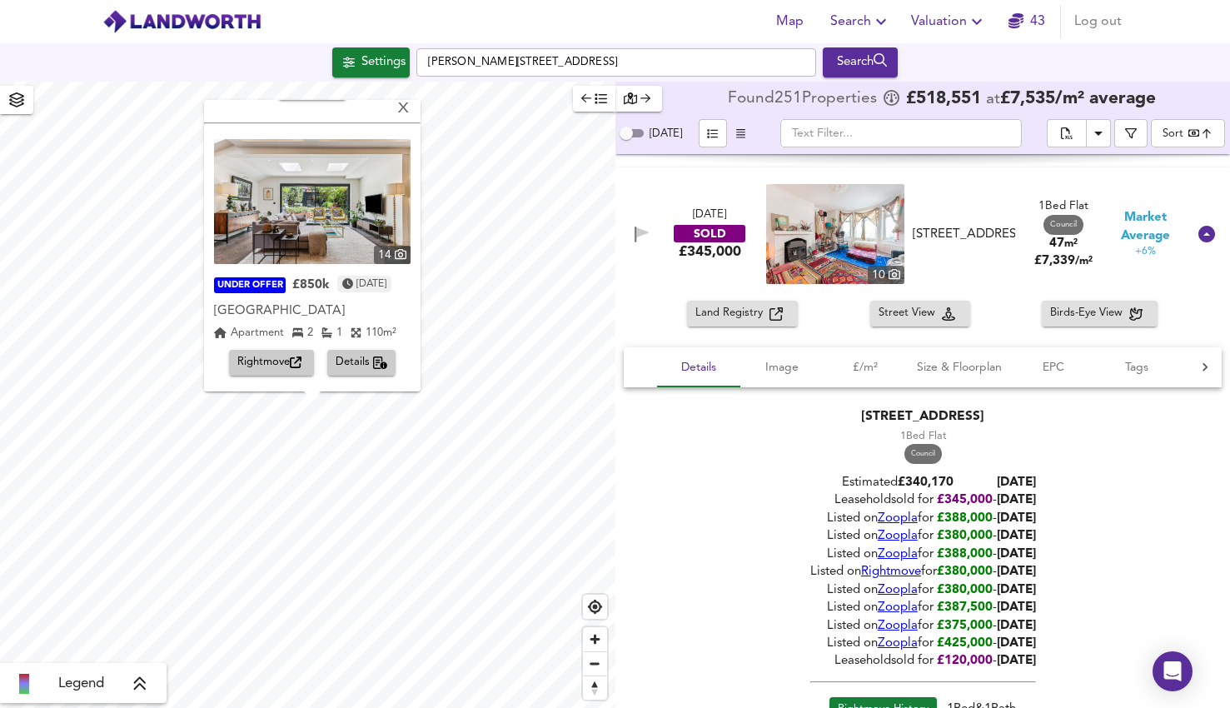
click at [333, 198] on img at bounding box center [312, 201] width 197 height 125
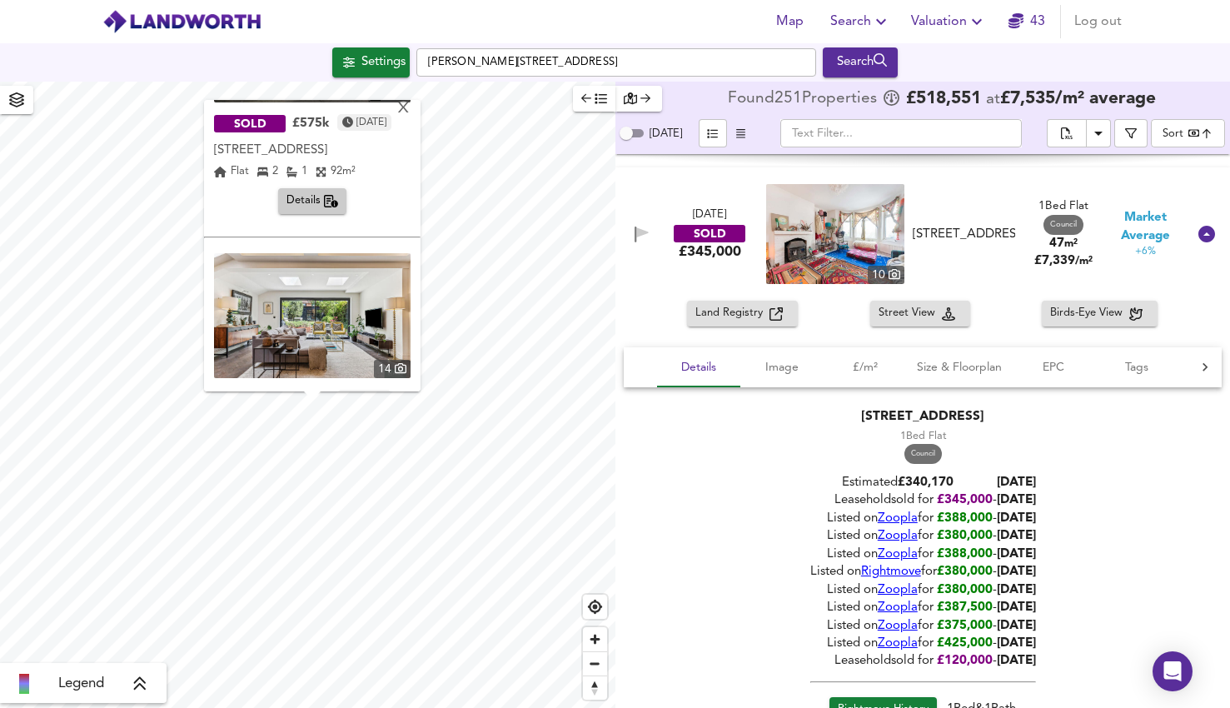
scroll to position [0, 0]
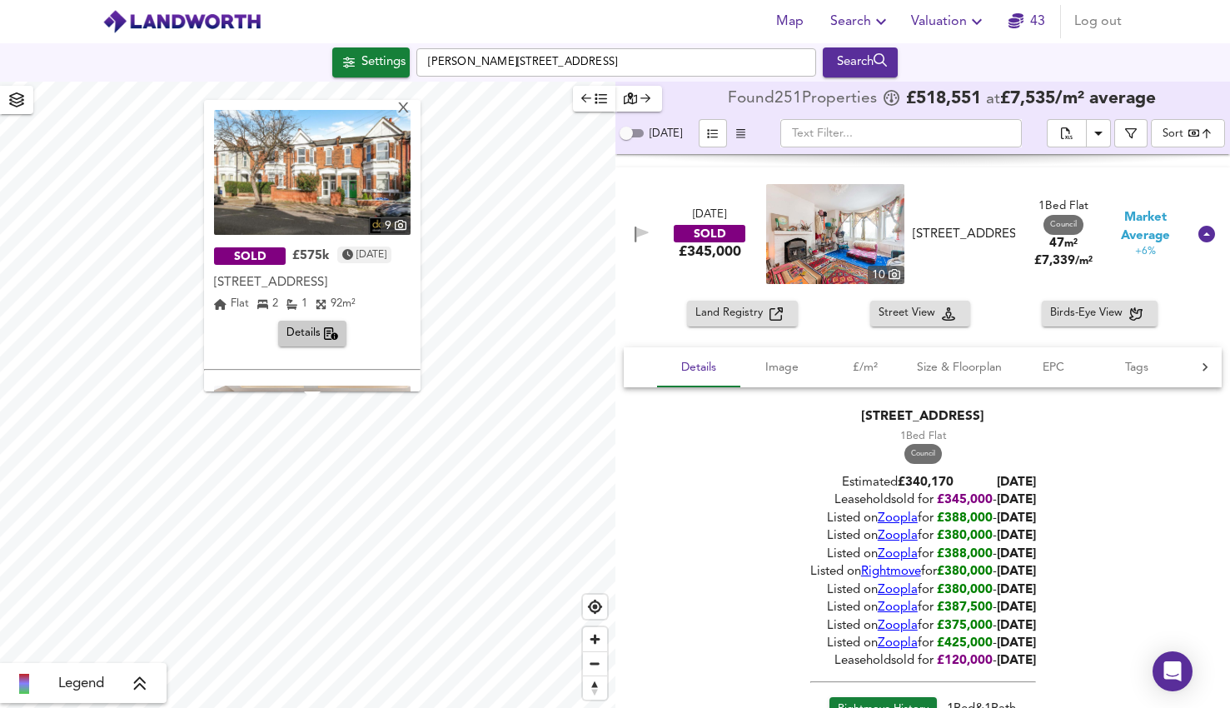
click at [354, 191] on img at bounding box center [312, 172] width 197 height 125
click at [411, 107] on div "X" at bounding box center [403, 110] width 14 height 16
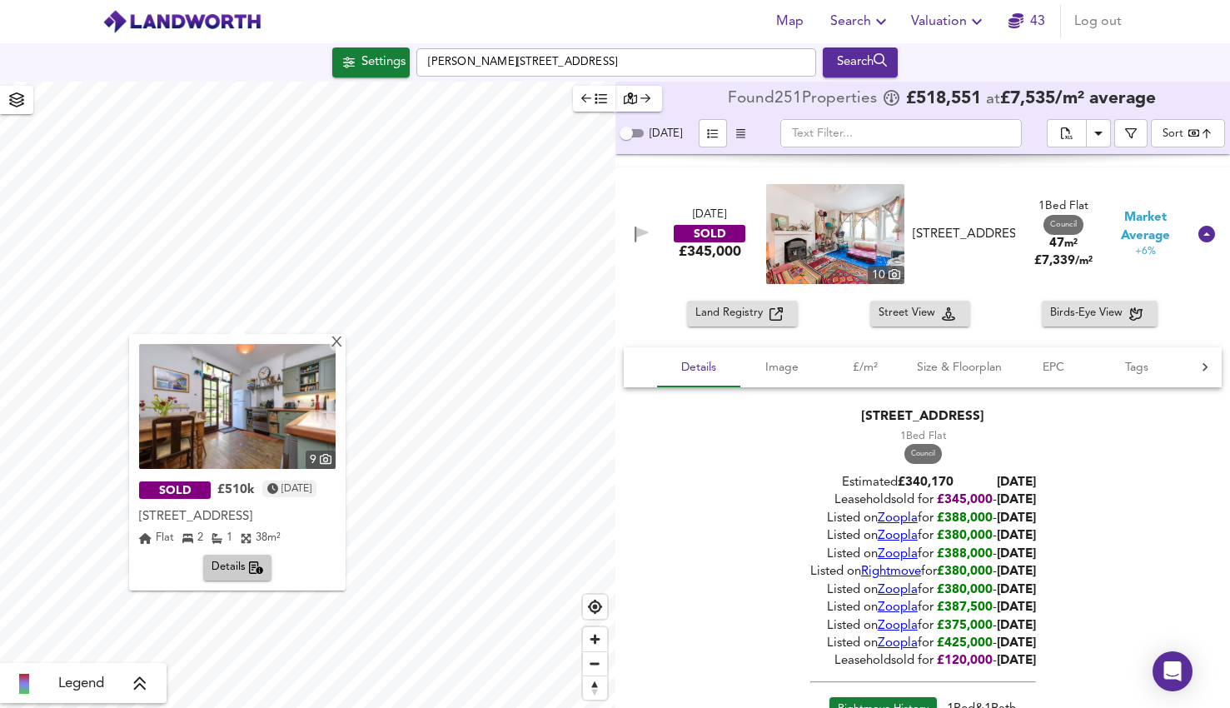
click at [246, 449] on img at bounding box center [237, 406] width 197 height 125
click at [601, 659] on span "Zoom out" at bounding box center [595, 663] width 24 height 23
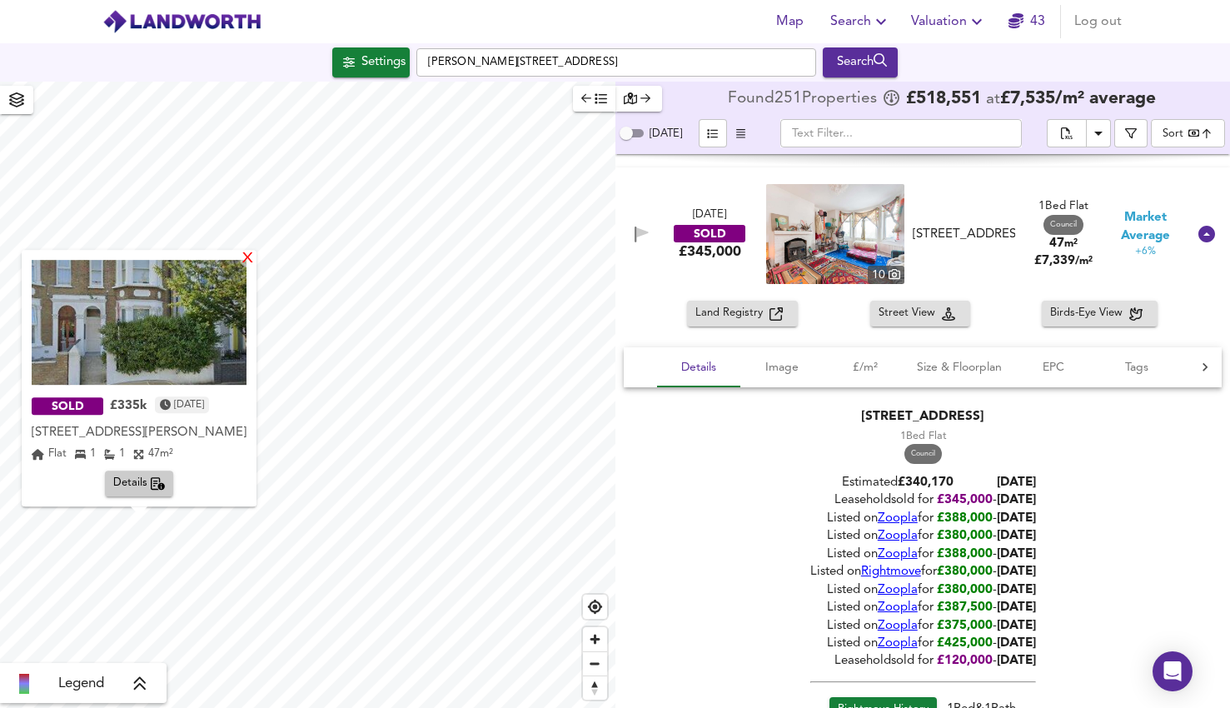
click at [245, 260] on div "X" at bounding box center [248, 259] width 14 height 16
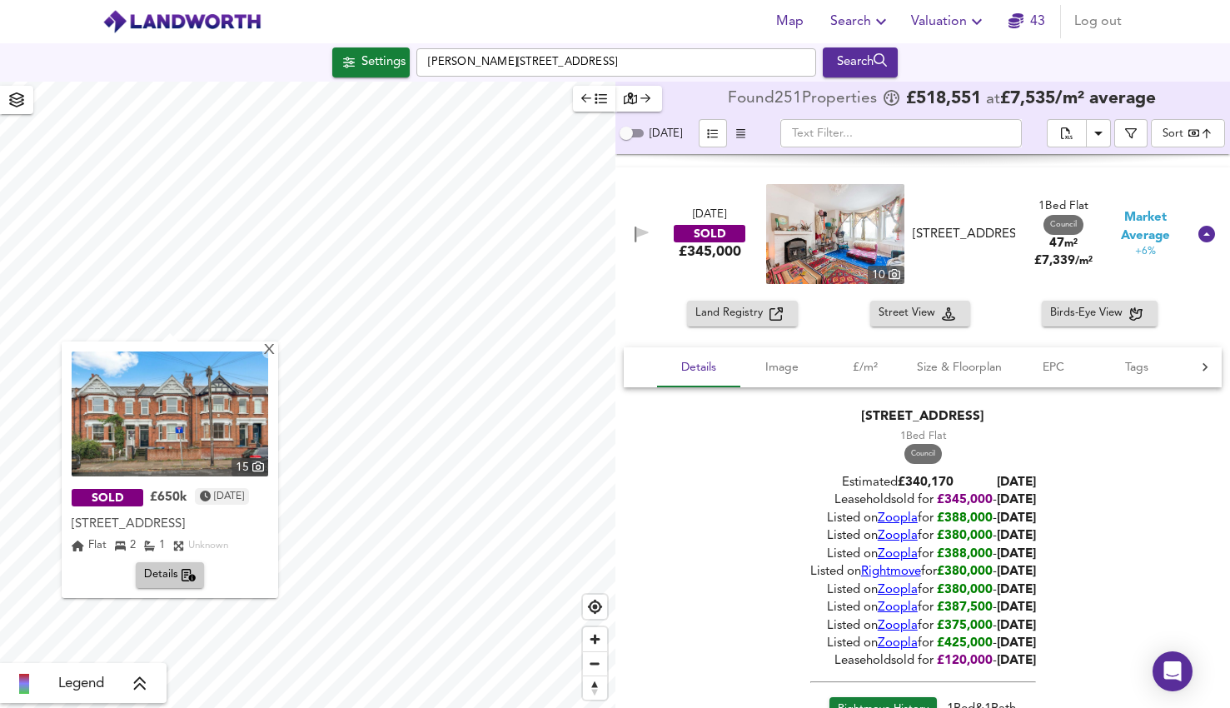
click at [227, 427] on img at bounding box center [170, 413] width 197 height 125
click at [276, 346] on div "X" at bounding box center [269, 351] width 14 height 16
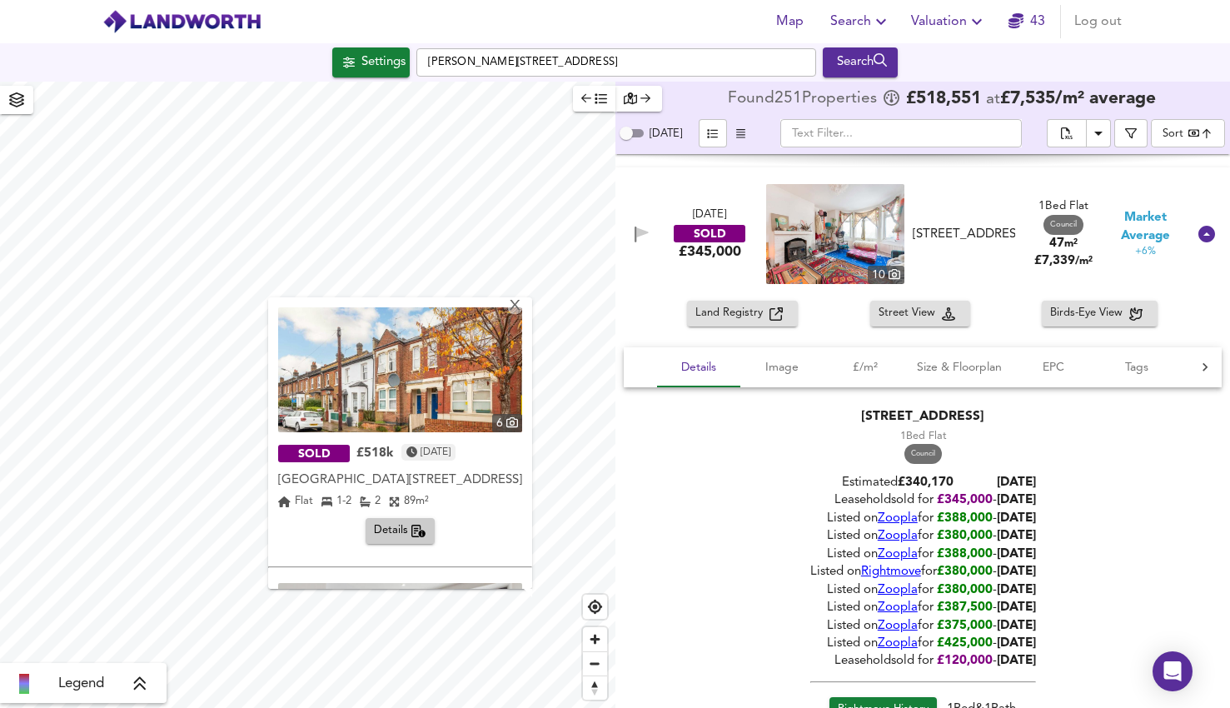
click at [441, 381] on img at bounding box center [400, 369] width 244 height 125
click at [378, 540] on span "Details" at bounding box center [400, 530] width 52 height 19
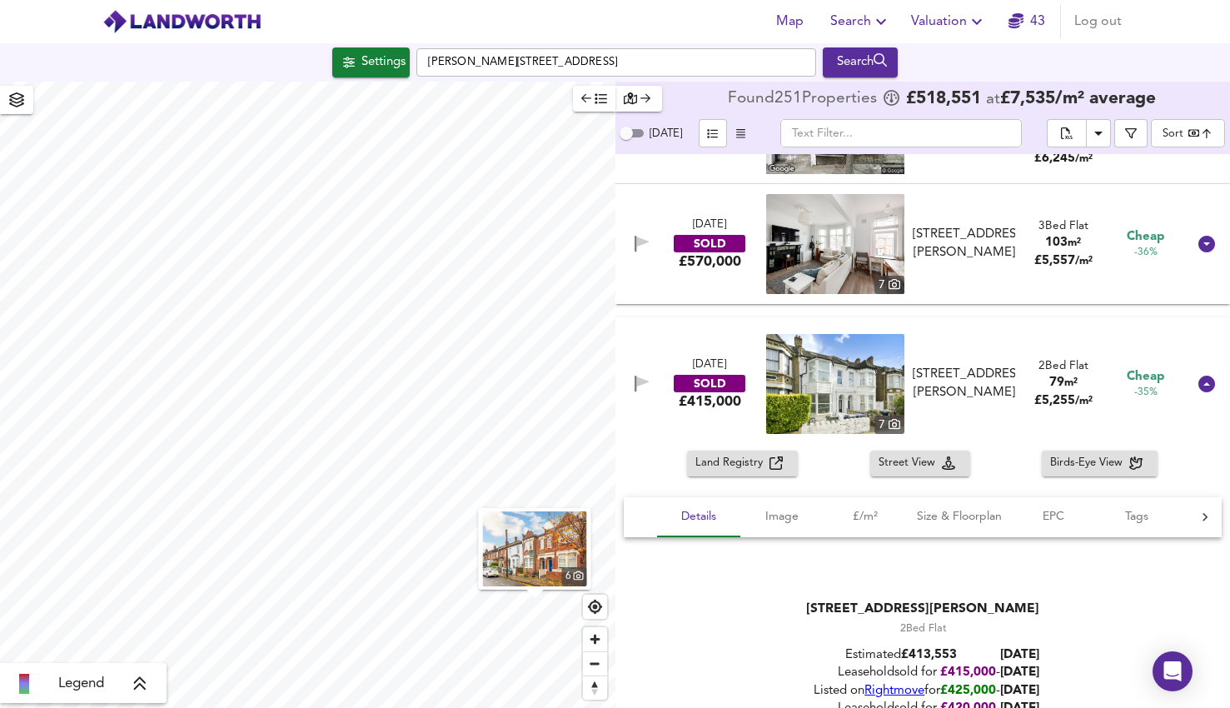
scroll to position [2158, 0]
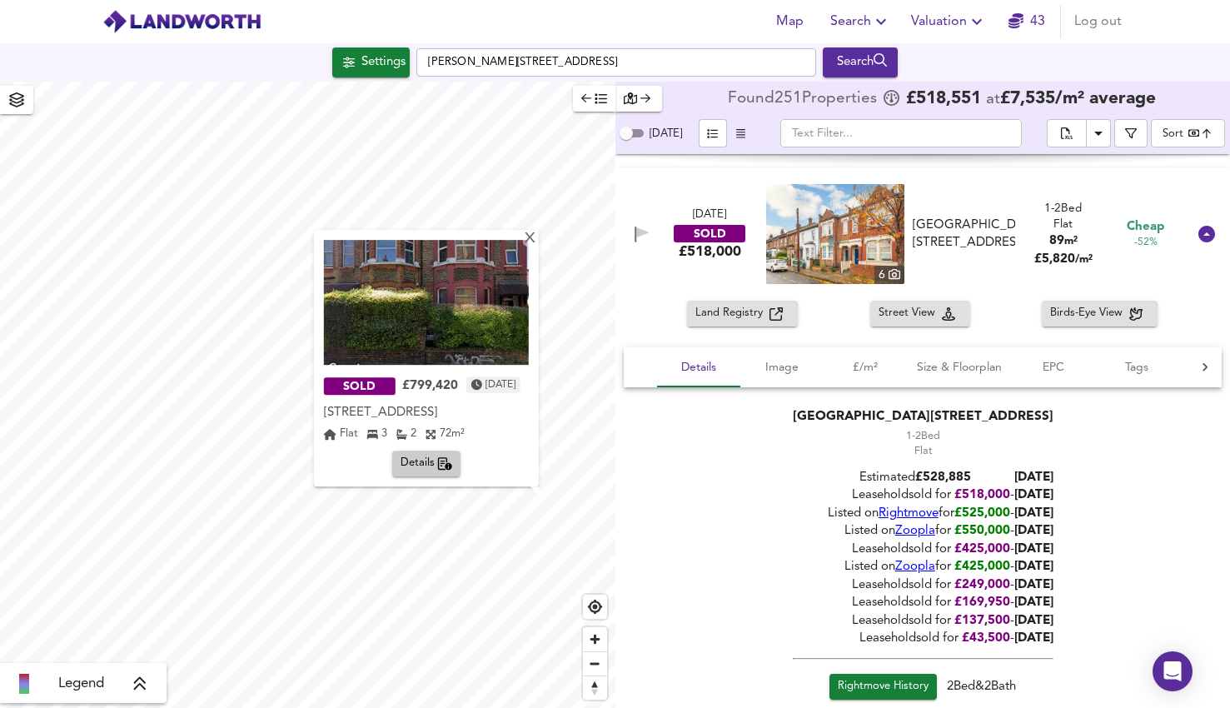
click at [424, 333] on img at bounding box center [426, 302] width 205 height 125
click at [525, 236] on div "X" at bounding box center [530, 239] width 14 height 16
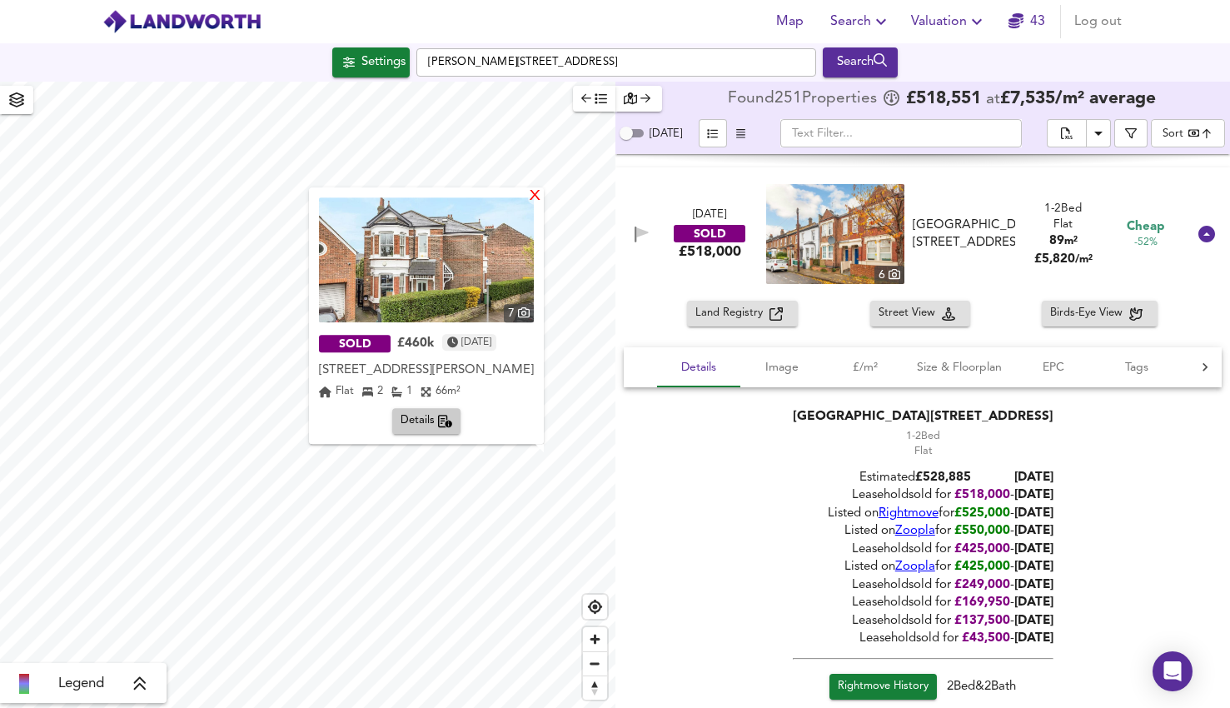
click at [536, 201] on div "X" at bounding box center [535, 197] width 14 height 16
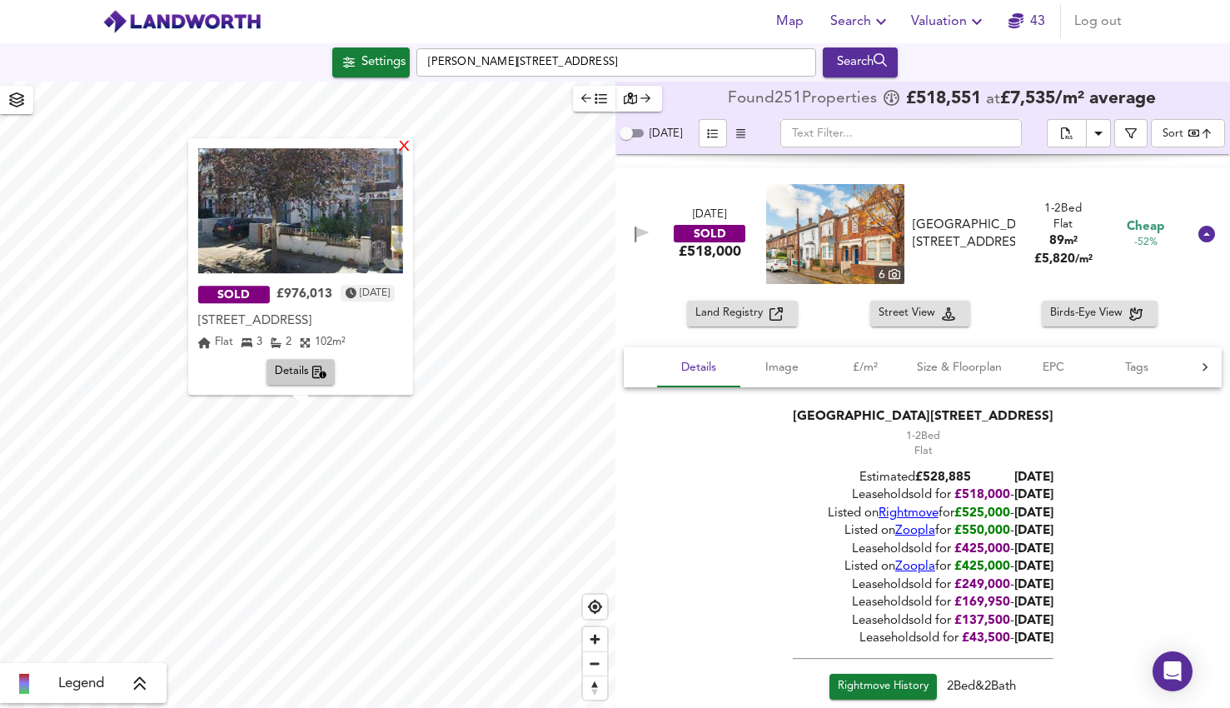
click at [411, 146] on div "X" at bounding box center [404, 148] width 14 height 16
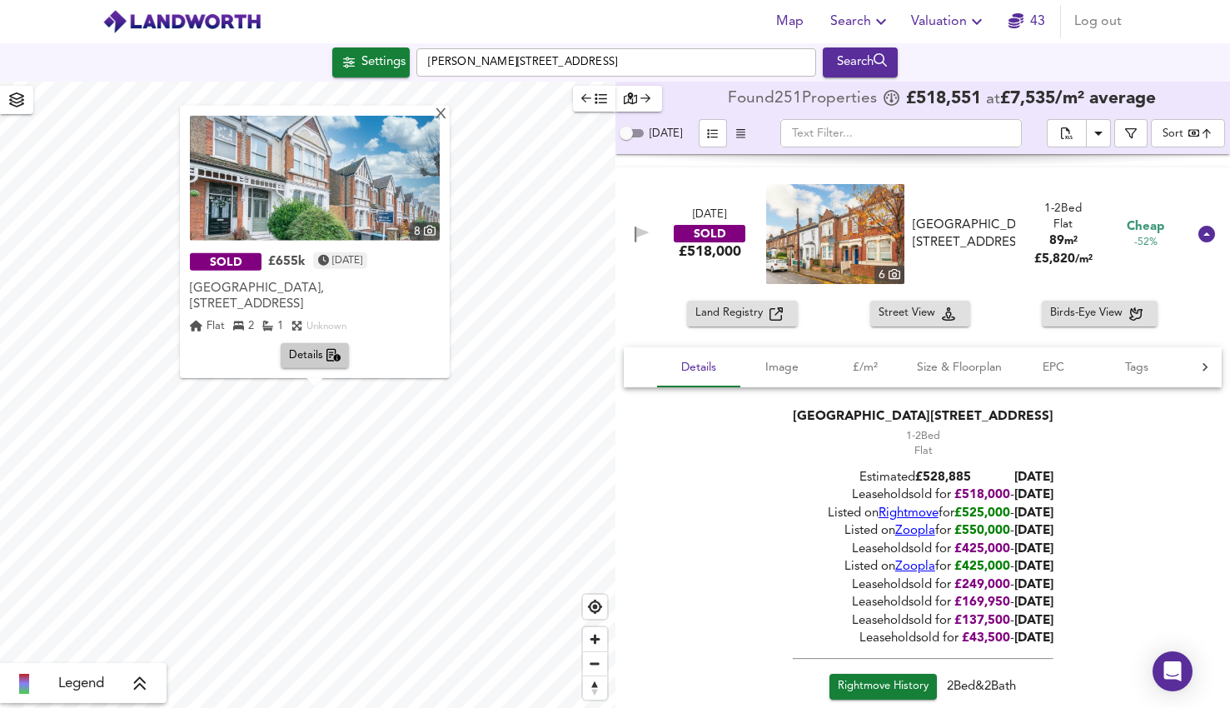
click at [393, 188] on img at bounding box center [315, 178] width 250 height 125
click at [303, 356] on span "Details" at bounding box center [315, 355] width 52 height 19
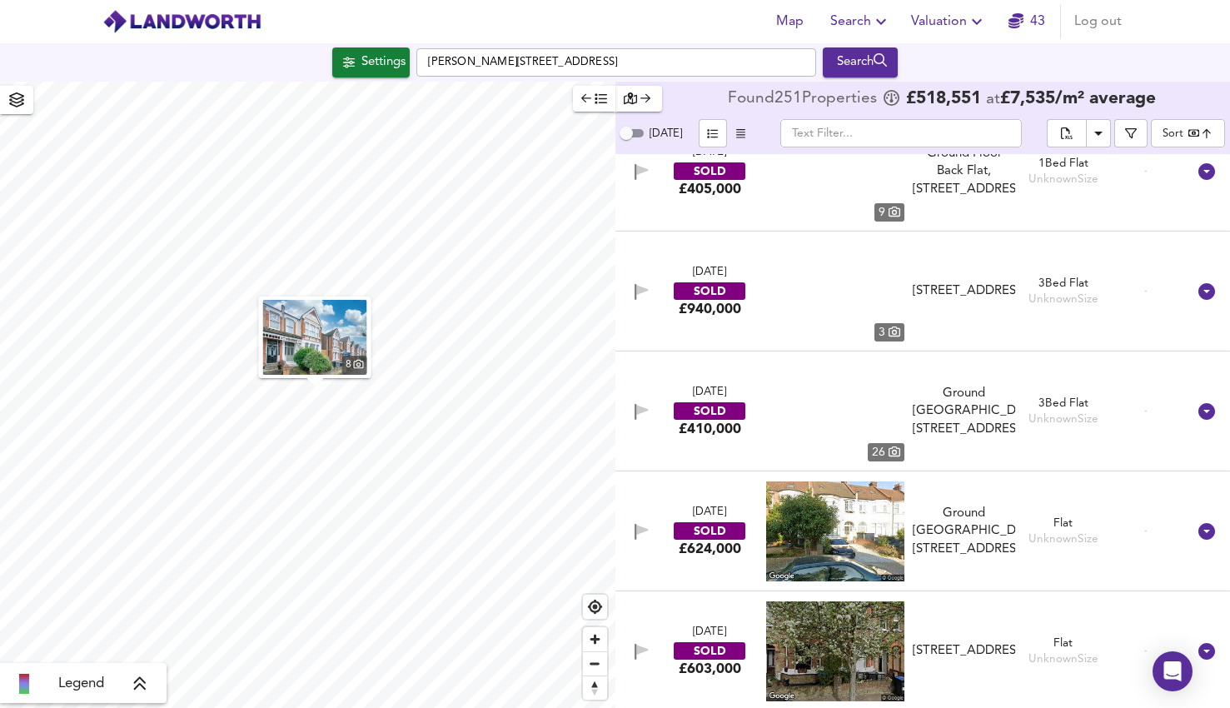
scroll to position [31533, 0]
